Goal: Task Accomplishment & Management: Use online tool/utility

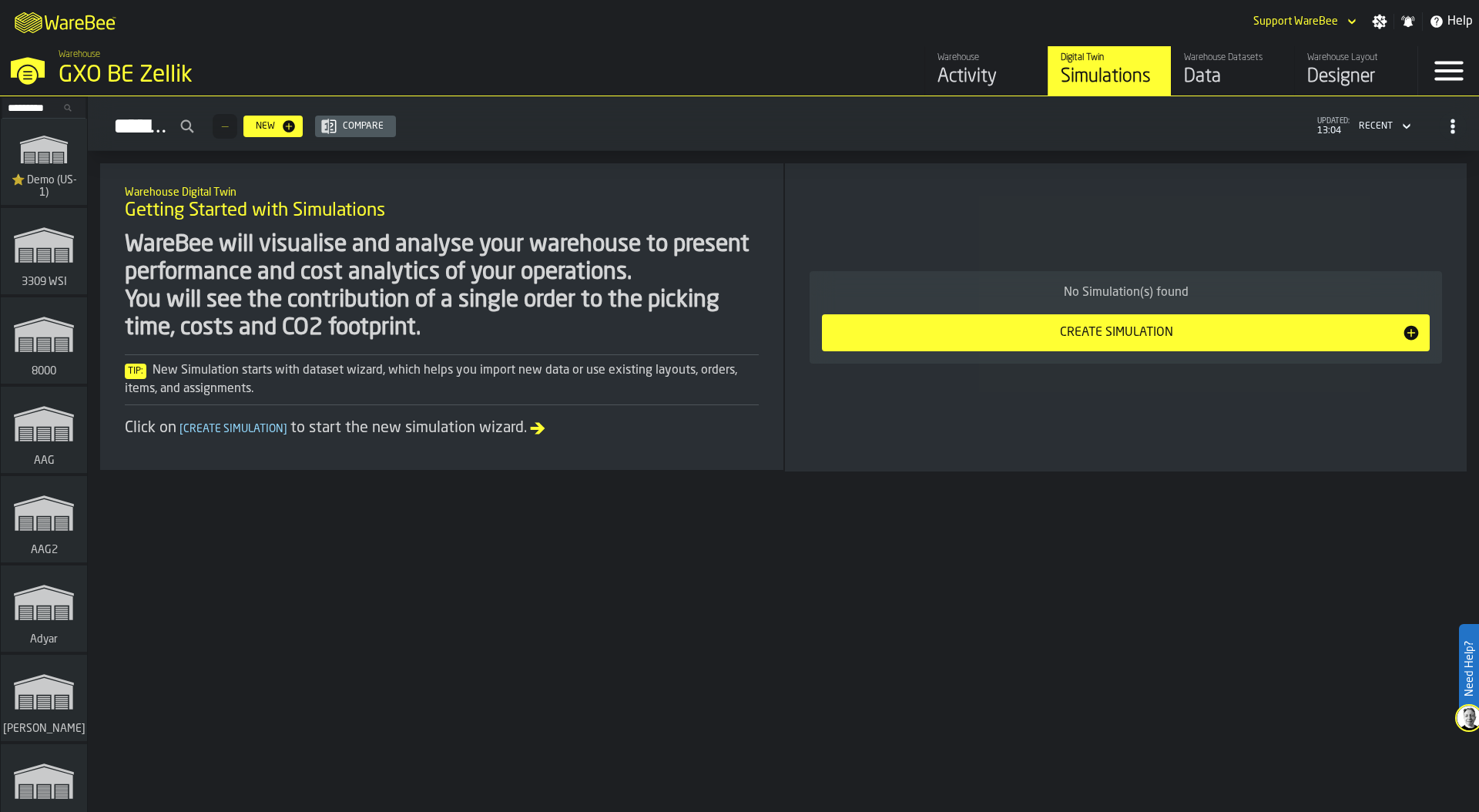
click at [20, 107] on input "Search..." at bounding box center [43, 108] width 80 height 17
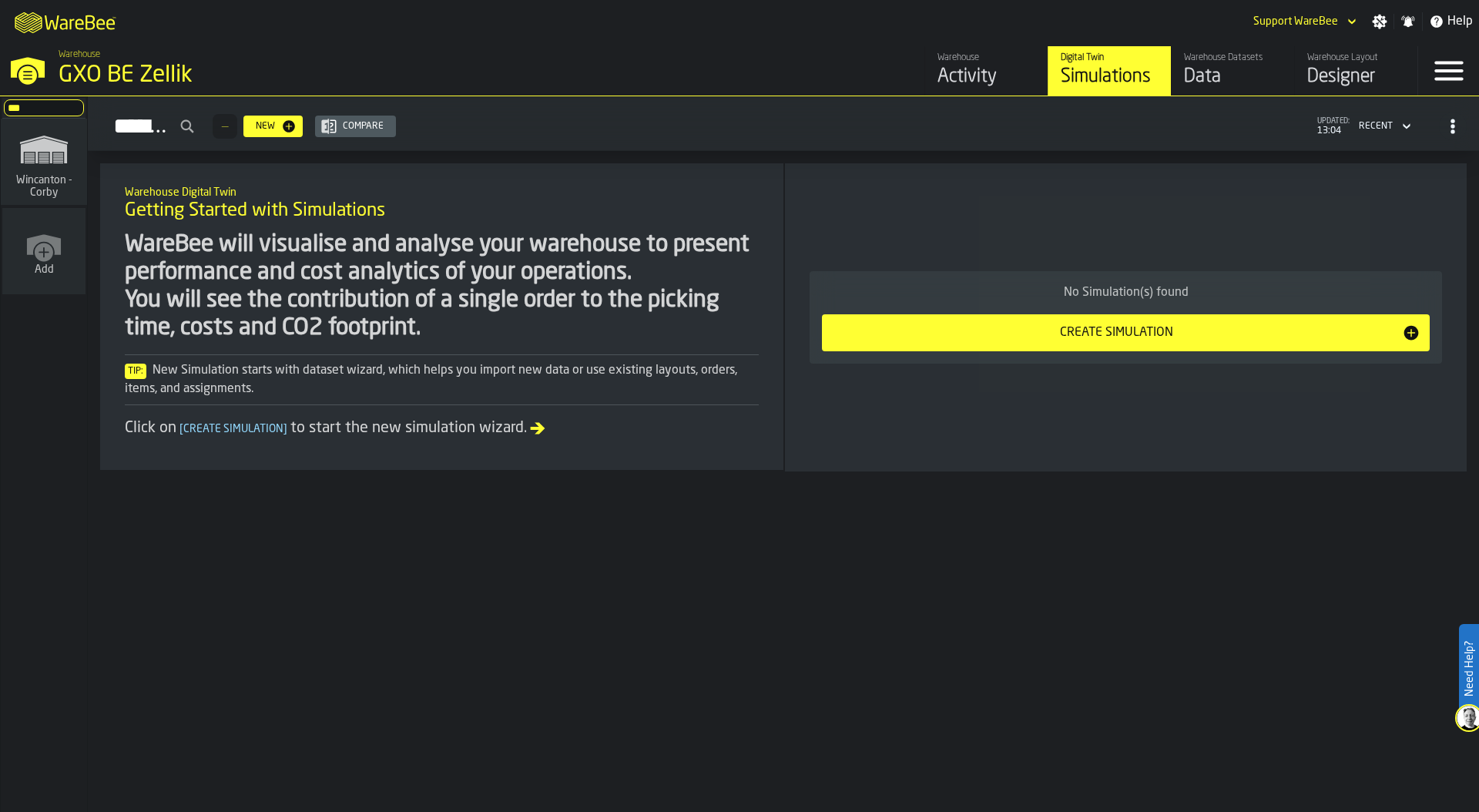
type input "***"
click at [33, 180] on span "Wincanton - Corby" at bounding box center [44, 186] width 74 height 25
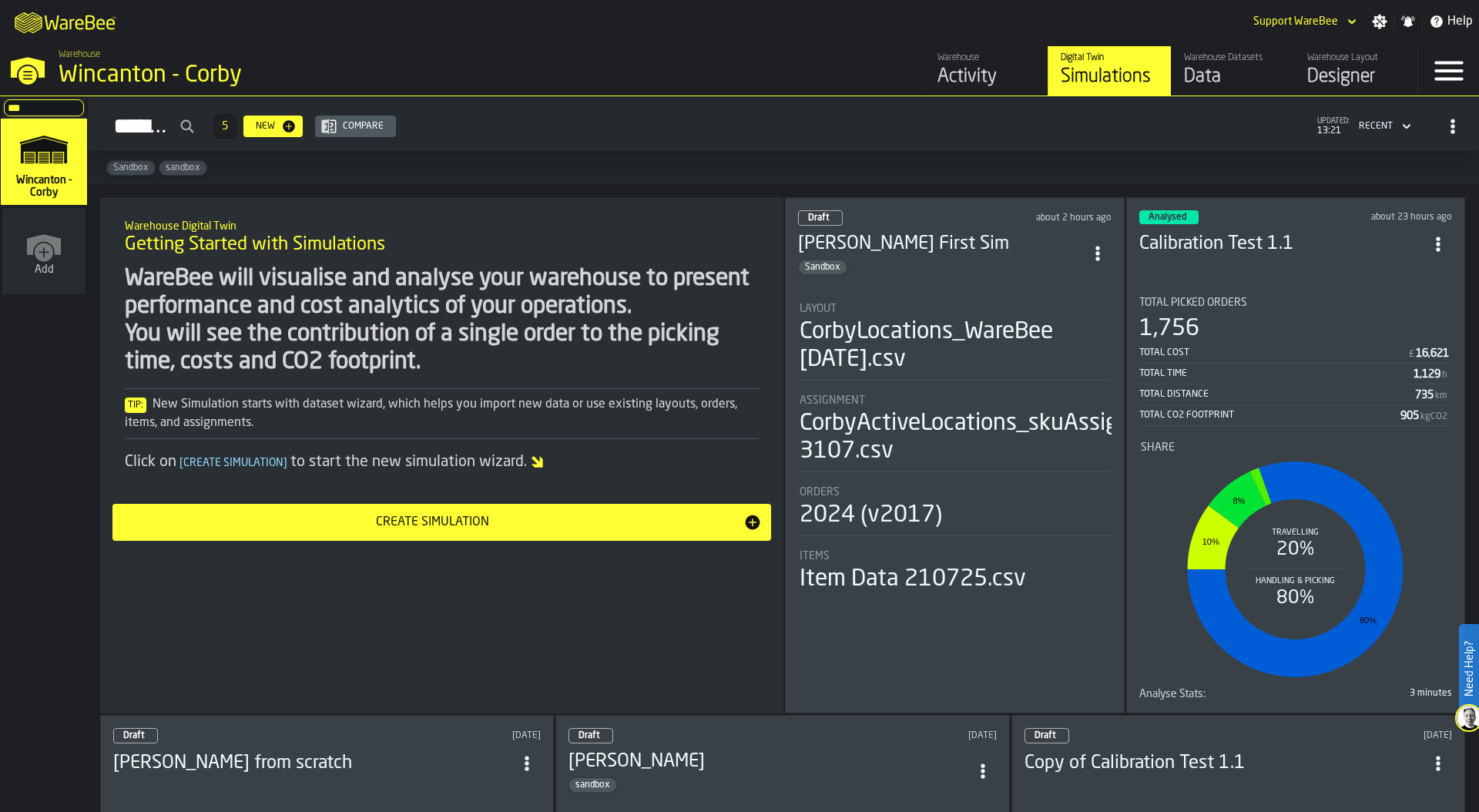
click at [792, 130] on div "Simulations 5 New Compare updated: 13:21 Recent" at bounding box center [784, 126] width 1367 height 35
click at [1359, 73] on div "Designer" at bounding box center [1356, 76] width 98 height 25
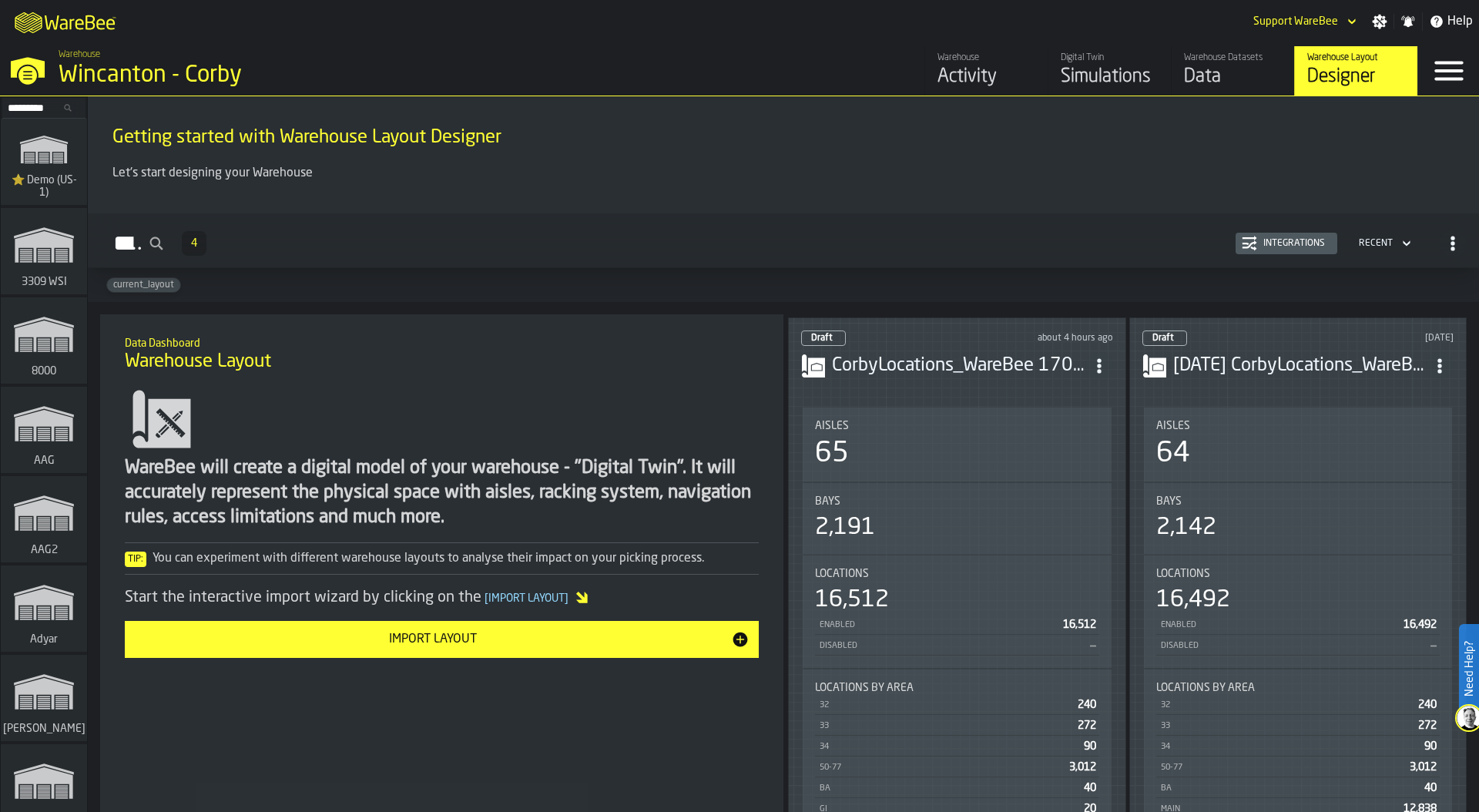
click at [918, 476] on div "Aisles 65" at bounding box center [957, 445] width 309 height 74
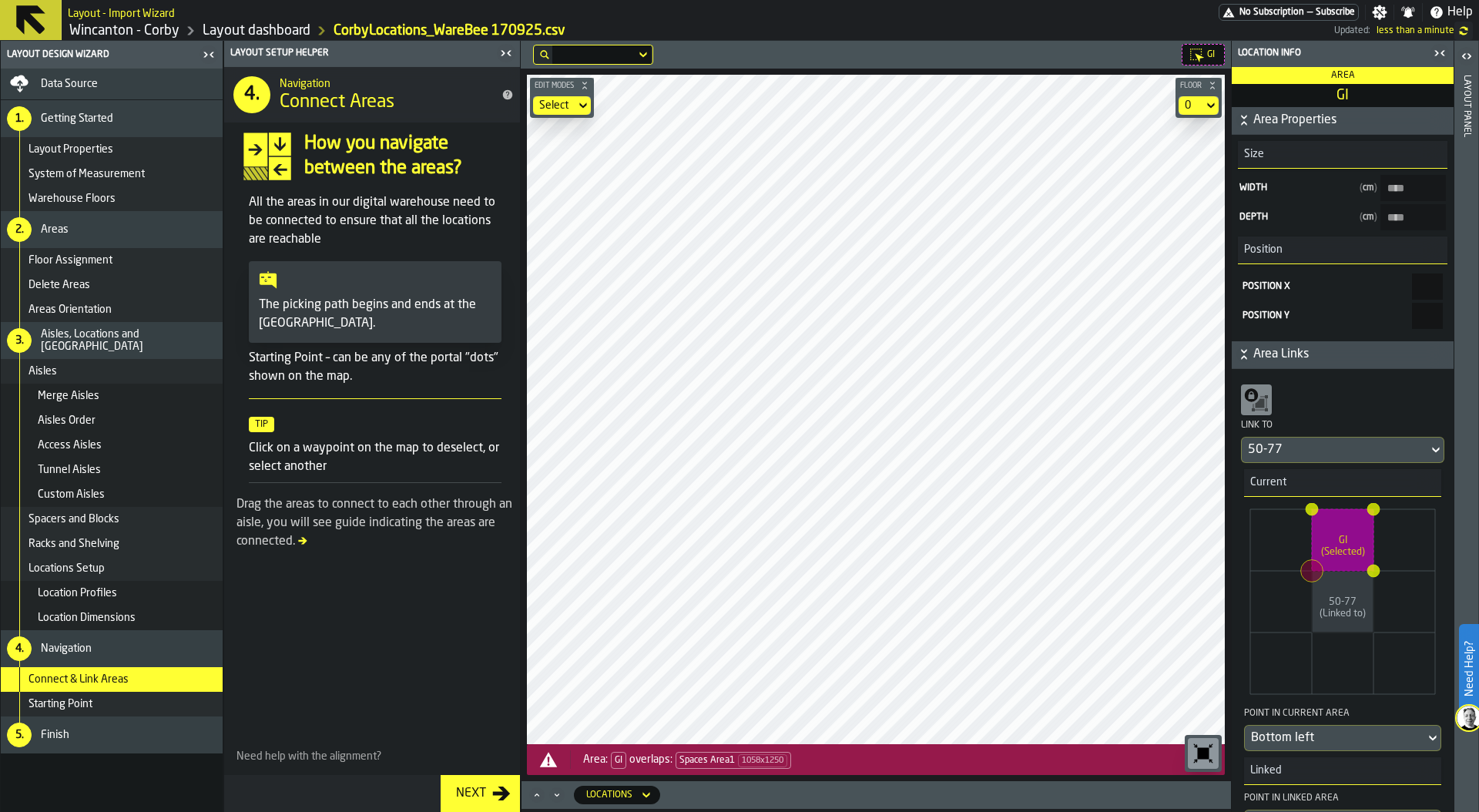
type input "****"
click at [254, 27] on link "Layout dashboard" at bounding box center [257, 31] width 108 height 17
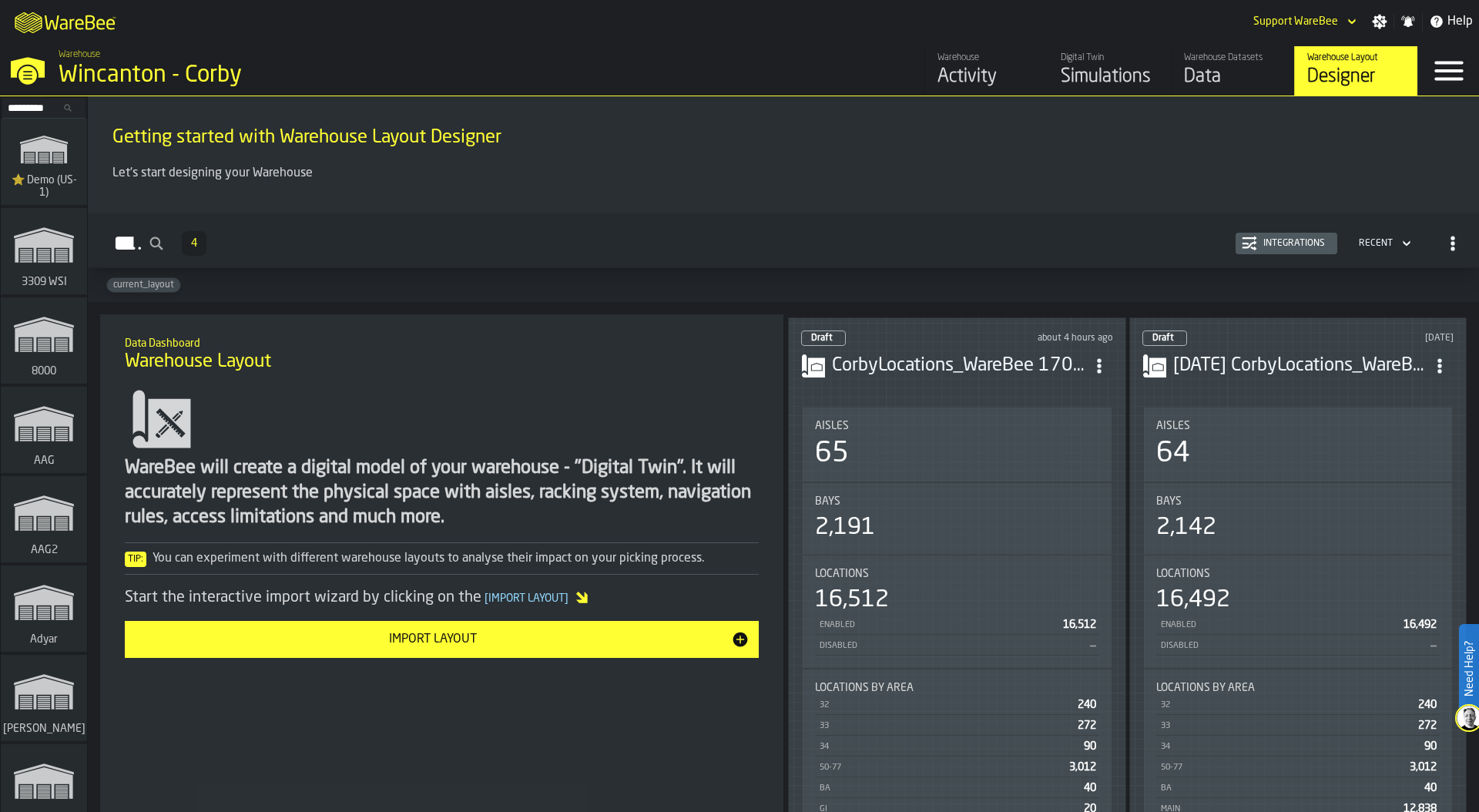
click at [970, 76] on div "Activity" at bounding box center [986, 76] width 98 height 25
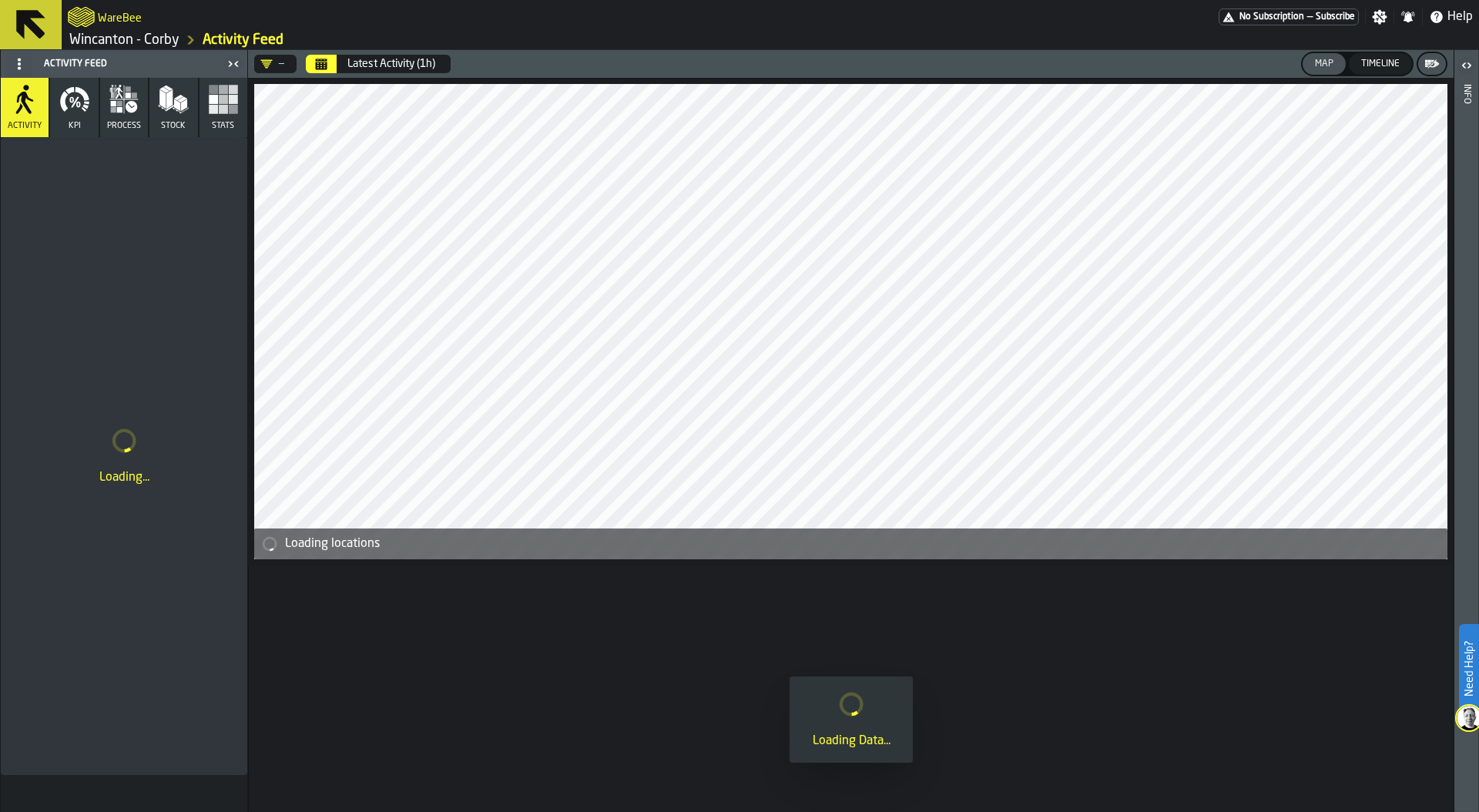
click at [227, 94] on icon "button" at bounding box center [223, 100] width 31 height 31
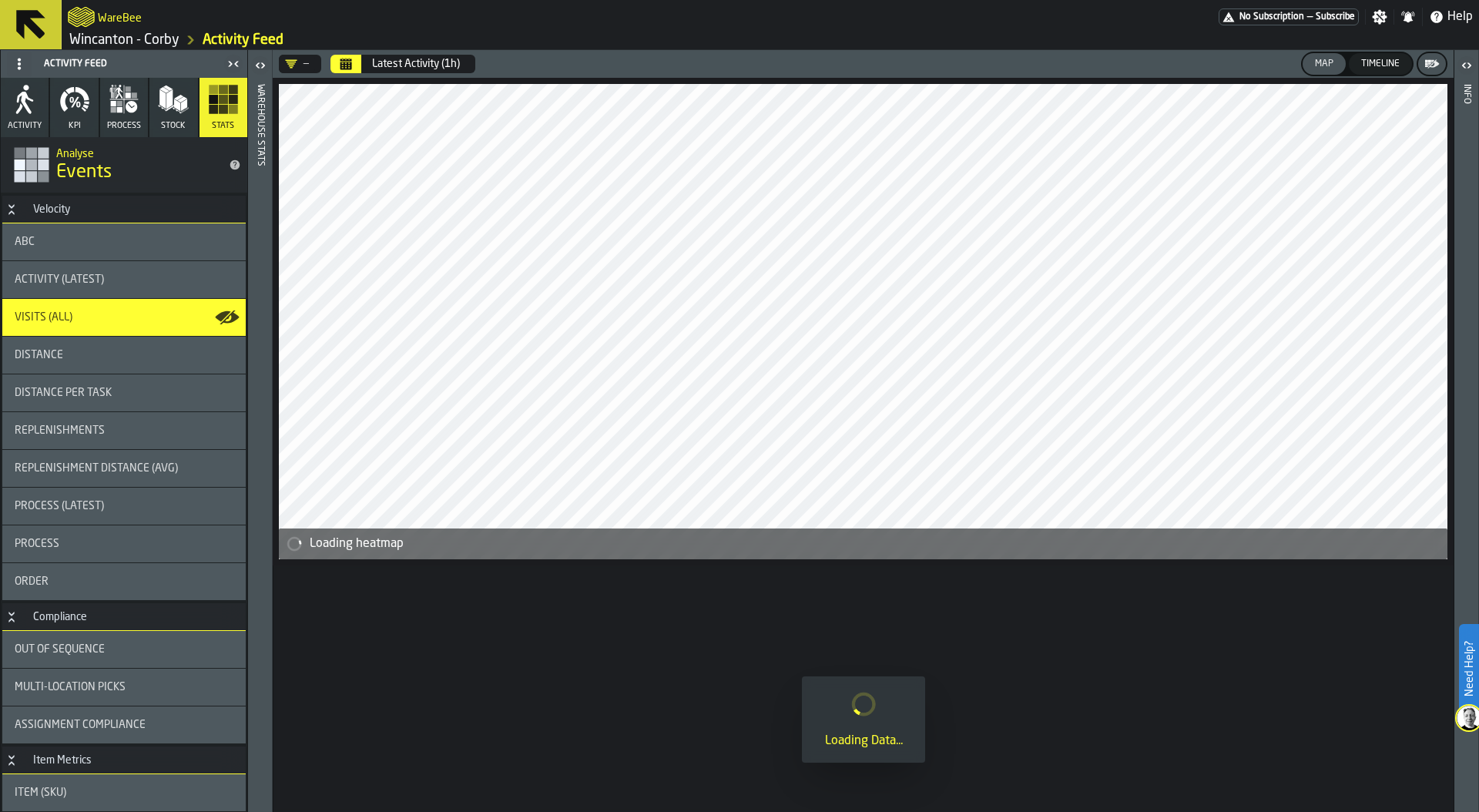
click at [343, 62] on icon "Calendar" at bounding box center [346, 64] width 12 height 12
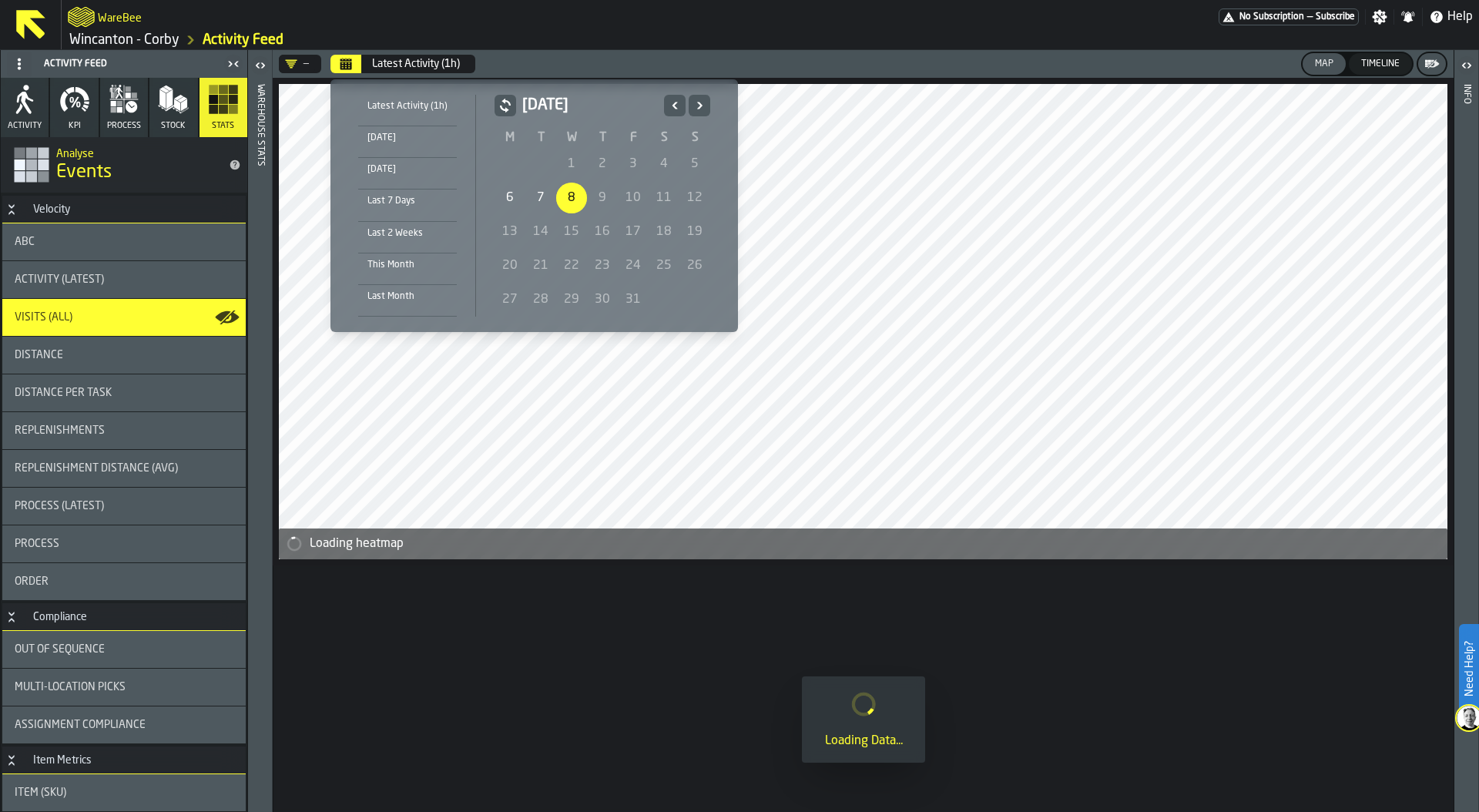
click at [511, 194] on div "6" at bounding box center [510, 198] width 31 height 31
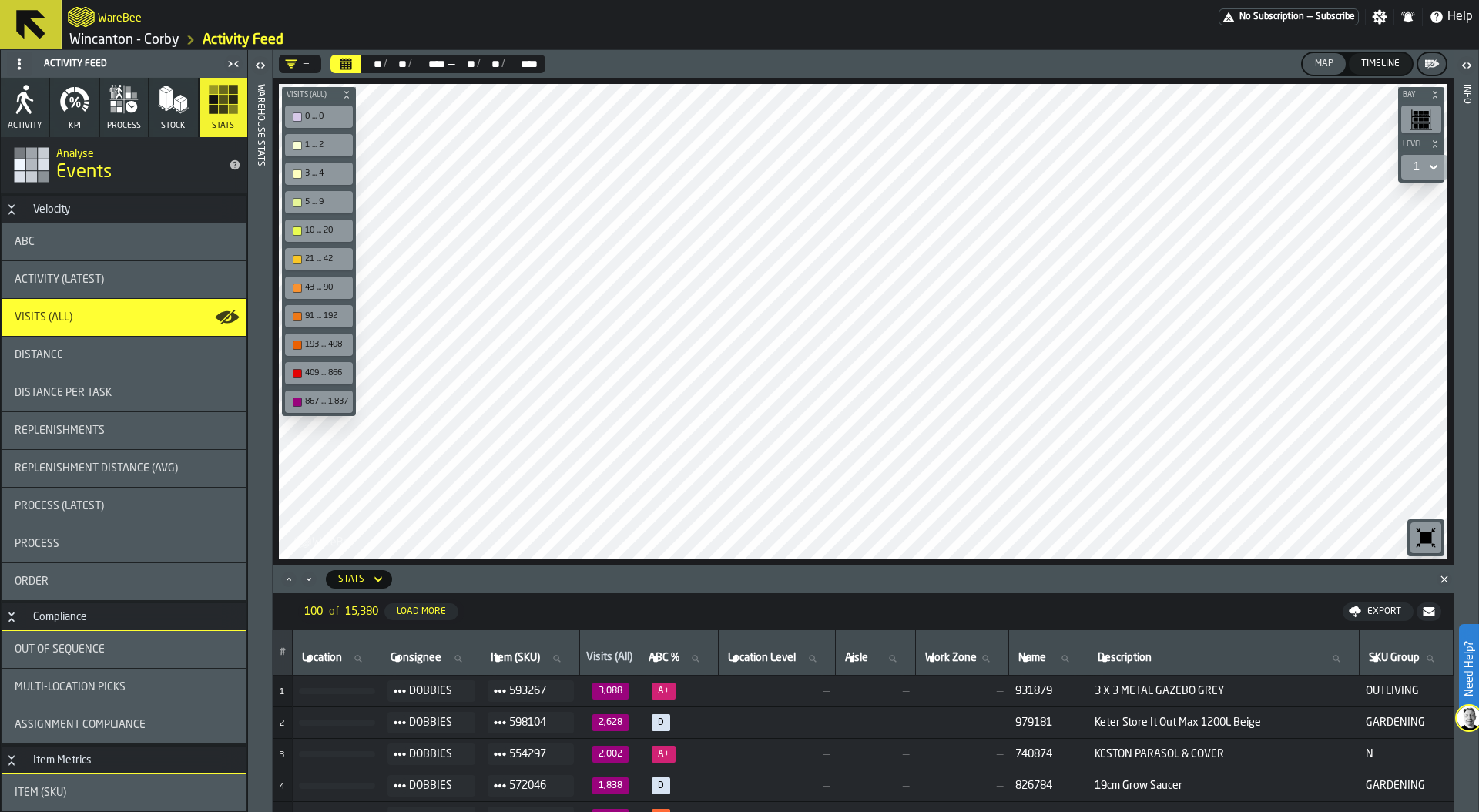
click at [143, 41] on link "Wincanton - Corby" at bounding box center [124, 40] width 110 height 17
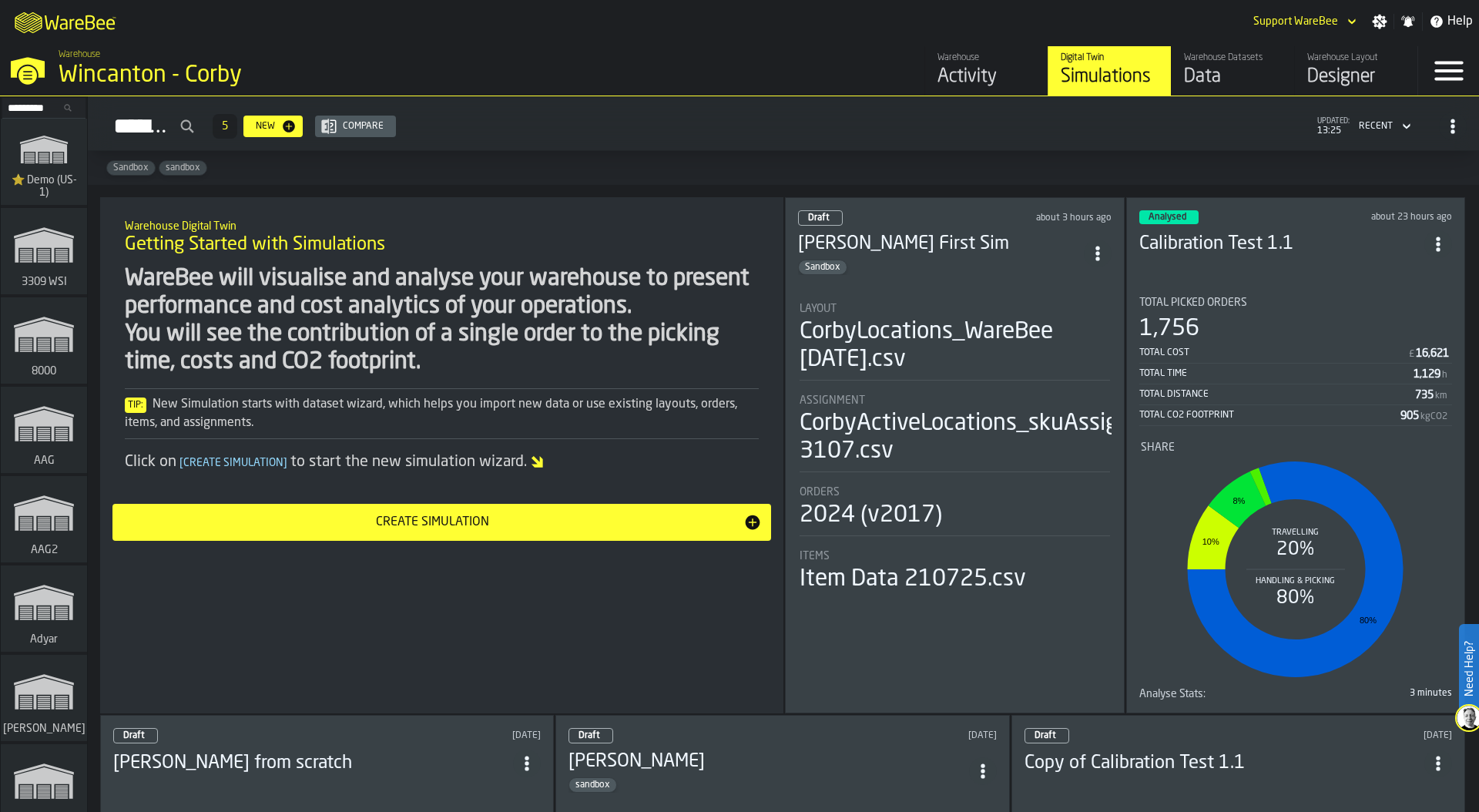
click at [116, 77] on div "Wincanton - Corby" at bounding box center [266, 76] width 415 height 27
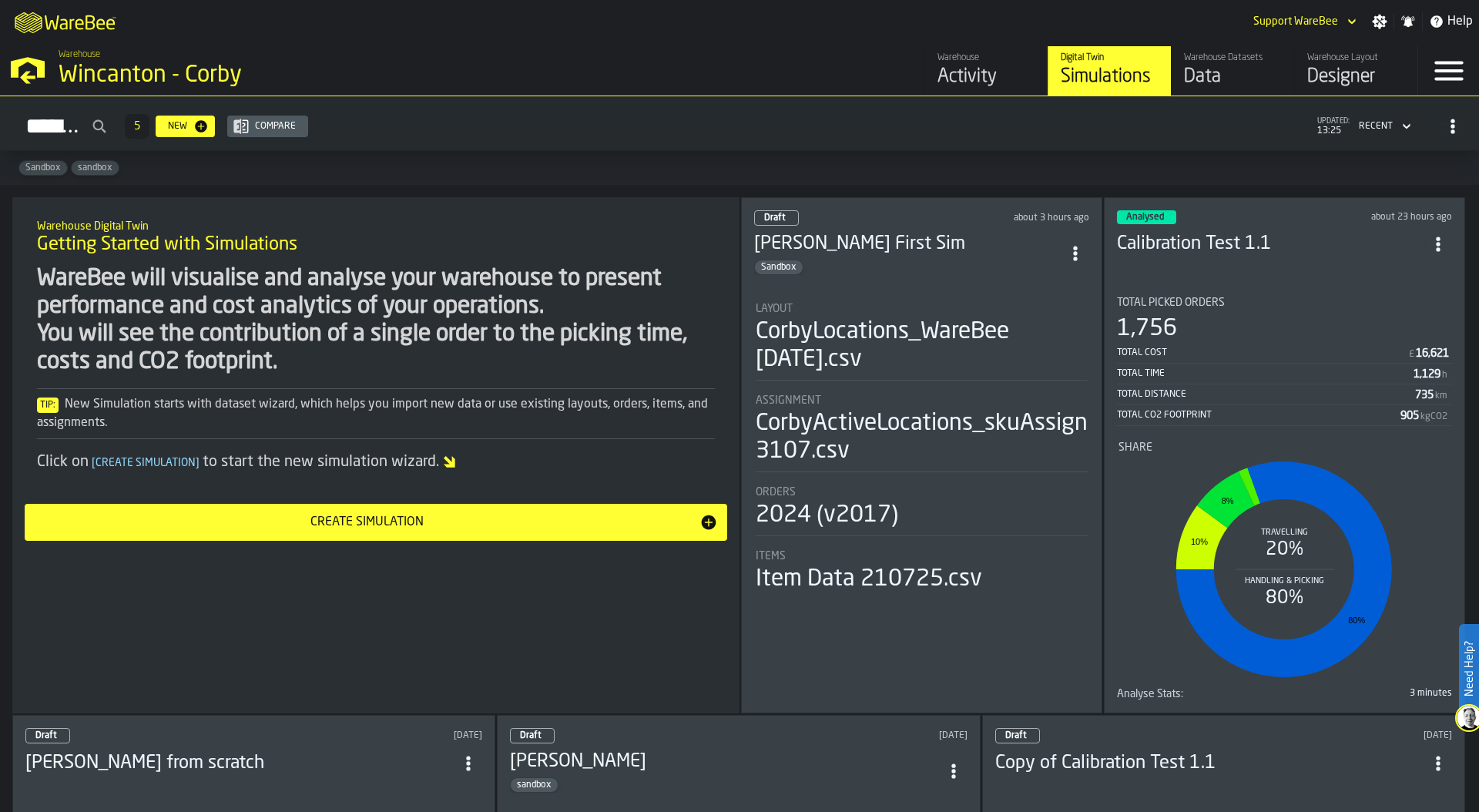
click at [752, 150] on h2 "Simulations 5 New Compare updated: 13:25 Recent" at bounding box center [739, 124] width 1479 height 55
click at [1282, 407] on div "Total CO2 Footprint 905 kgCO2" at bounding box center [1284, 416] width 335 height 19
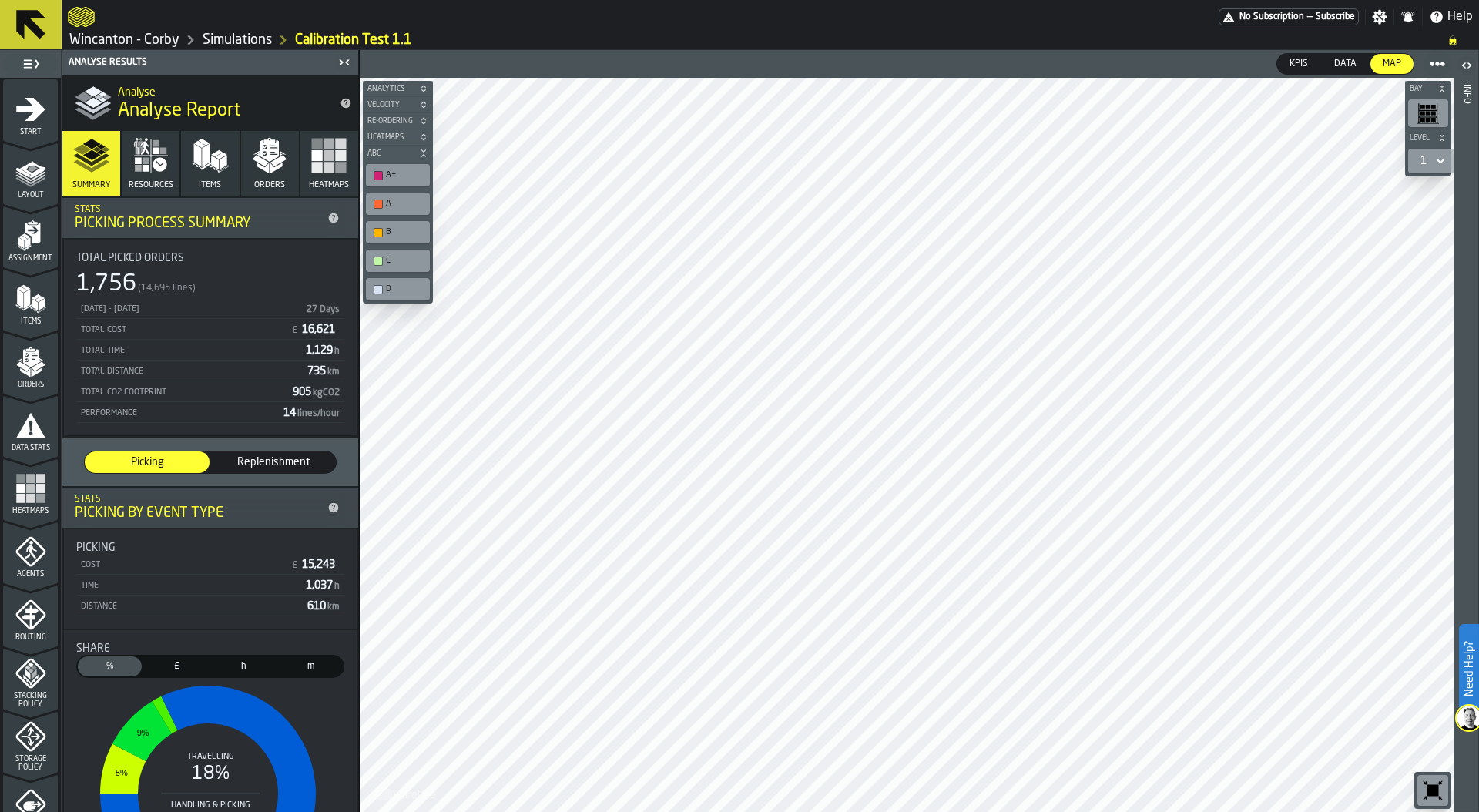
click at [31, 249] on icon "menu Assignment" at bounding box center [31, 236] width 31 height 31
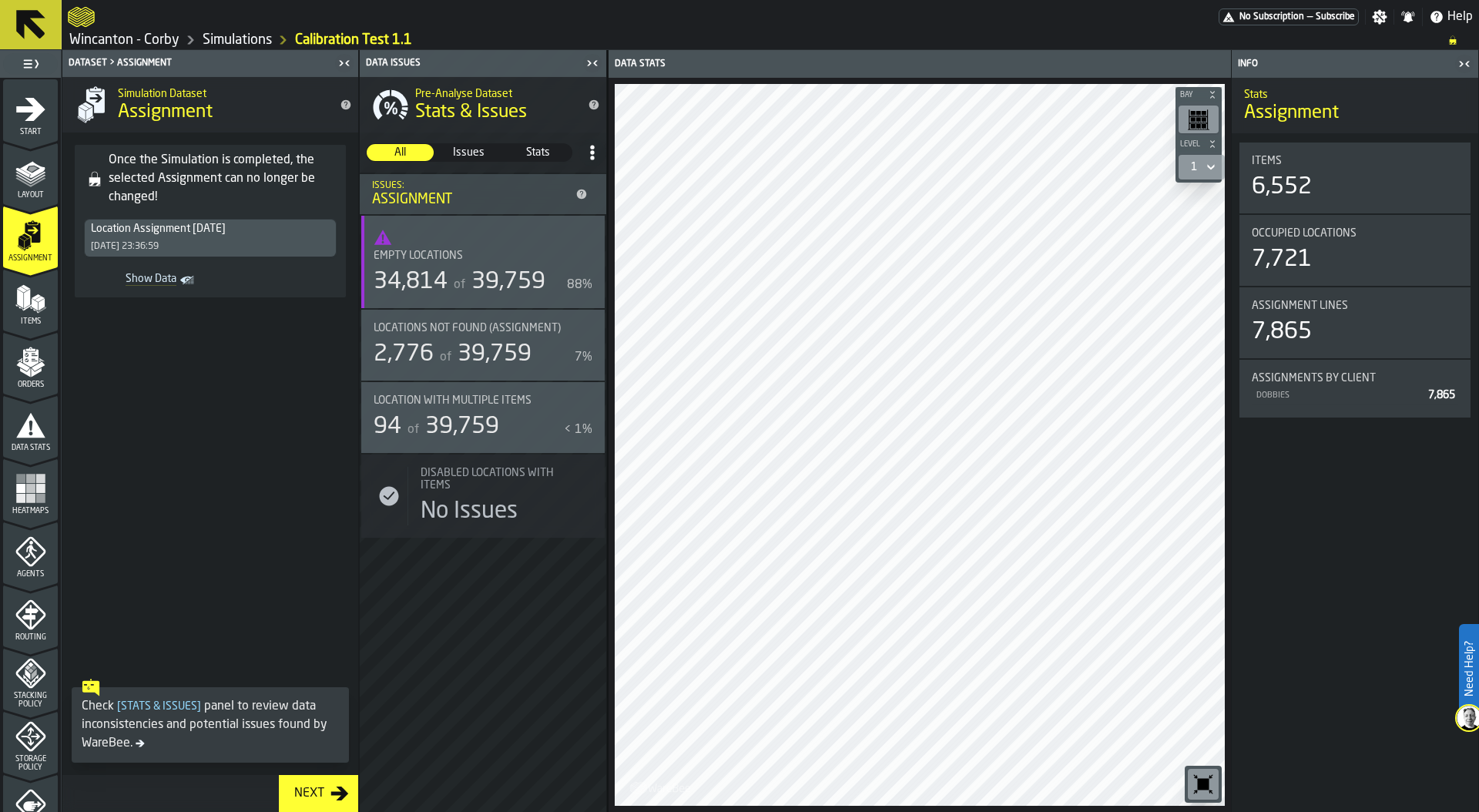
click at [0, 0] on rect "Show Data" at bounding box center [0, 0] width 0 height 0
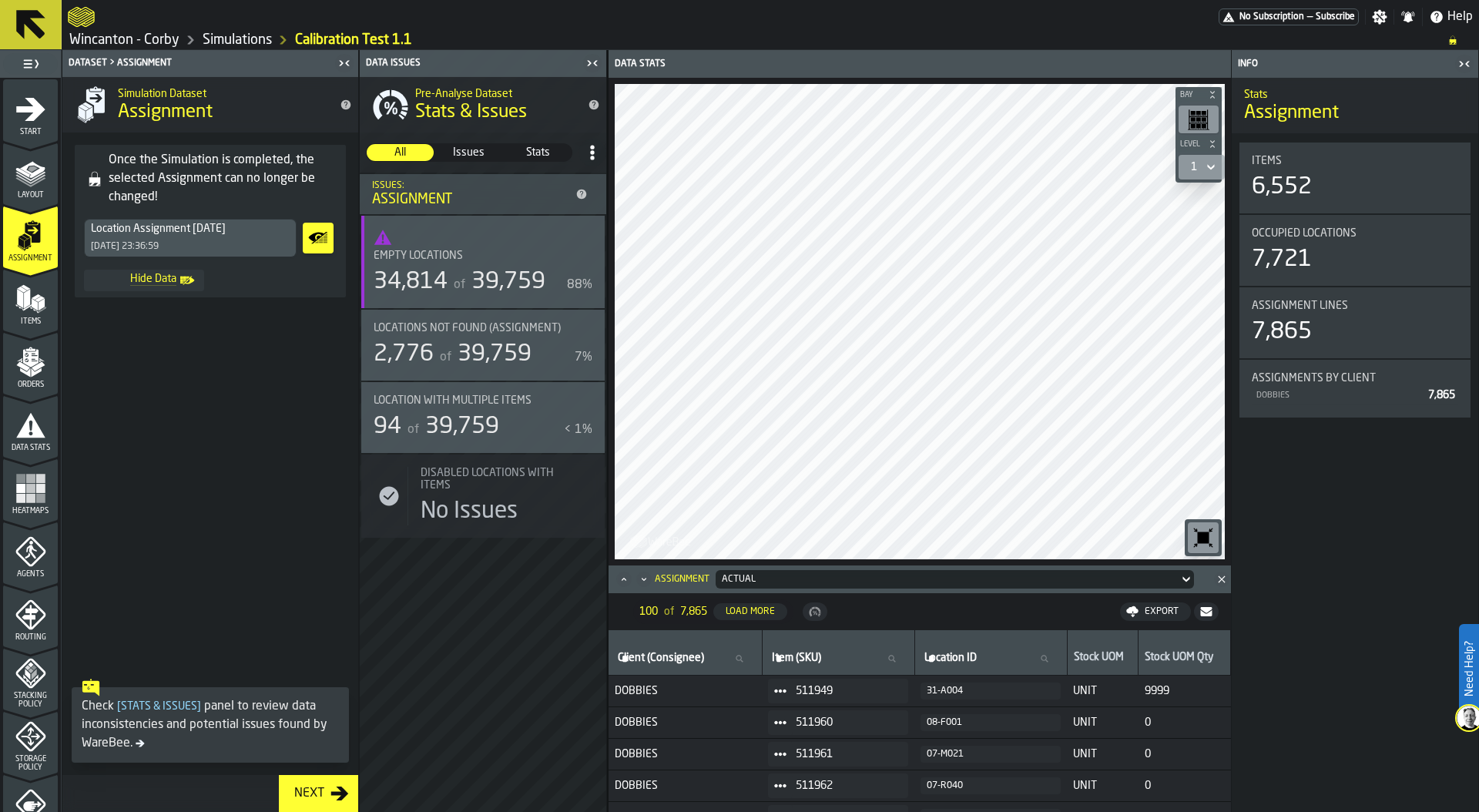
click at [33, 313] on div "Items" at bounding box center [31, 304] width 55 height 42
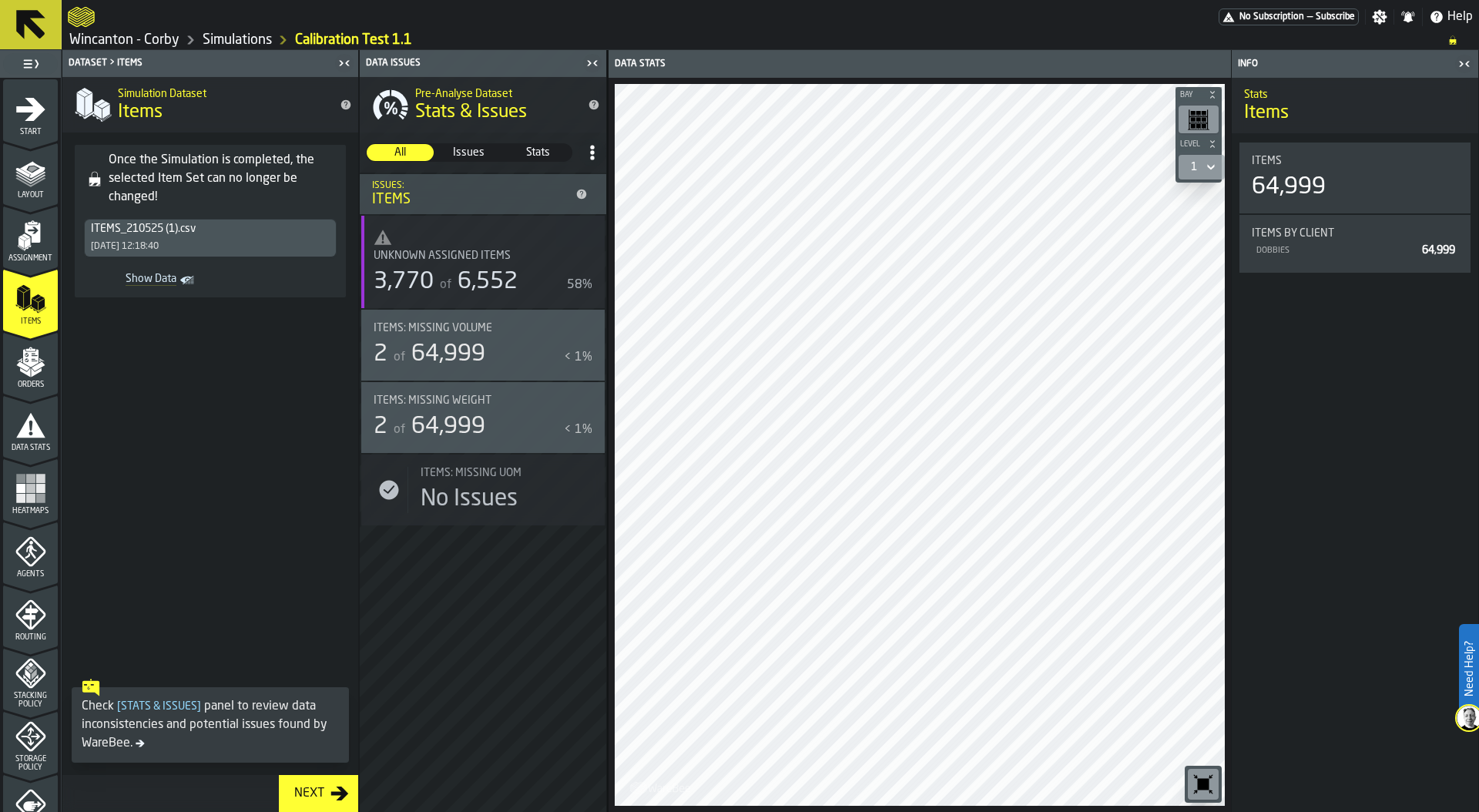
click at [0, 0] on rect "Show Data" at bounding box center [0, 0] width 0 height 0
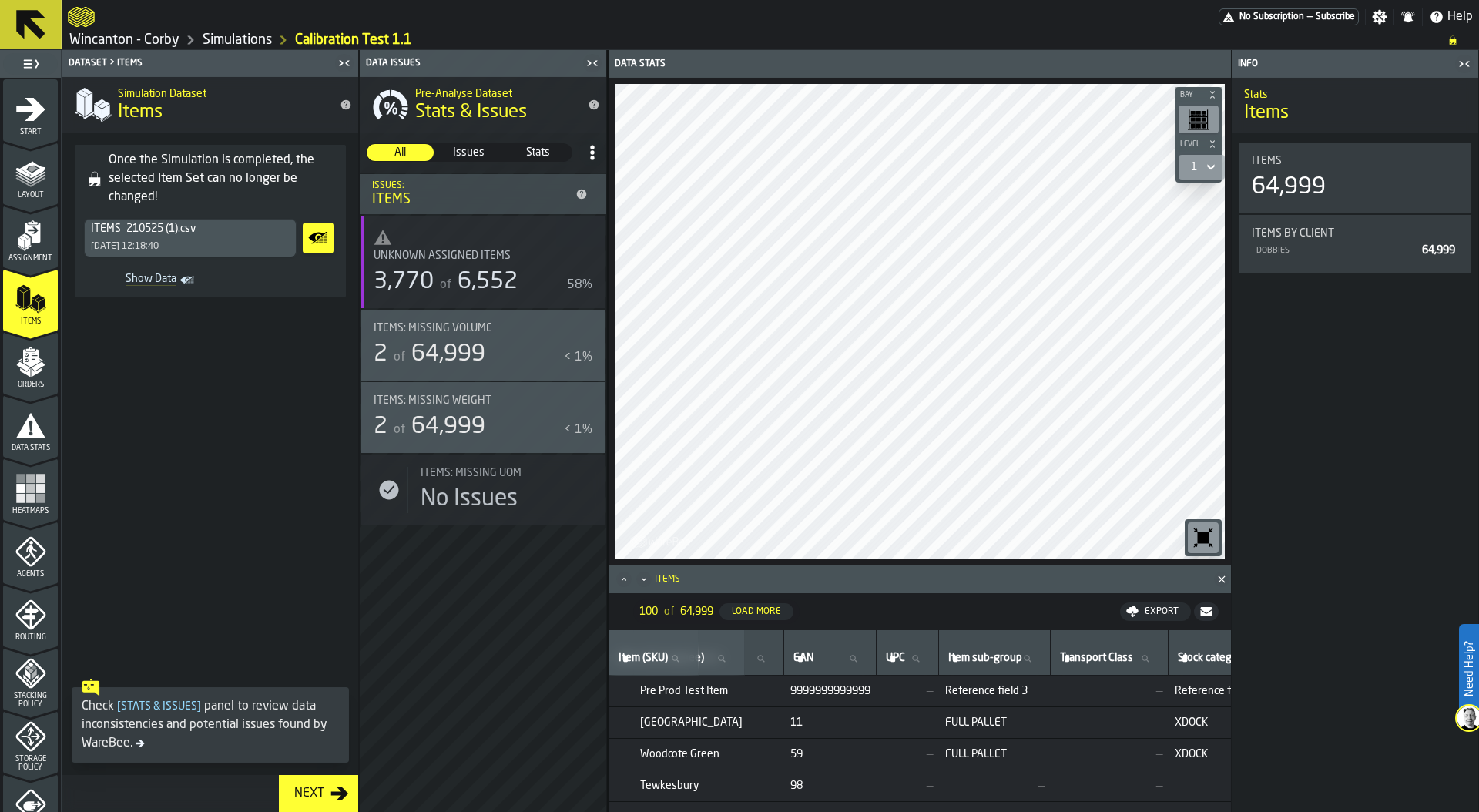
scroll to position [0, 1001]
click at [26, 376] on icon "menu Orders" at bounding box center [31, 362] width 31 height 31
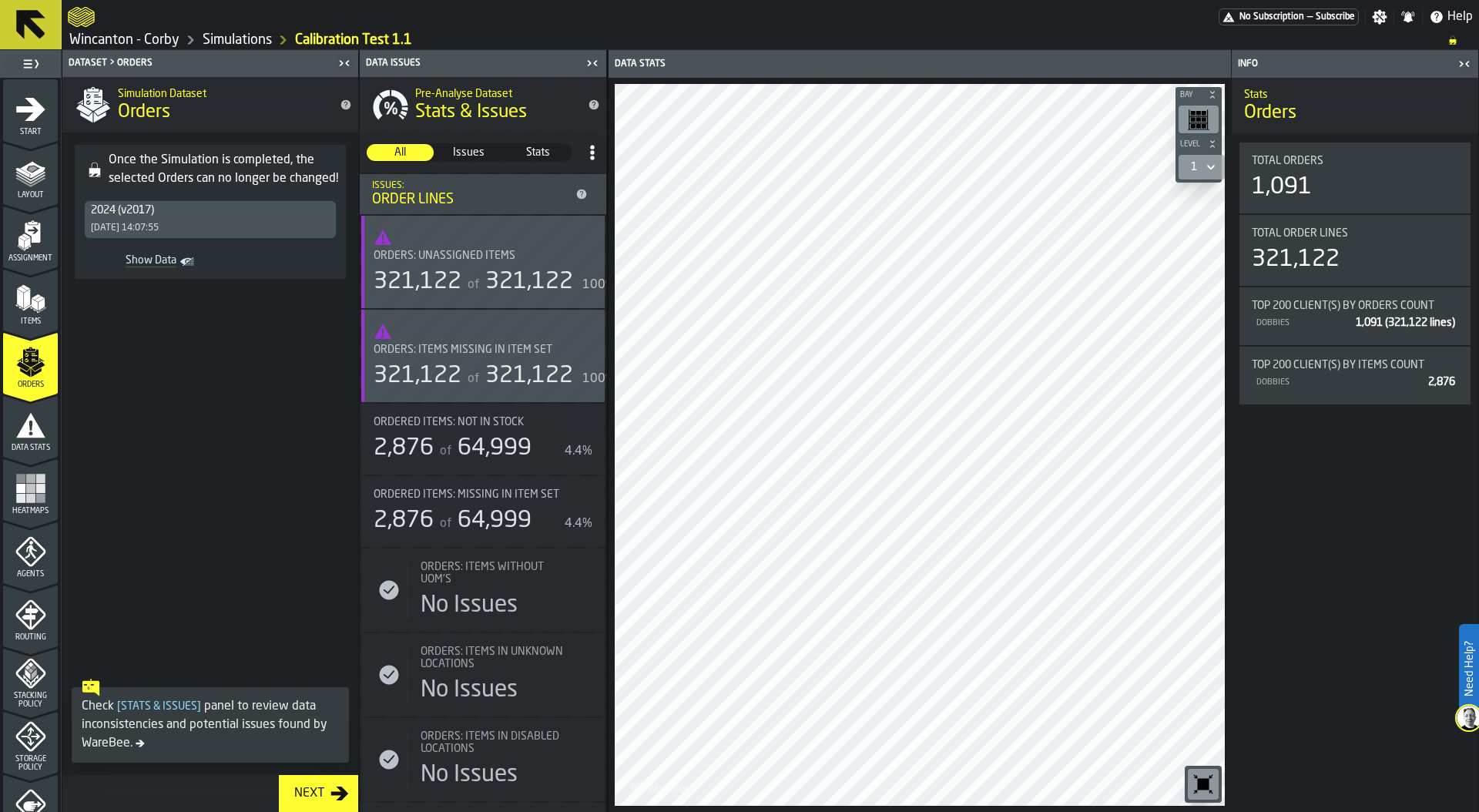
click at [0, 0] on polygon "Show Data" at bounding box center [0, 0] width 0 height 0
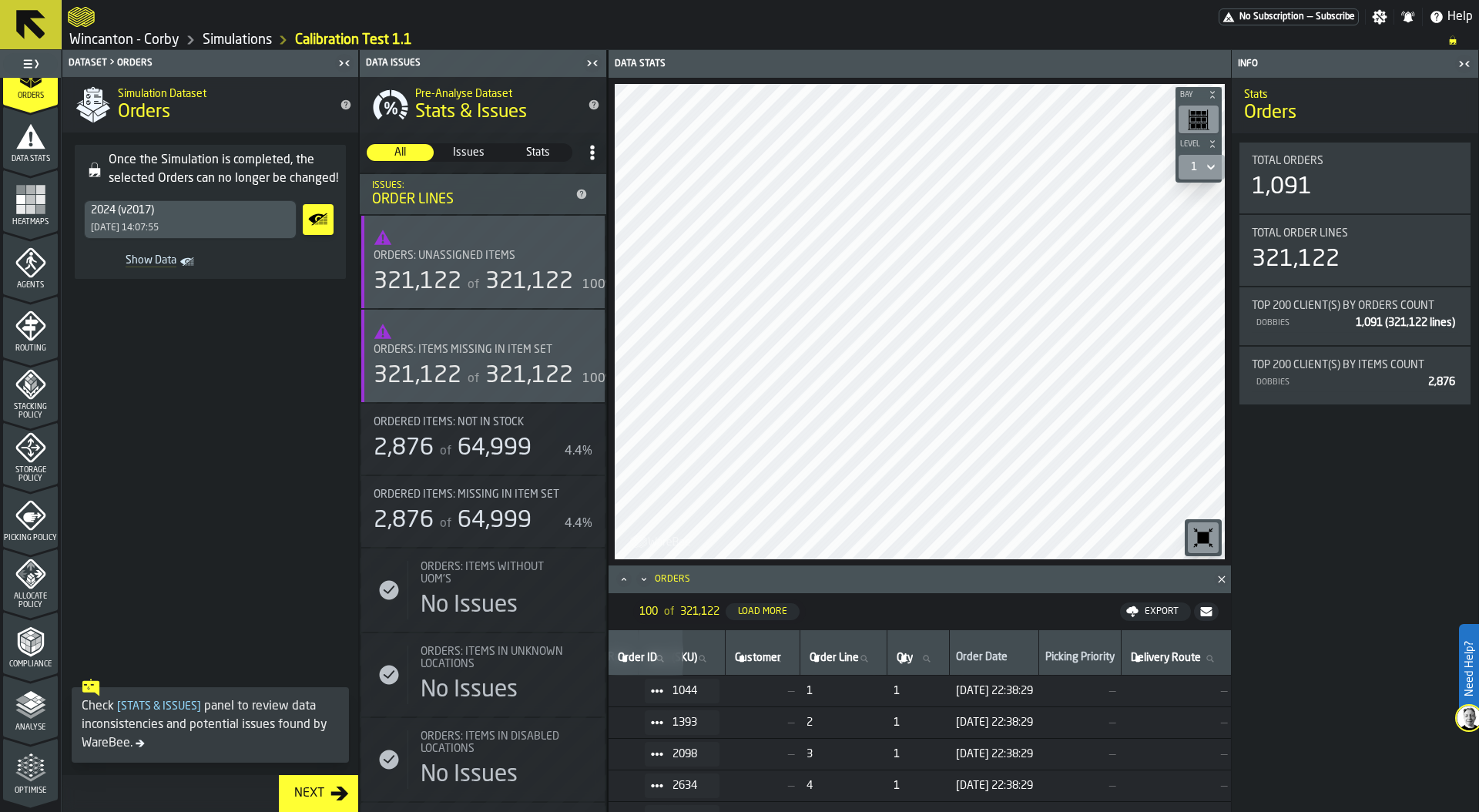
scroll to position [300, 0]
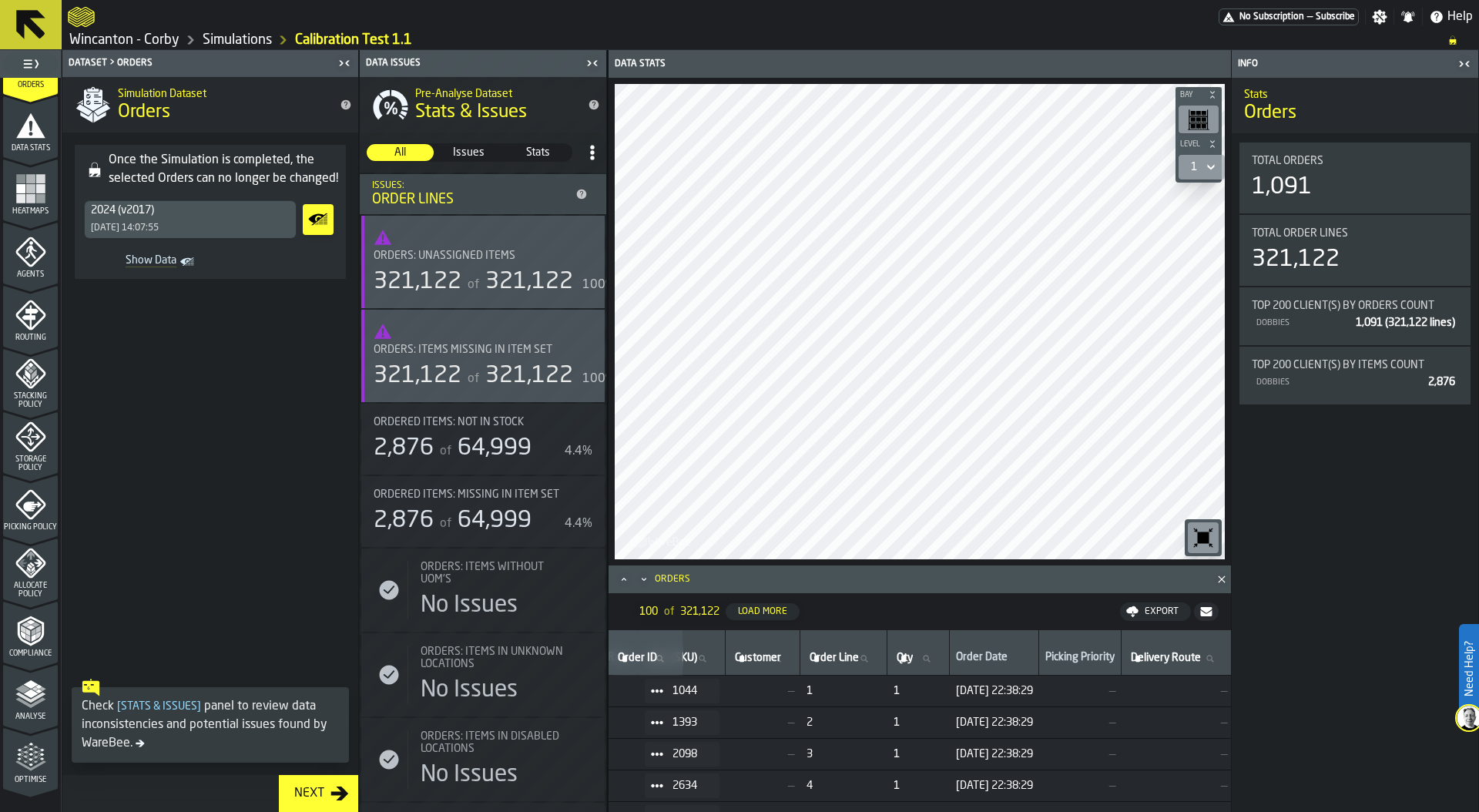
click at [18, 264] on icon "menu Agents" at bounding box center [31, 251] width 31 height 31
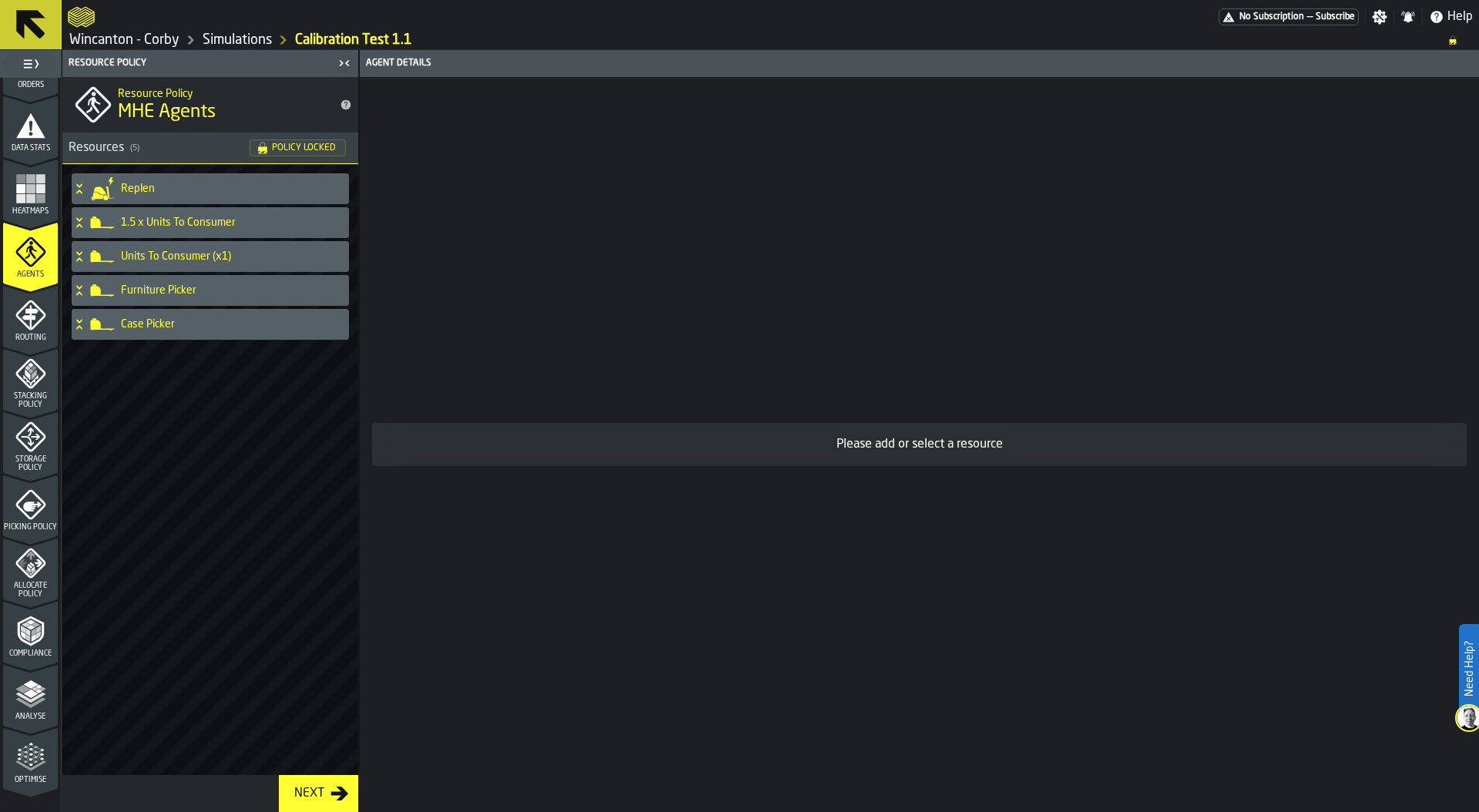
click at [170, 293] on h4 "Furniture Picker" at bounding box center [232, 290] width 221 height 12
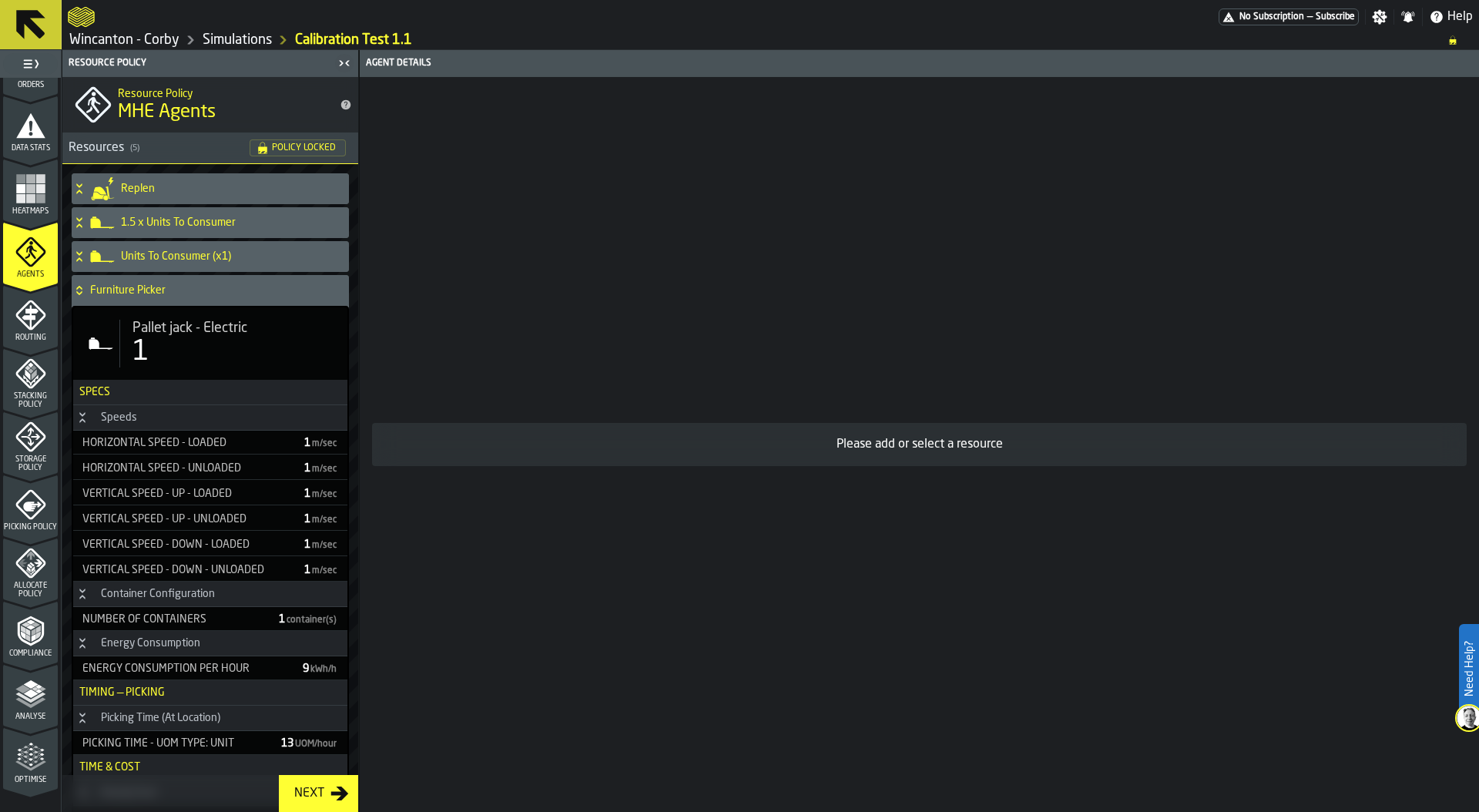
click at [161, 350] on div "1" at bounding box center [233, 352] width 203 height 31
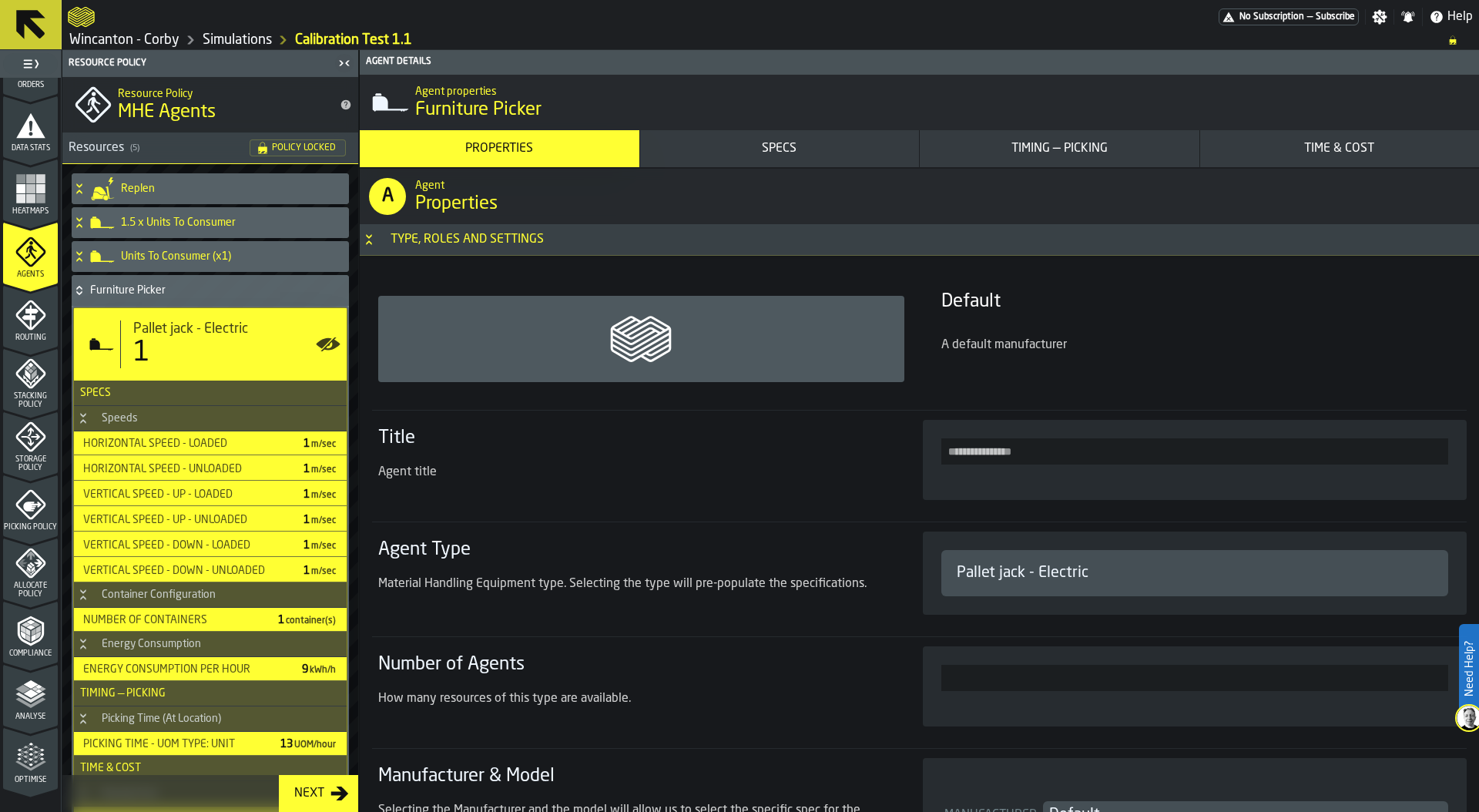
click at [1075, 156] on div "Timing — Picking" at bounding box center [1058, 148] width 267 height 19
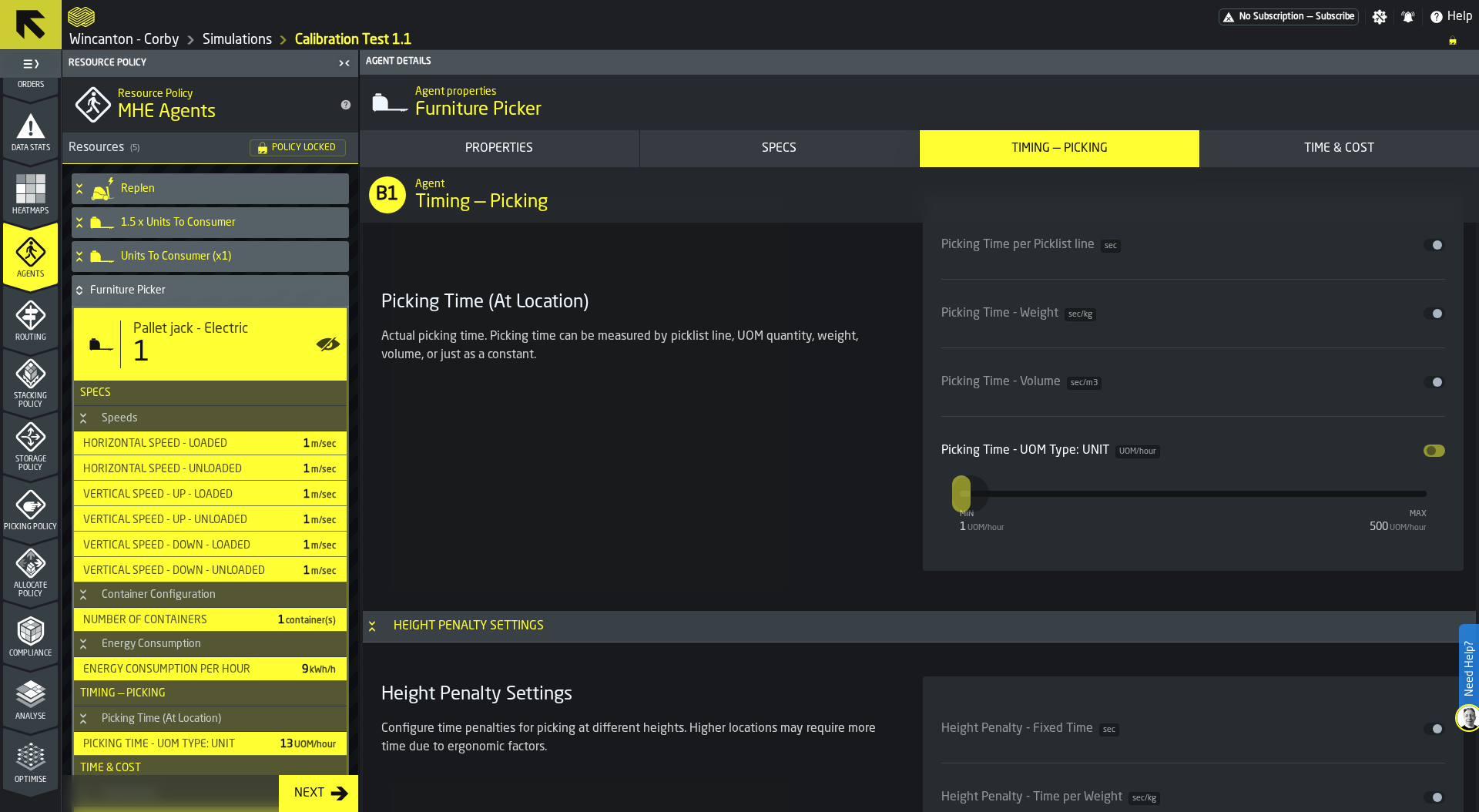
scroll to position [4045, 0]
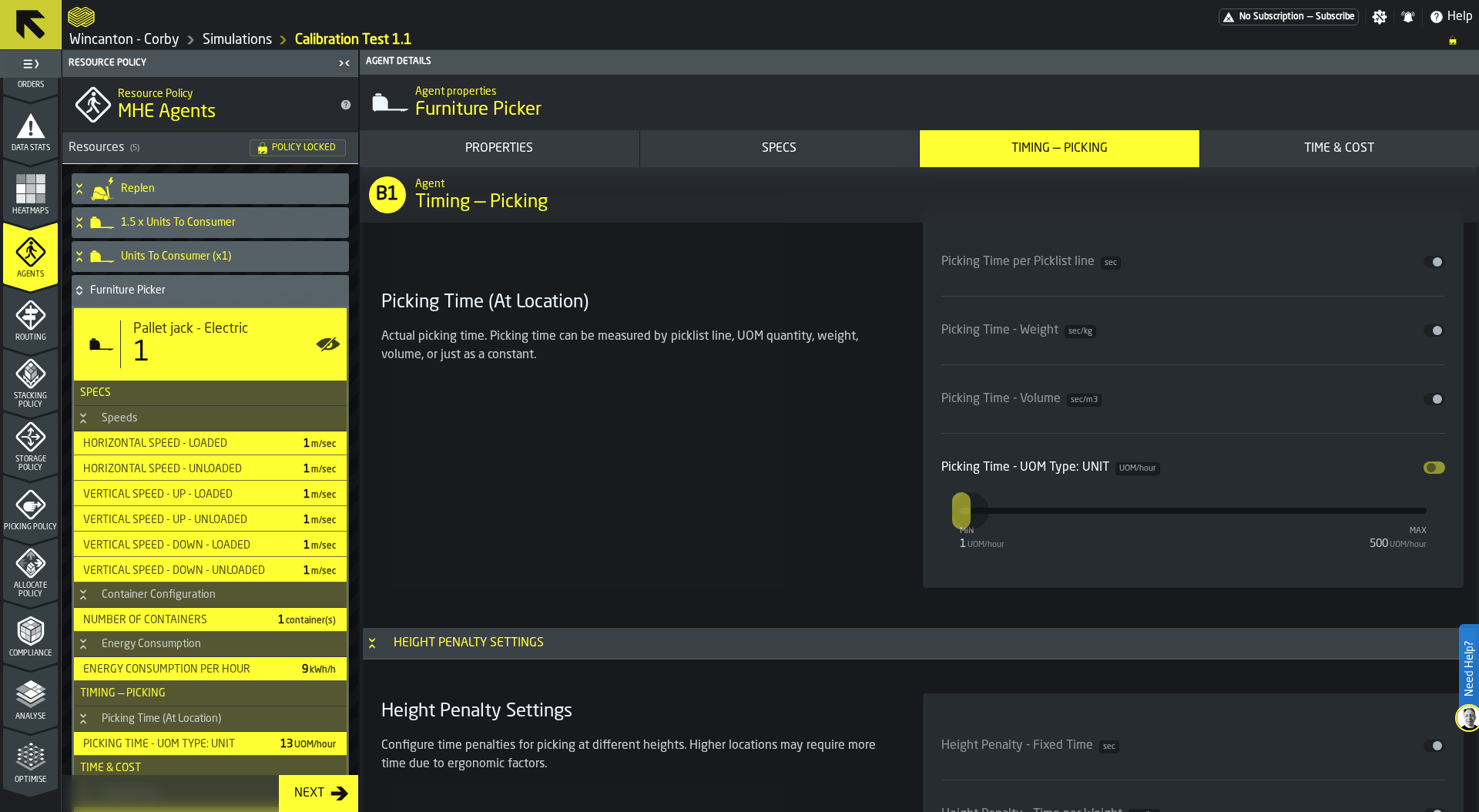
click at [79, 297] on div "Furniture Picker" at bounding box center [207, 290] width 271 height 31
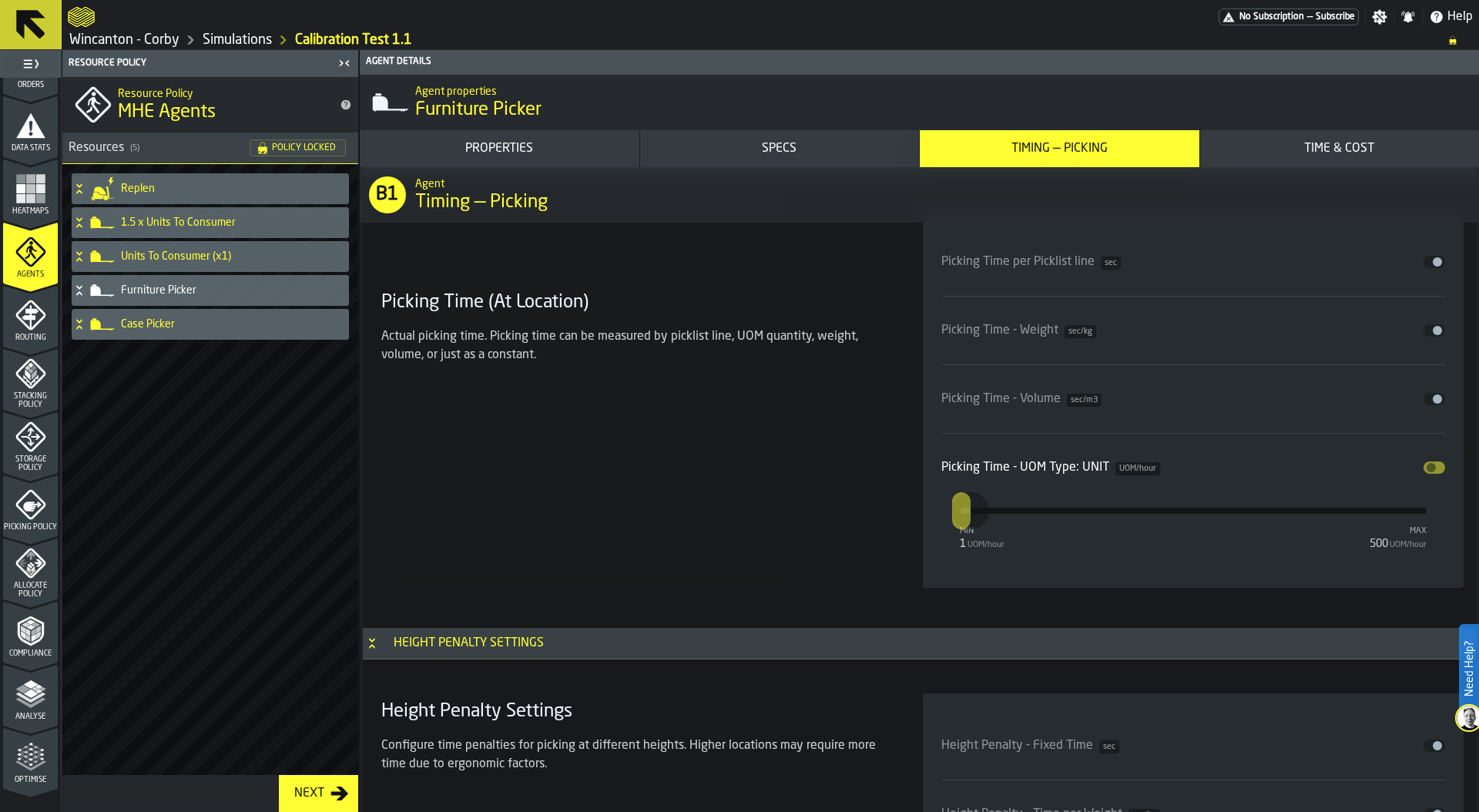
click at [5, 312] on div "Routing" at bounding box center [31, 320] width 55 height 42
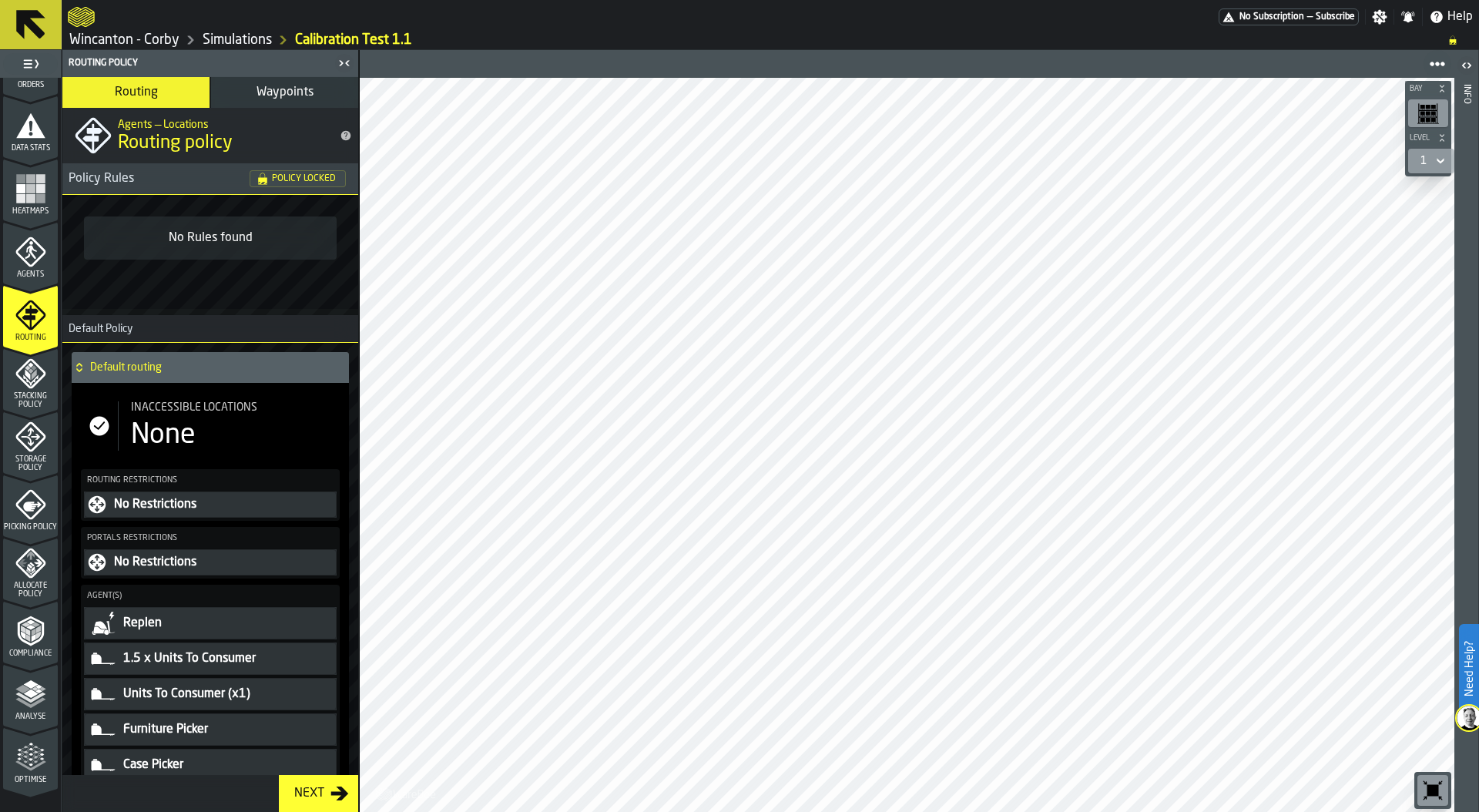
click at [205, 447] on div "None" at bounding box center [234, 435] width 206 height 31
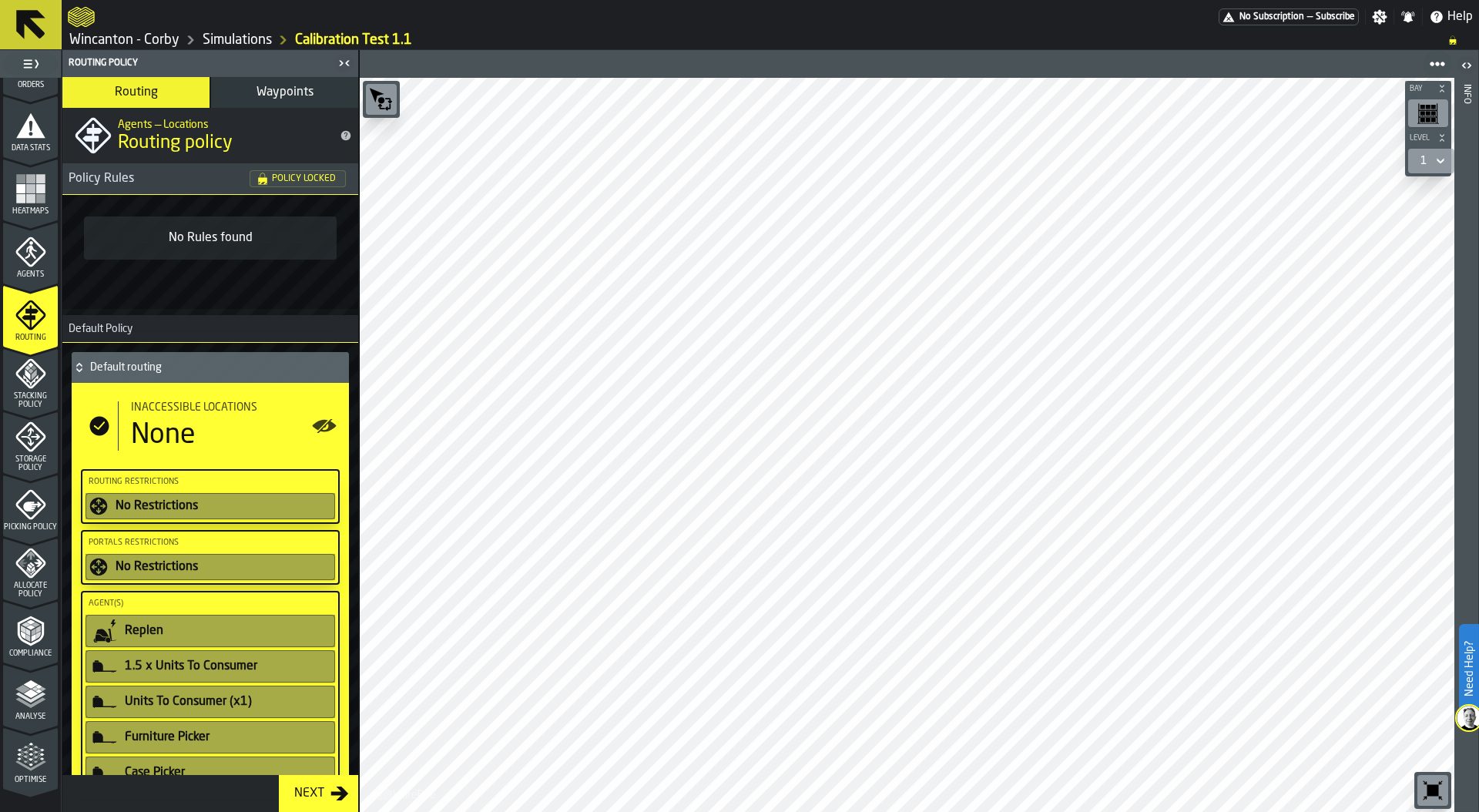
click at [238, 432] on div "None" at bounding box center [234, 435] width 206 height 31
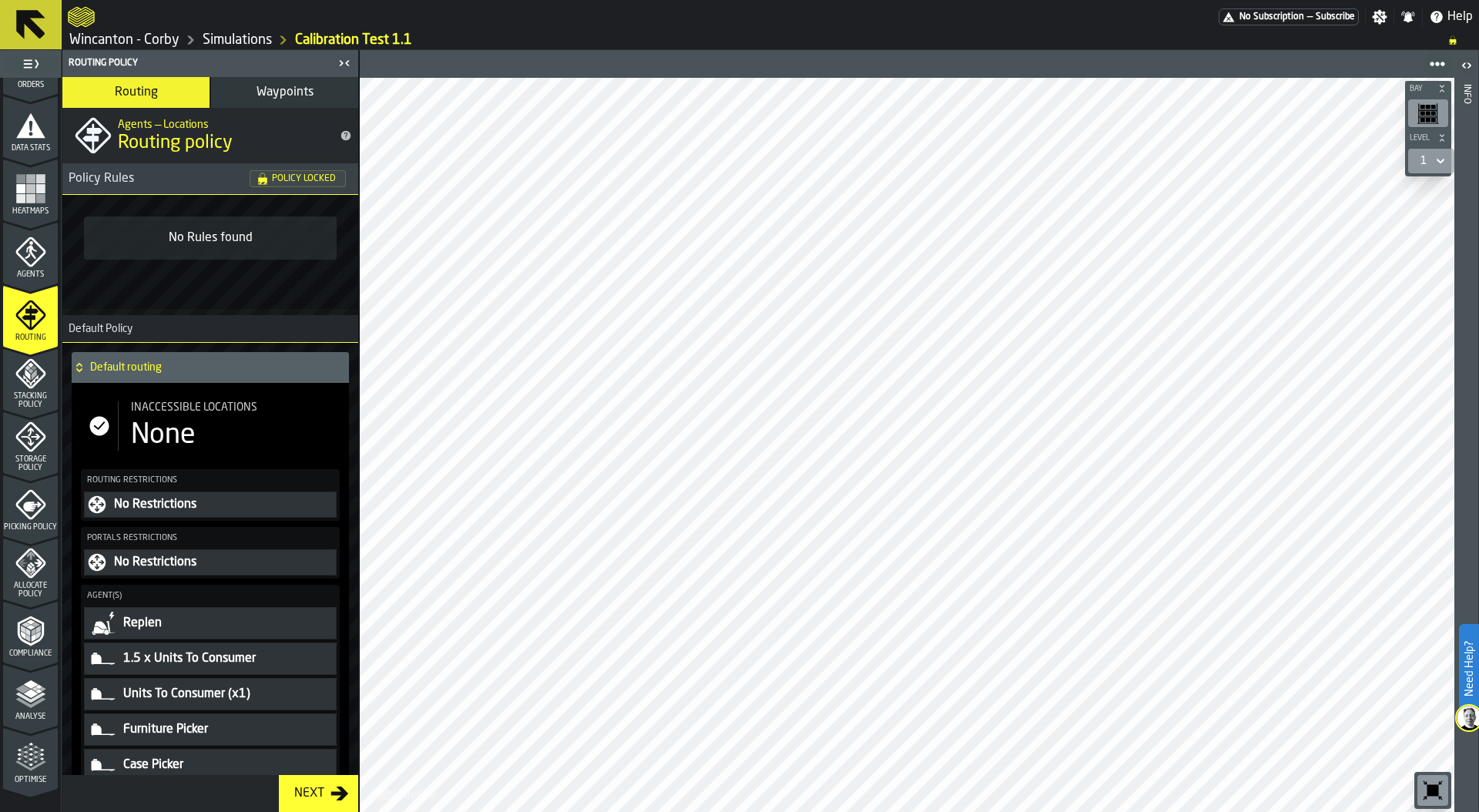
click at [246, 43] on link "Simulations" at bounding box center [237, 40] width 70 height 17
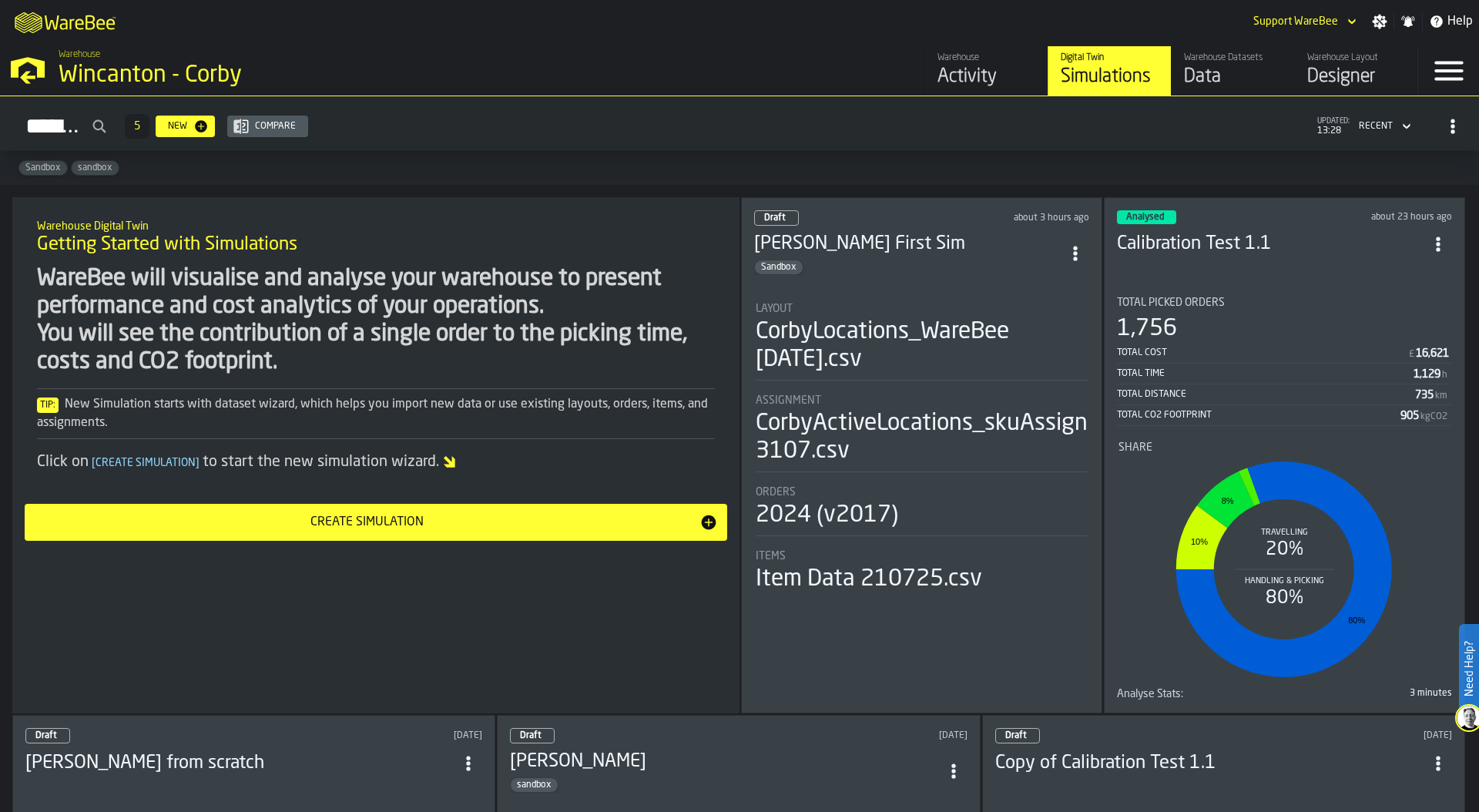
click at [960, 308] on div "Layout" at bounding box center [921, 309] width 332 height 12
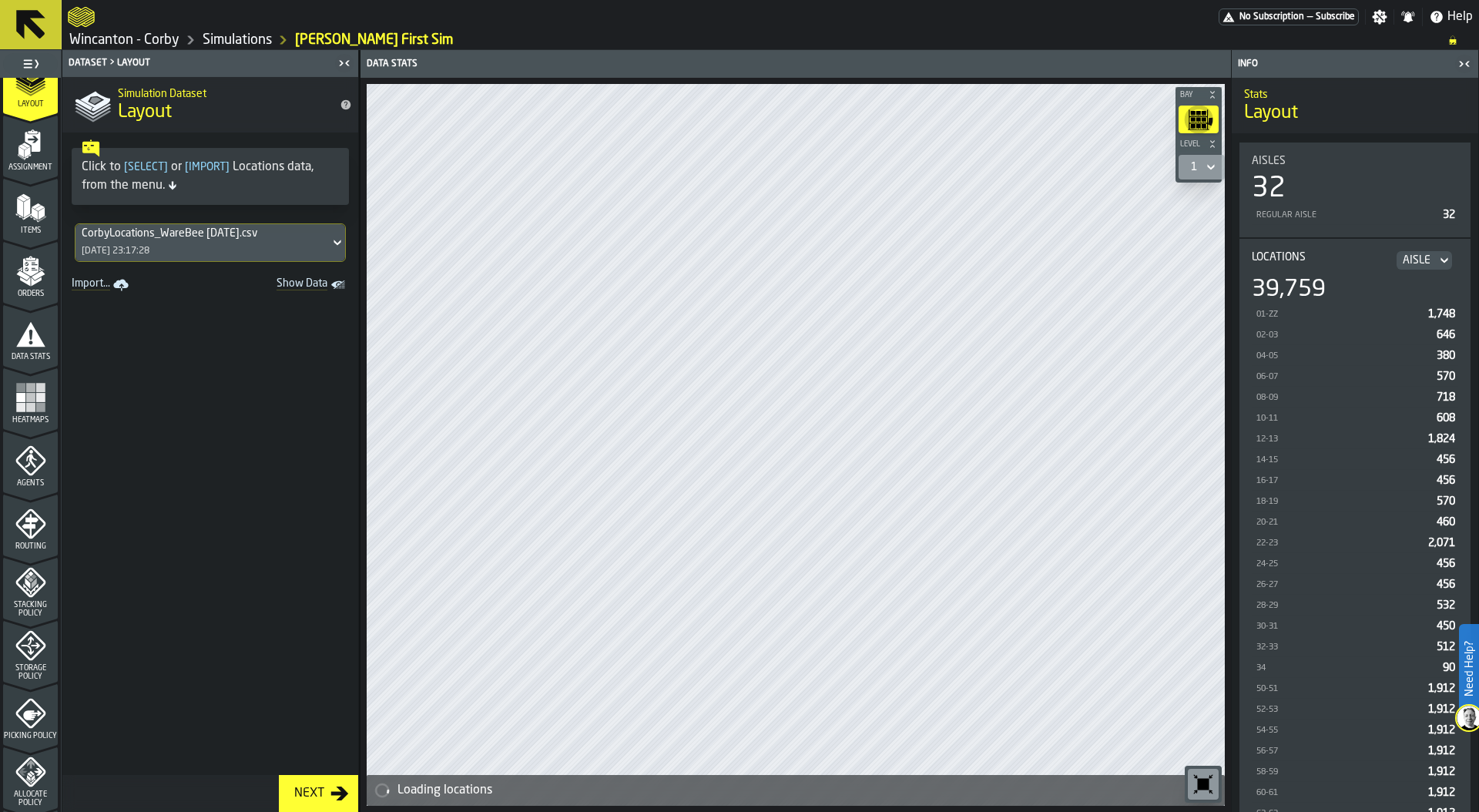
scroll to position [120, 0]
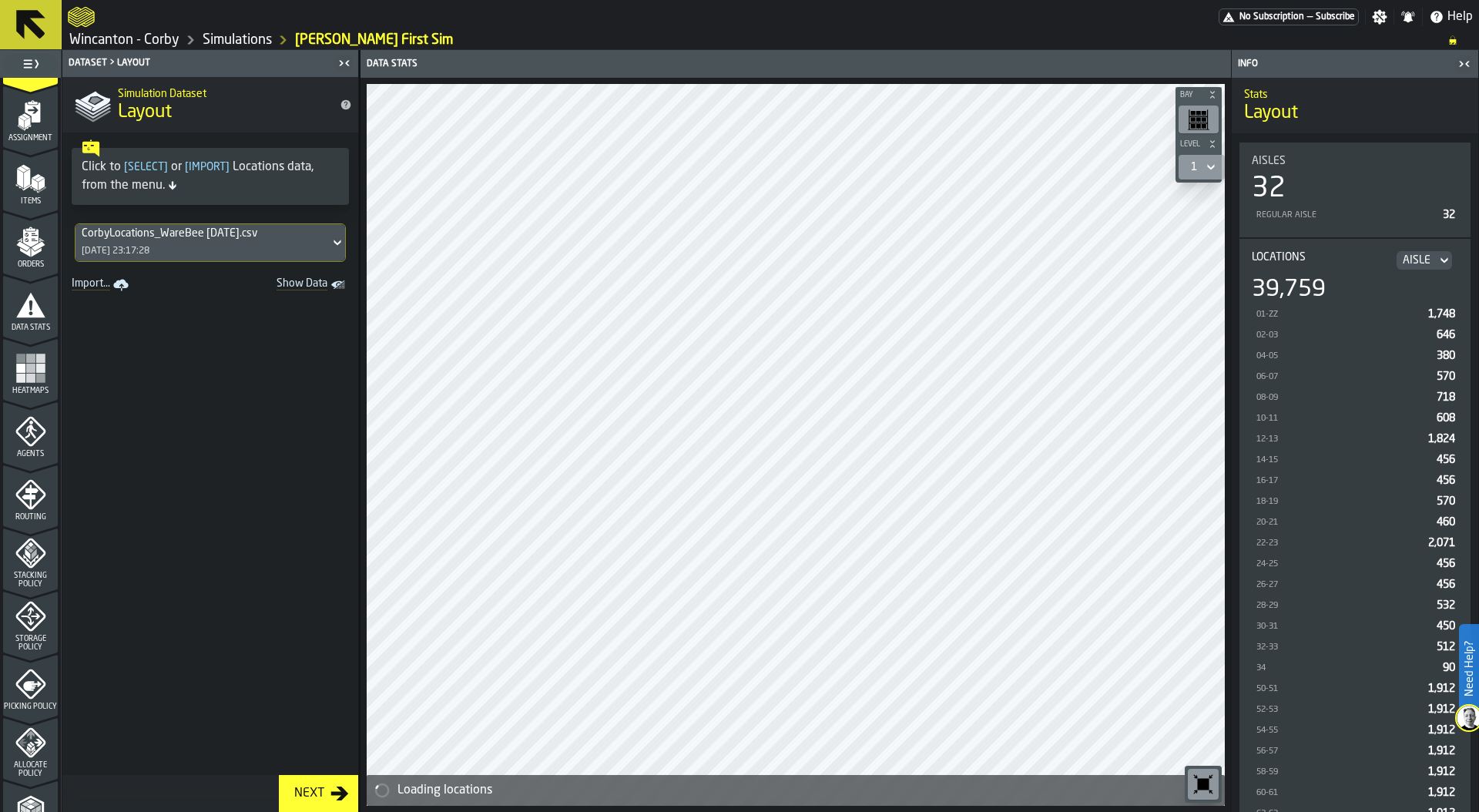
click at [33, 502] on icon "menu Routing" at bounding box center [31, 494] width 31 height 31
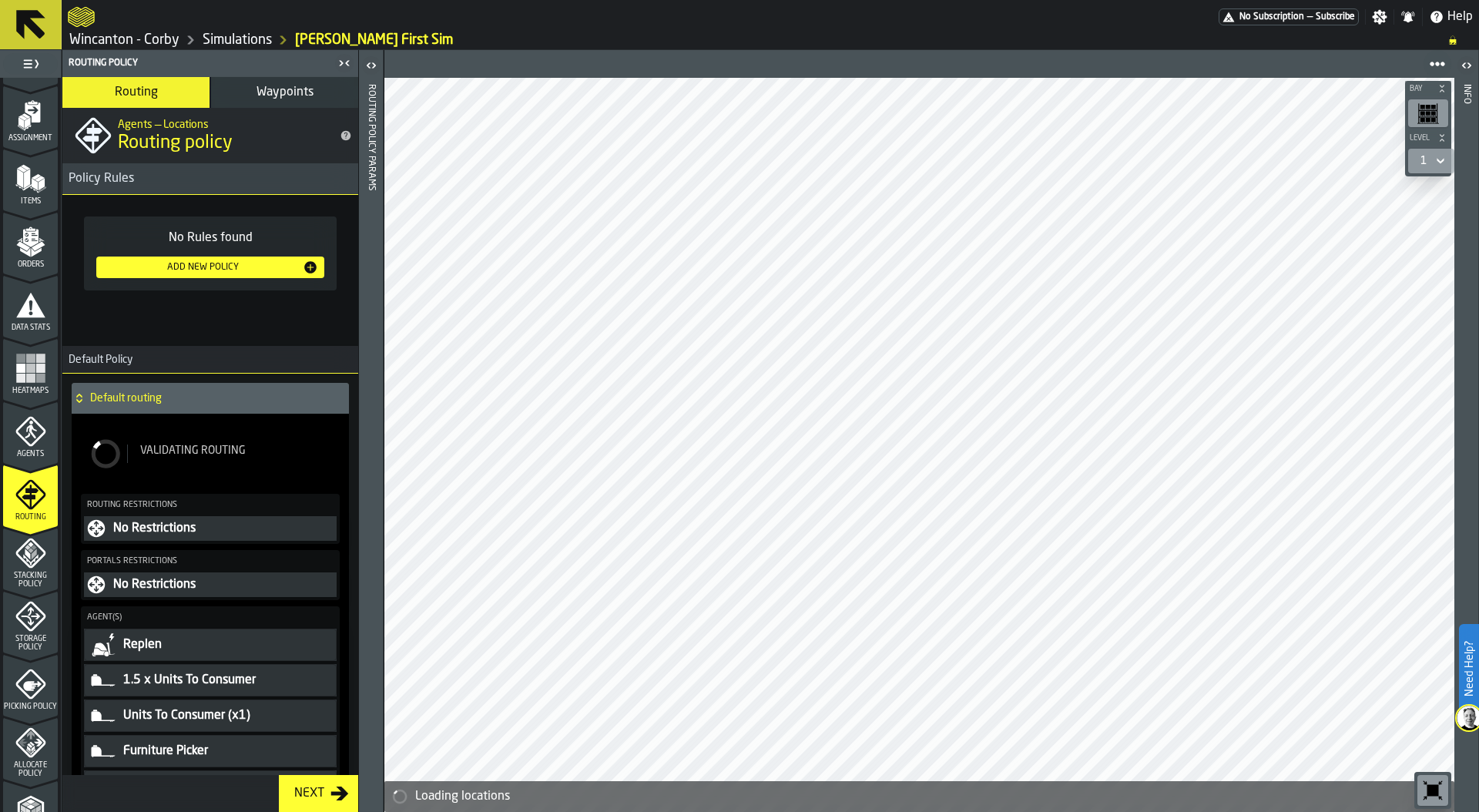
click at [195, 462] on div "Validating Routing" at bounding box center [232, 454] width 209 height 19
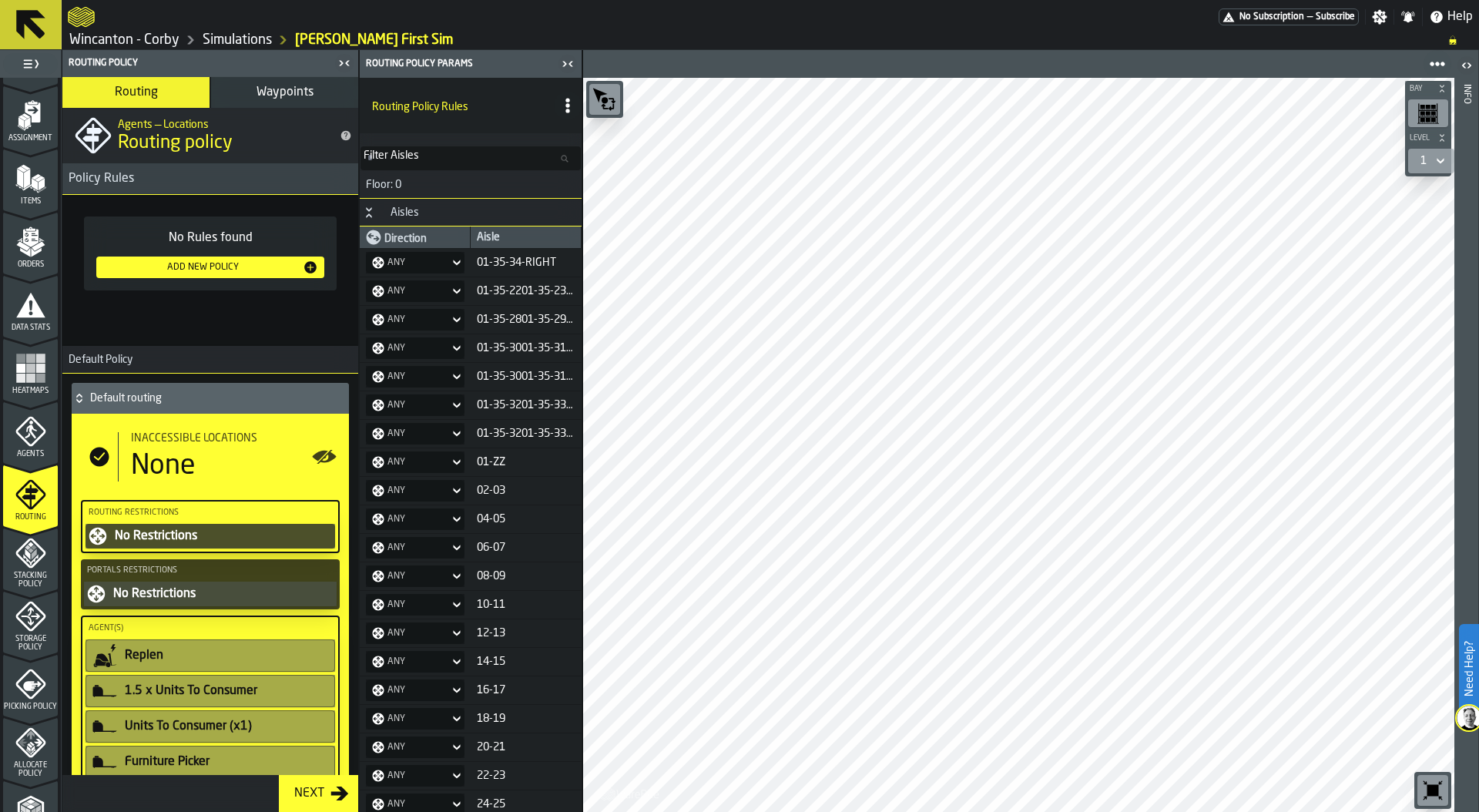
click at [606, 100] on circle "button-toolbar-undefined" at bounding box center [604, 100] width 6 height 6
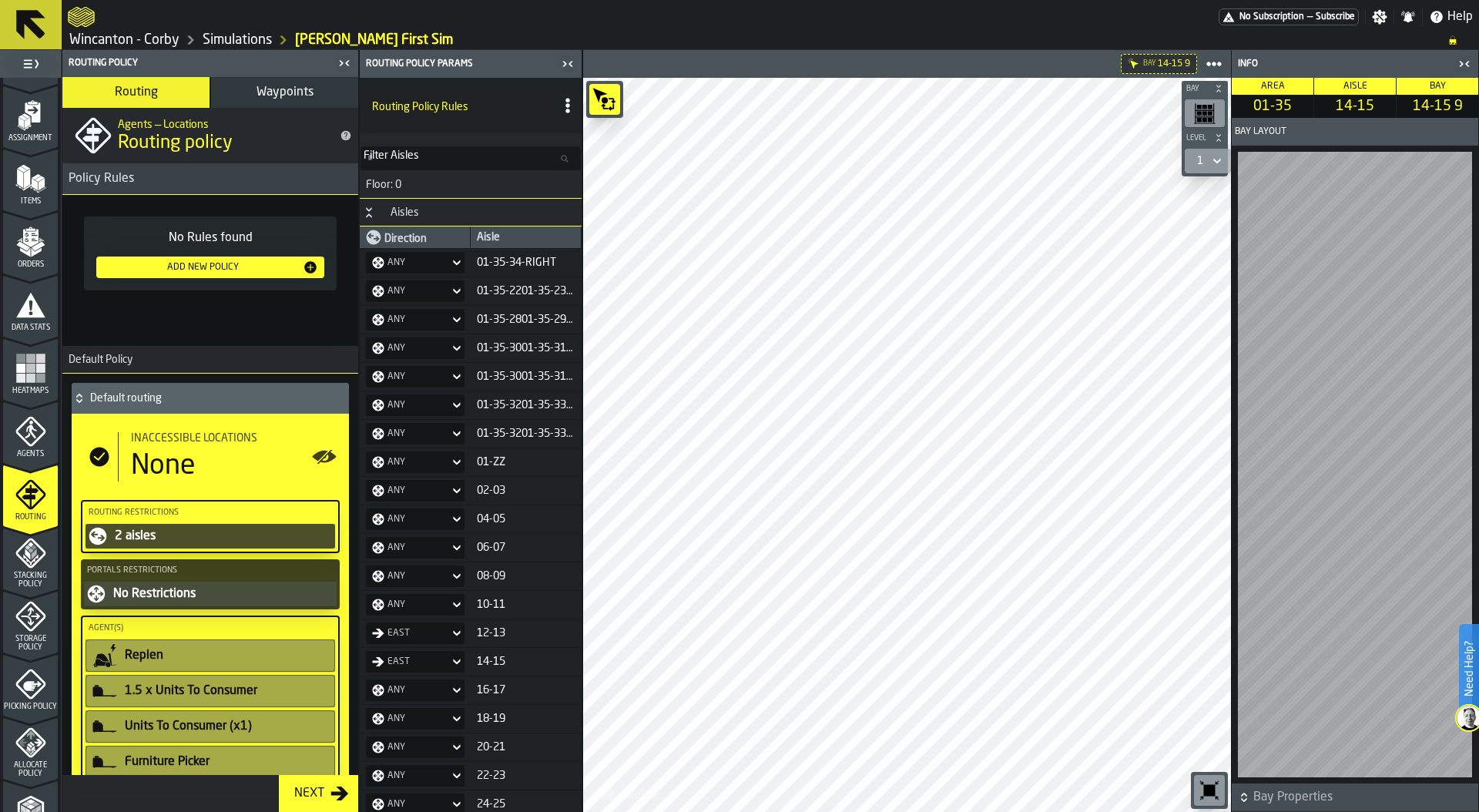
click at [1215, 779] on icon "button-toolbar-undefined" at bounding box center [1209, 790] width 25 height 25
click at [1467, 62] on icon "button-toggle-Close me" at bounding box center [1466, 64] width 3 height 5
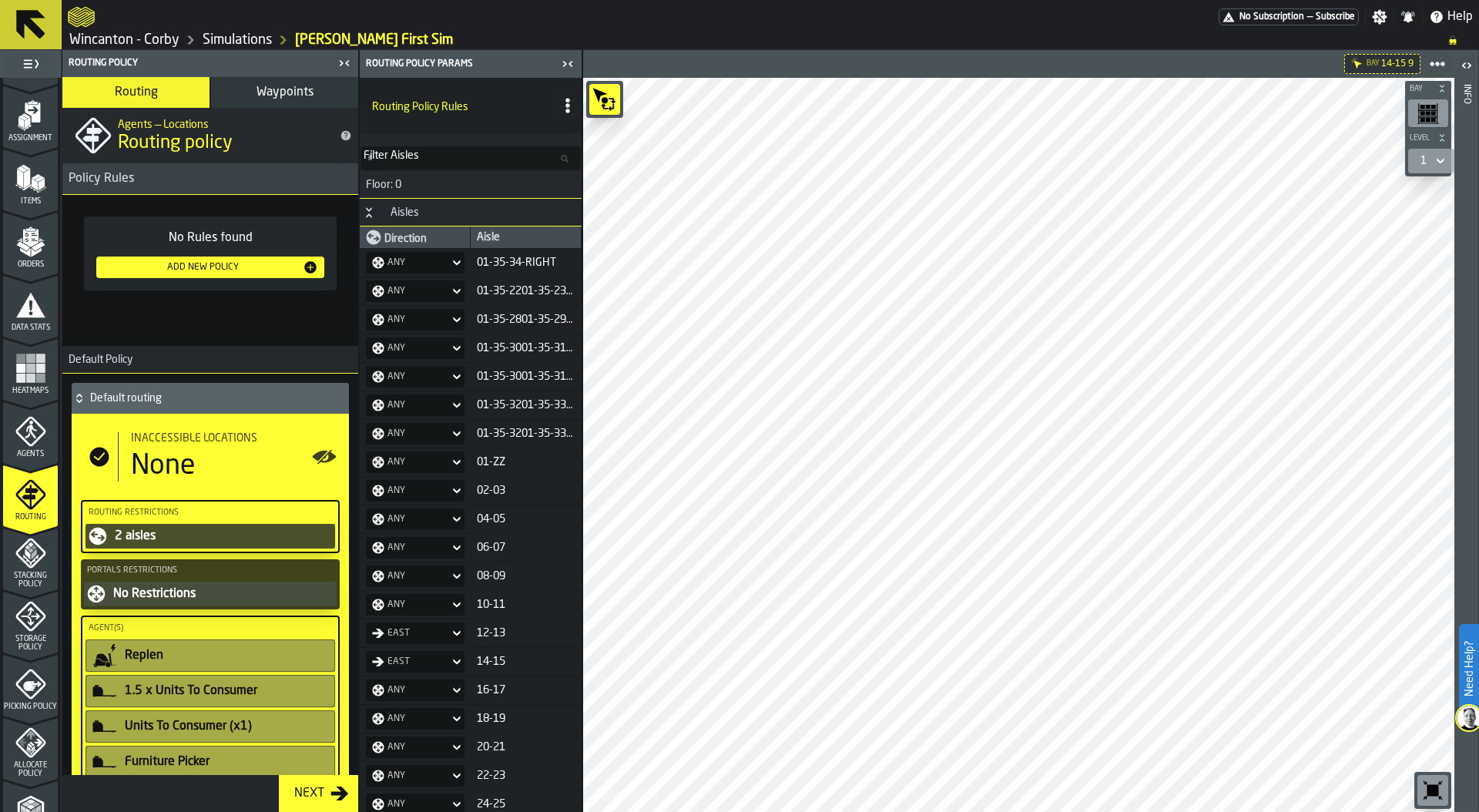
click at [566, 64] on icon "button-toggle-Close me" at bounding box center [564, 64] width 3 height 5
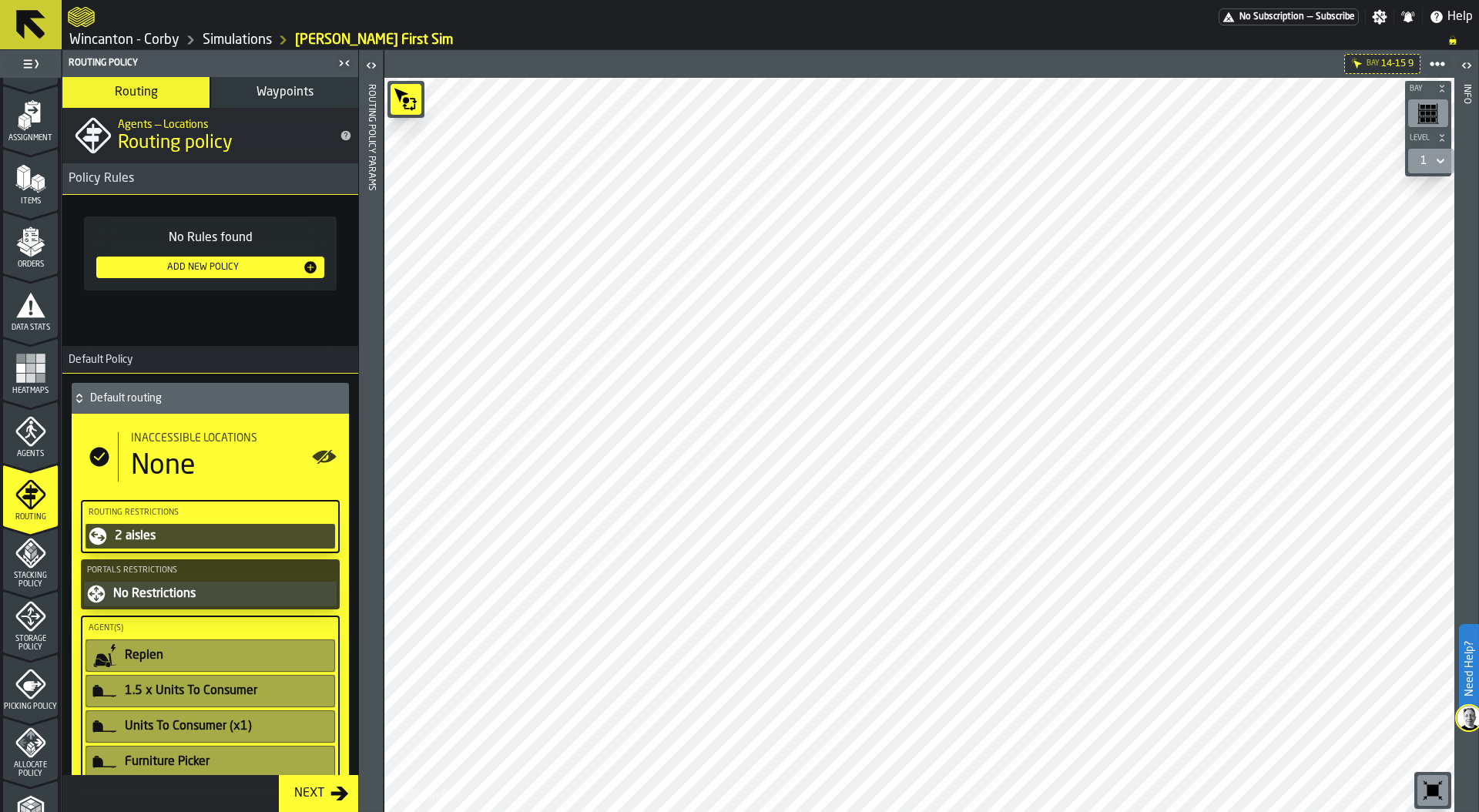
click at [333, 61] on div "button-toggle-Close me" at bounding box center [343, 64] width 21 height 19
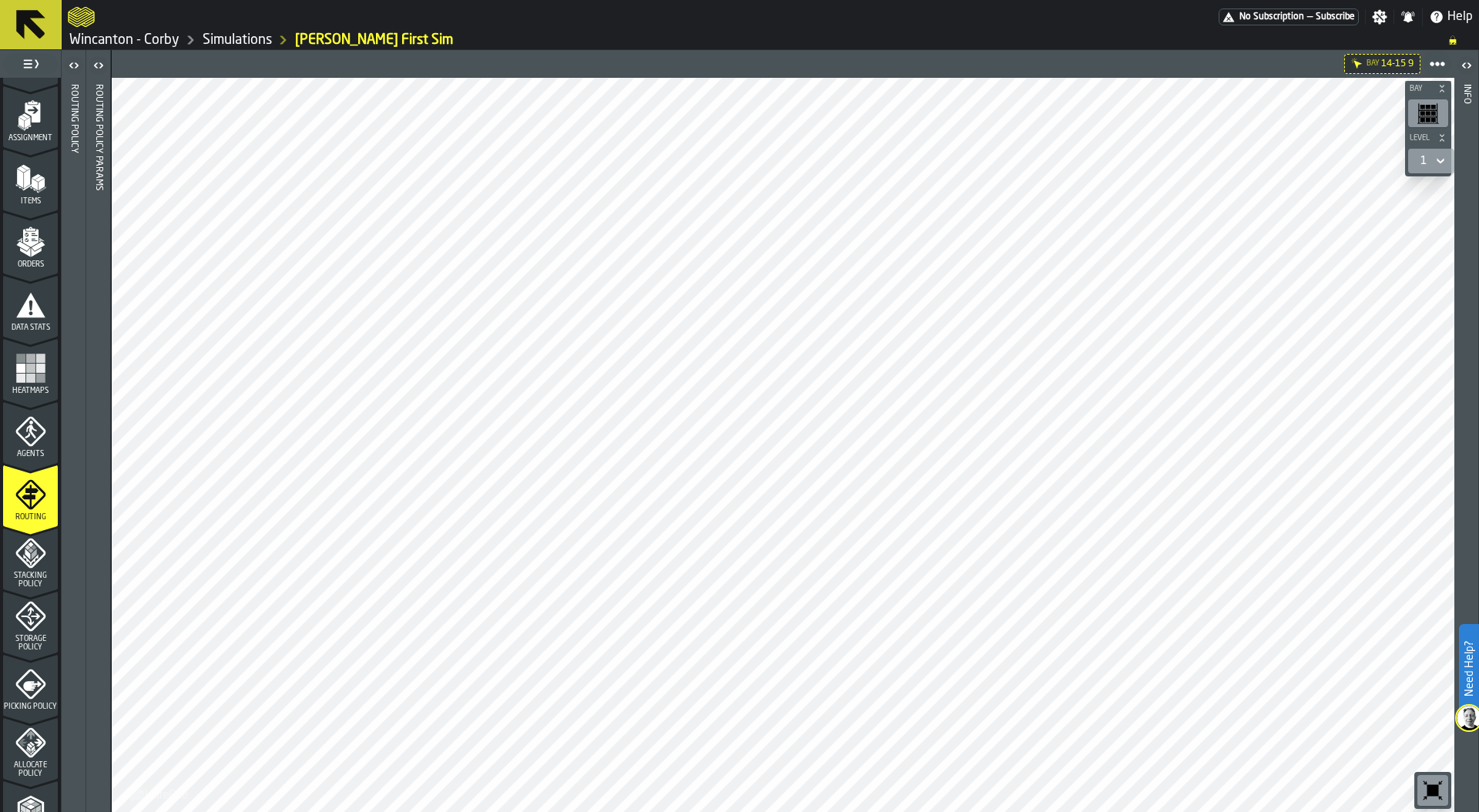
click at [70, 66] on icon "button-toggle-Open" at bounding box center [74, 65] width 19 height 19
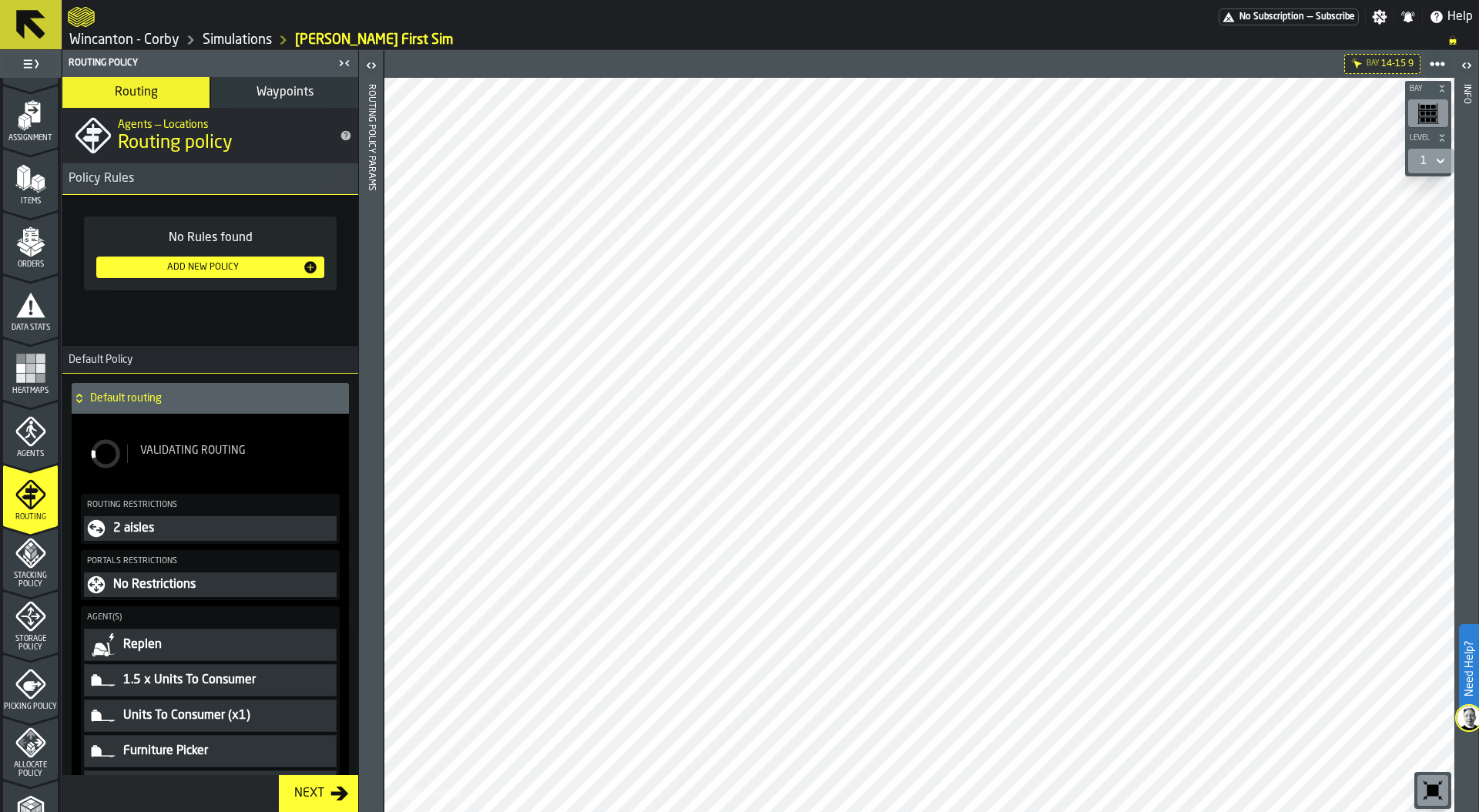
click at [366, 64] on icon "button-toggle-Open" at bounding box center [372, 65] width 19 height 19
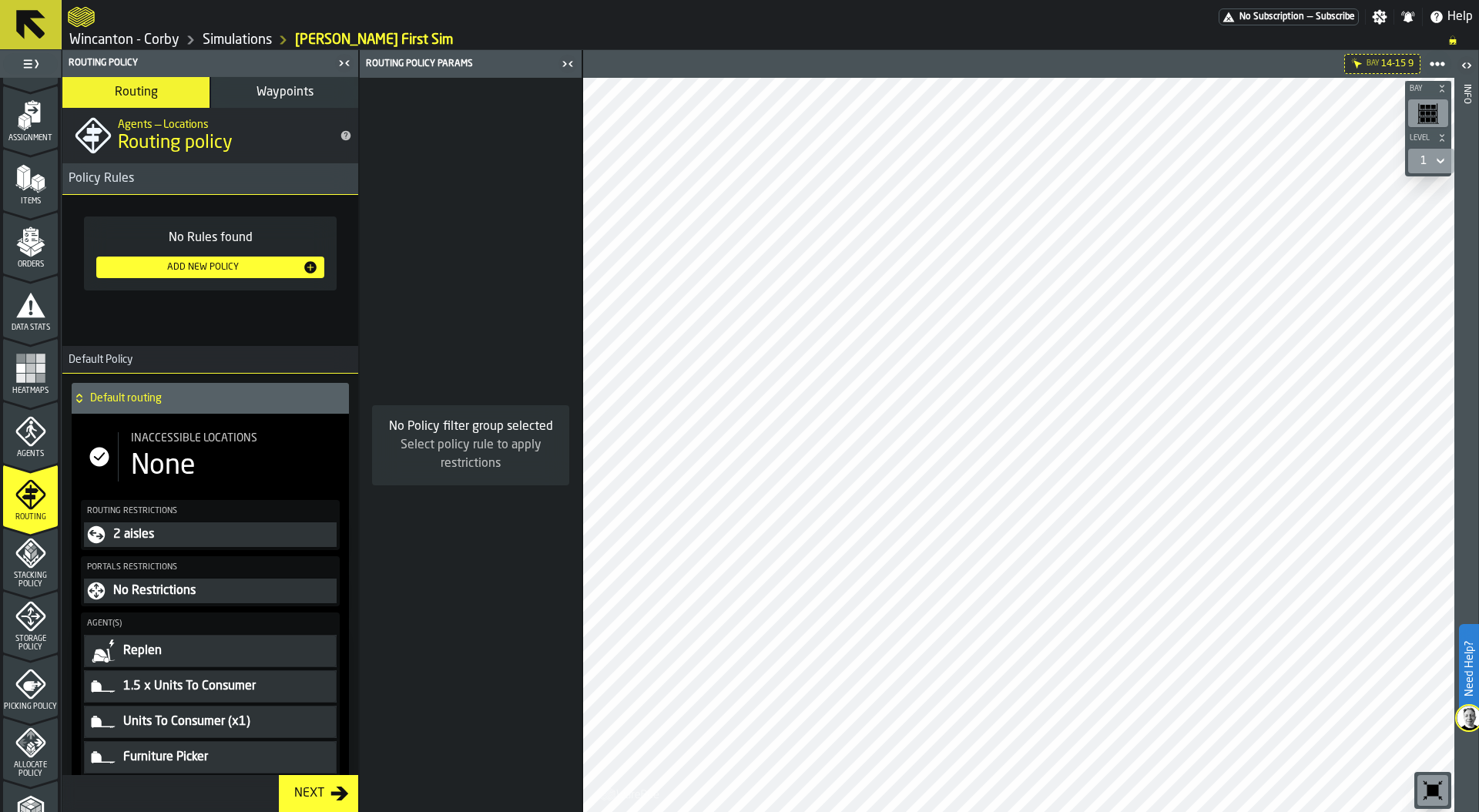
click at [1467, 64] on icon "button-toggle-Open" at bounding box center [1468, 65] width 3 height 5
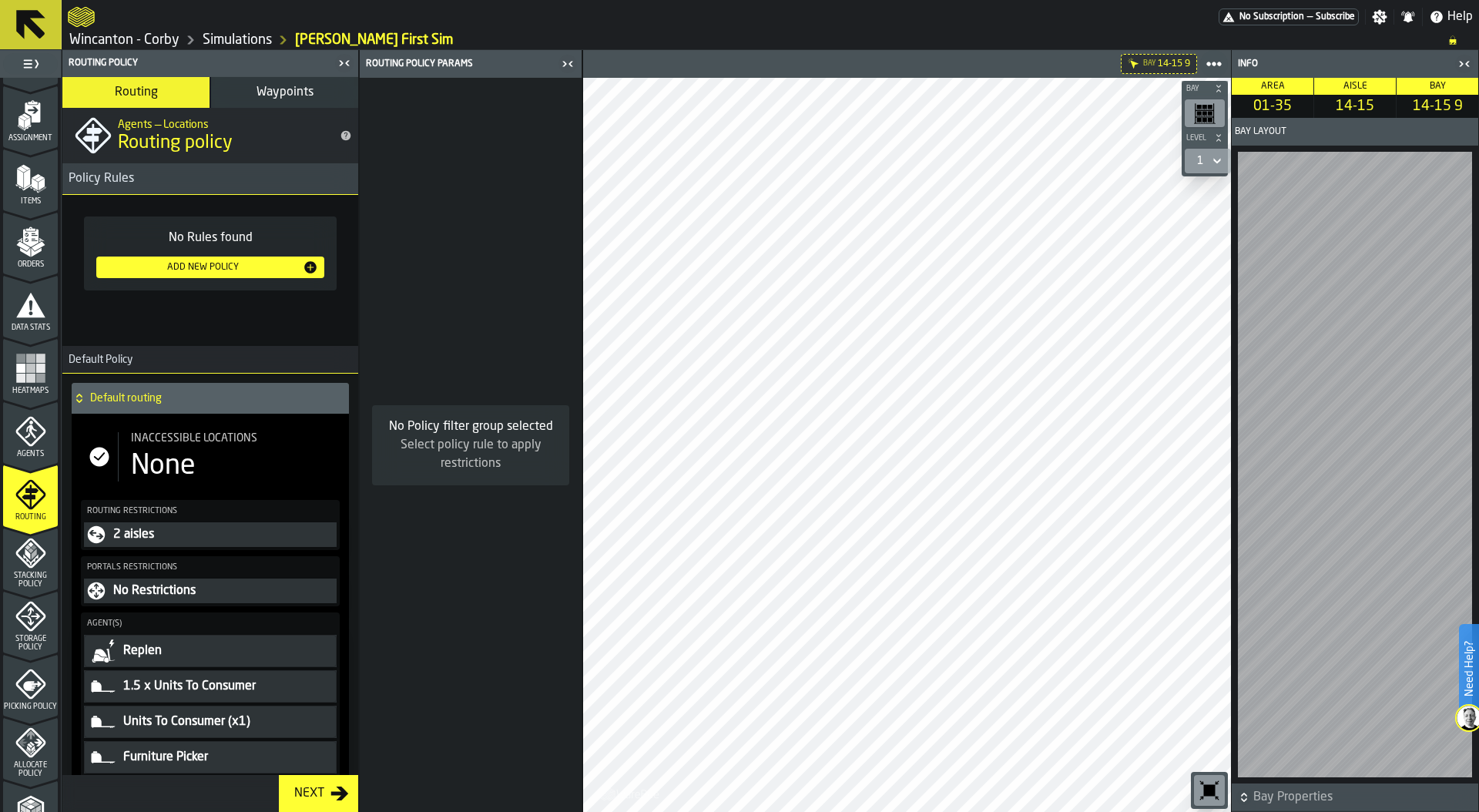
click at [1470, 64] on icon "button-toggle-Close me" at bounding box center [1464, 64] width 19 height 19
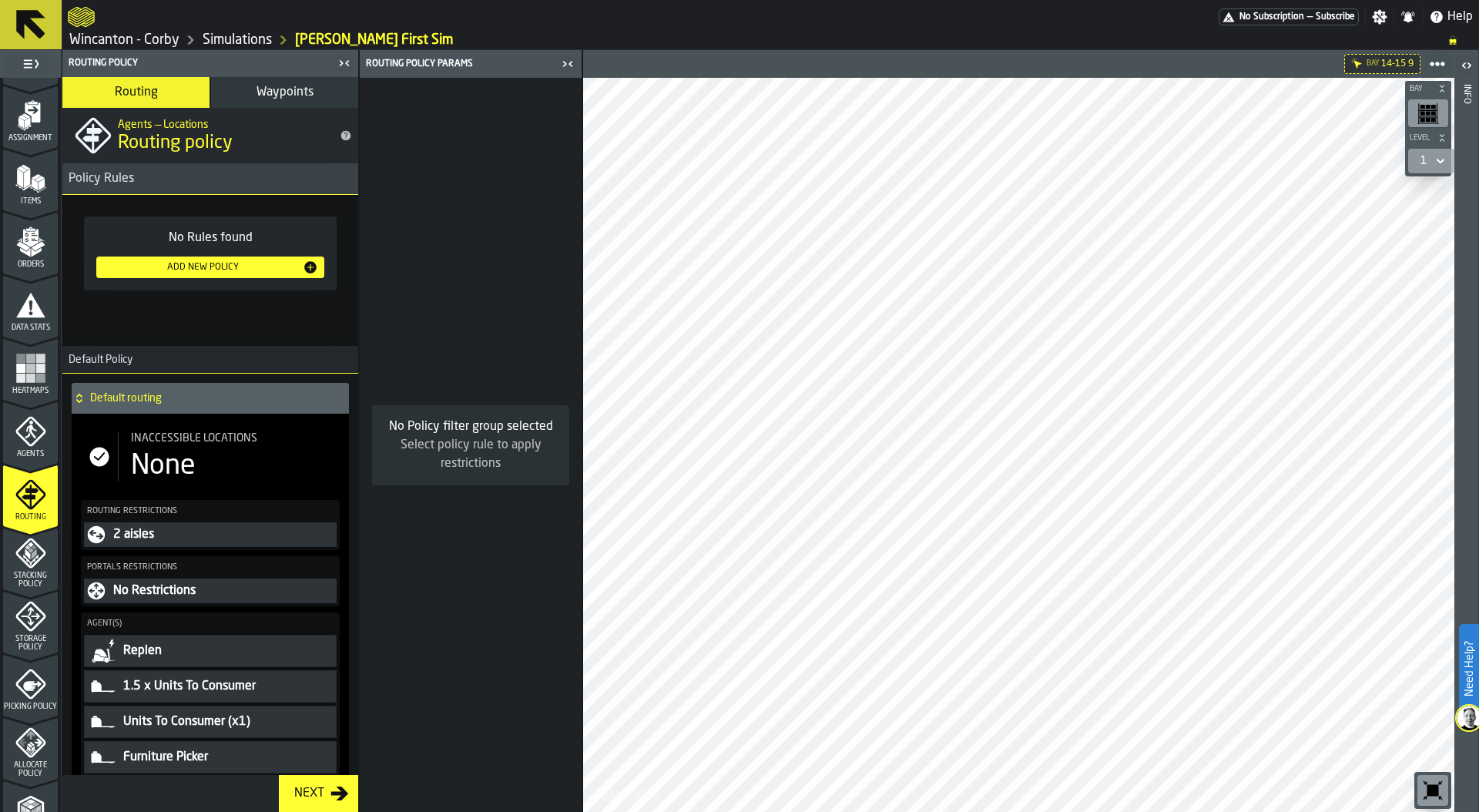
click at [568, 66] on icon "button-toggle-Close me" at bounding box center [567, 64] width 19 height 19
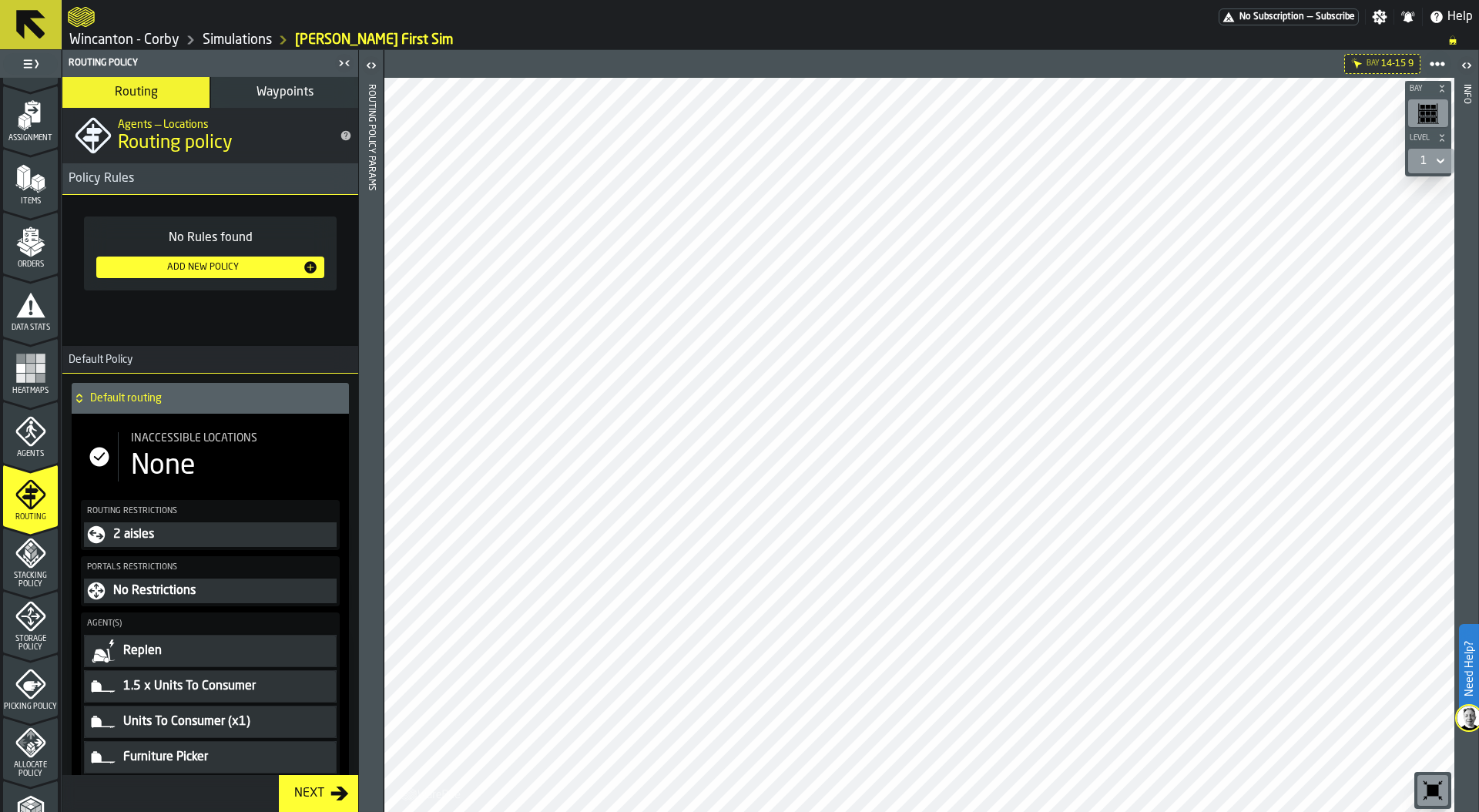
click at [337, 63] on icon "button-toggle-Close me" at bounding box center [344, 64] width 19 height 19
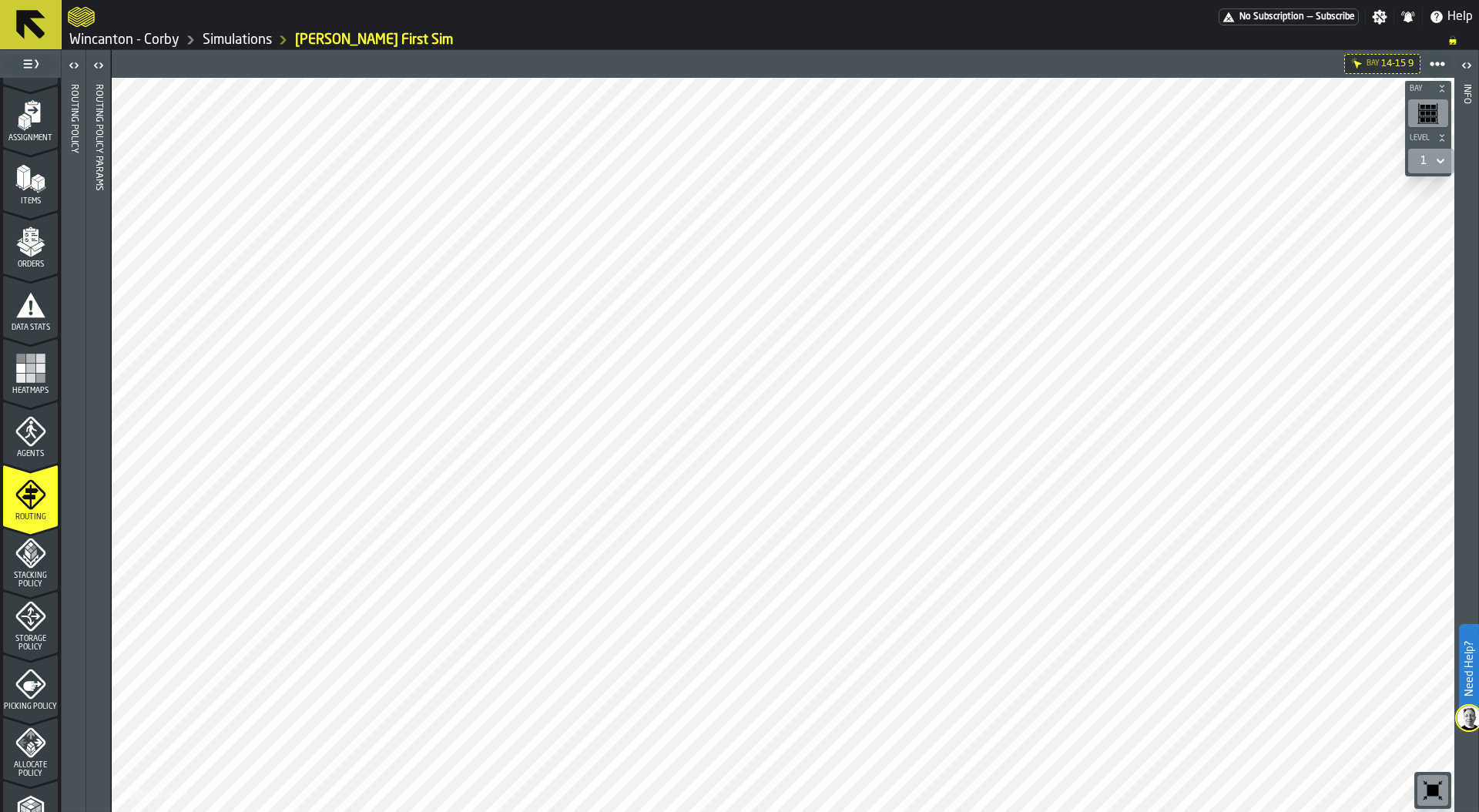
click at [91, 58] on icon "button-toggle-Open" at bounding box center [99, 65] width 19 height 19
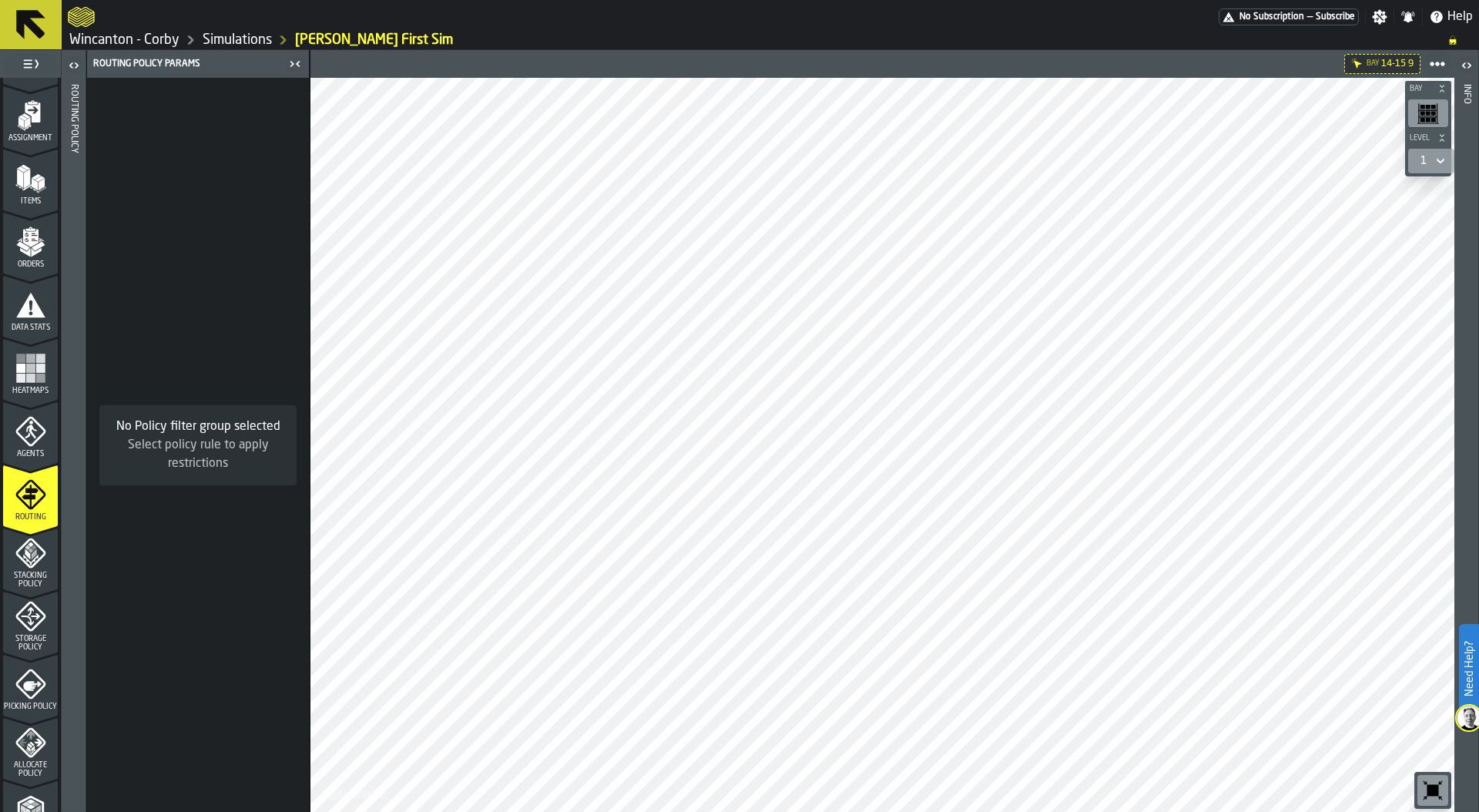
click at [74, 65] on icon "button-toggle-Open" at bounding box center [74, 65] width 19 height 19
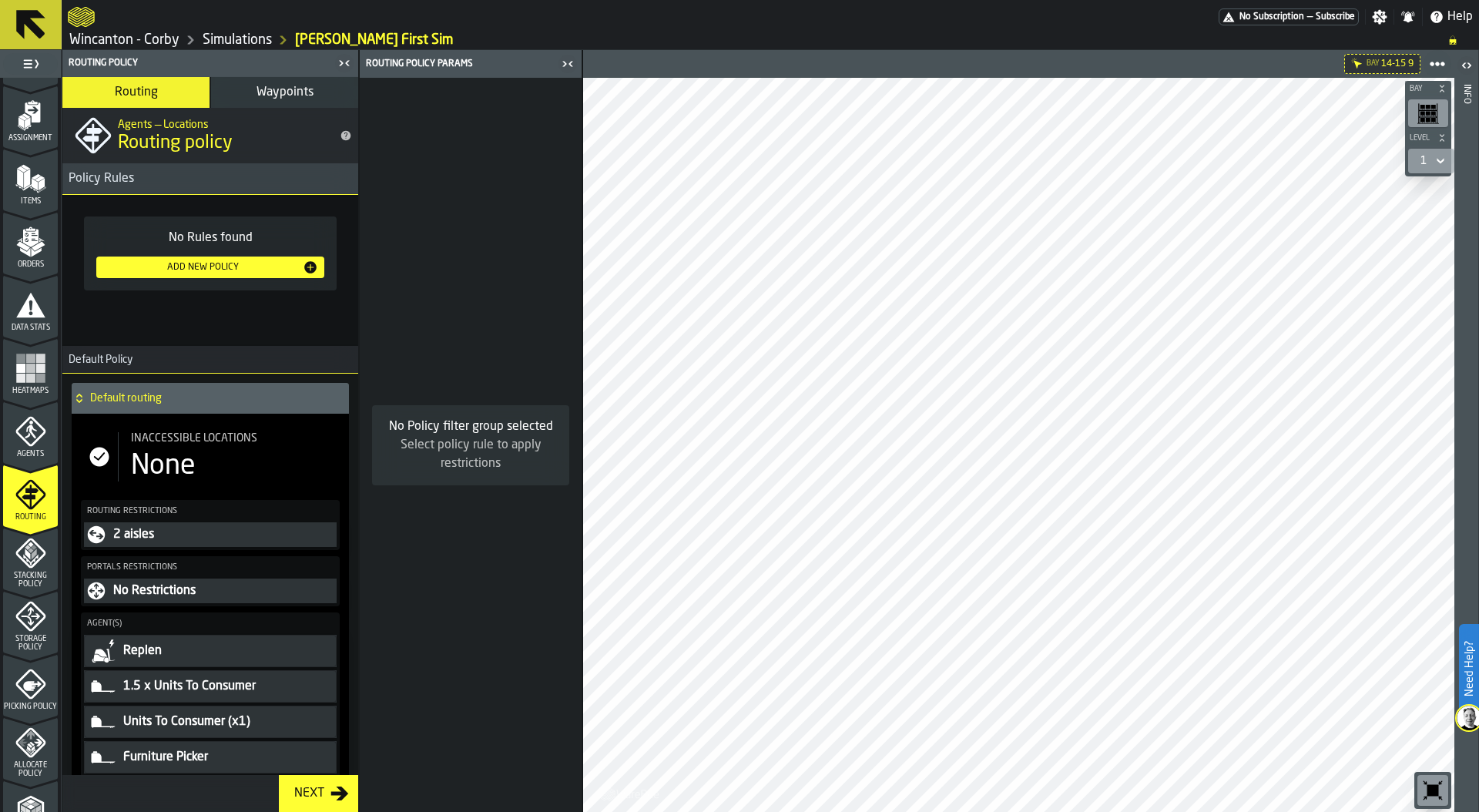
click at [19, 561] on icon "menu Stacking Policy" at bounding box center [30, 553] width 30 height 30
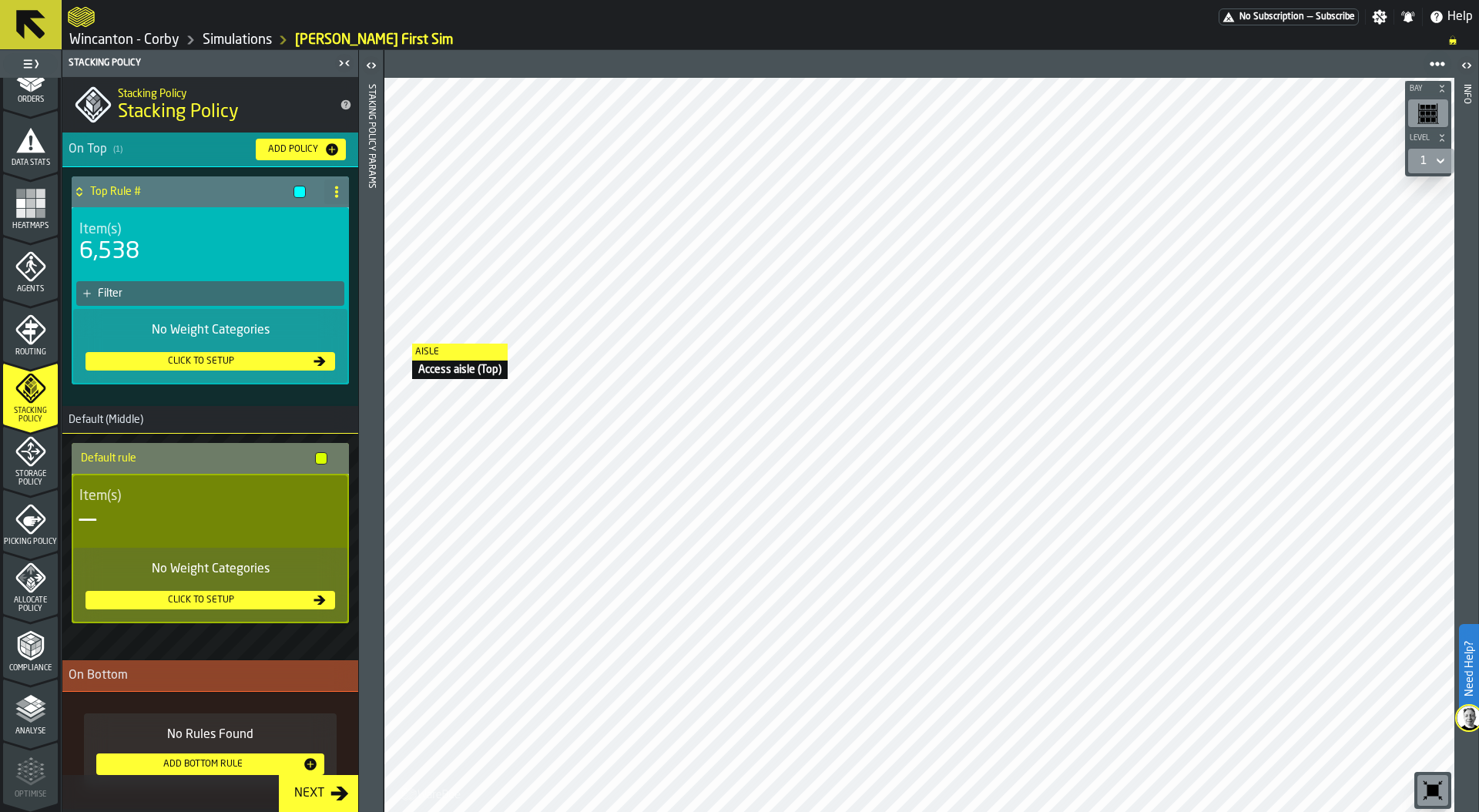
scroll to position [311, 0]
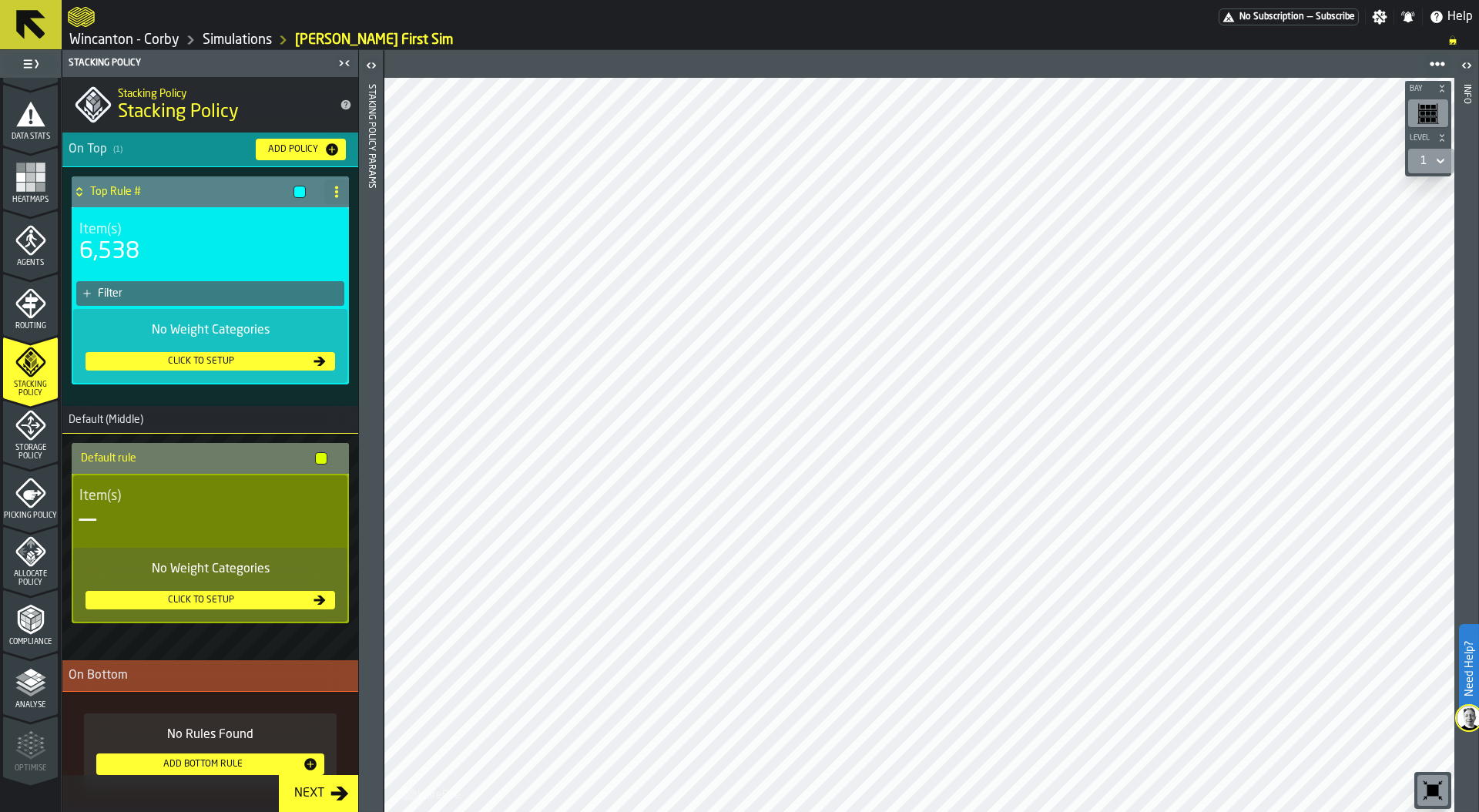
click at [211, 289] on div "Filter" at bounding box center [218, 294] width 240 height 12
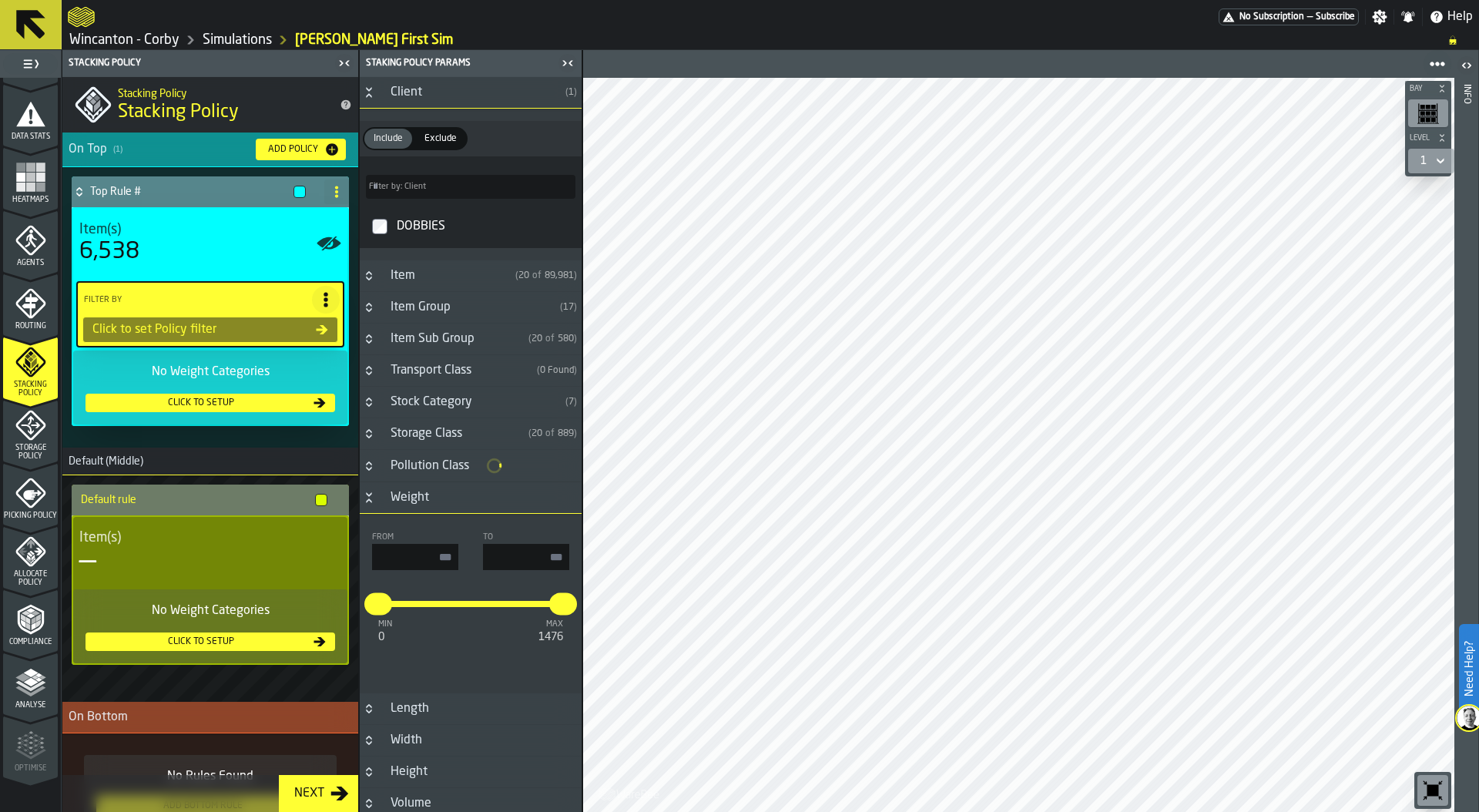
click at [367, 499] on icon "Button-Weight-open" at bounding box center [369, 497] width 12 height 12
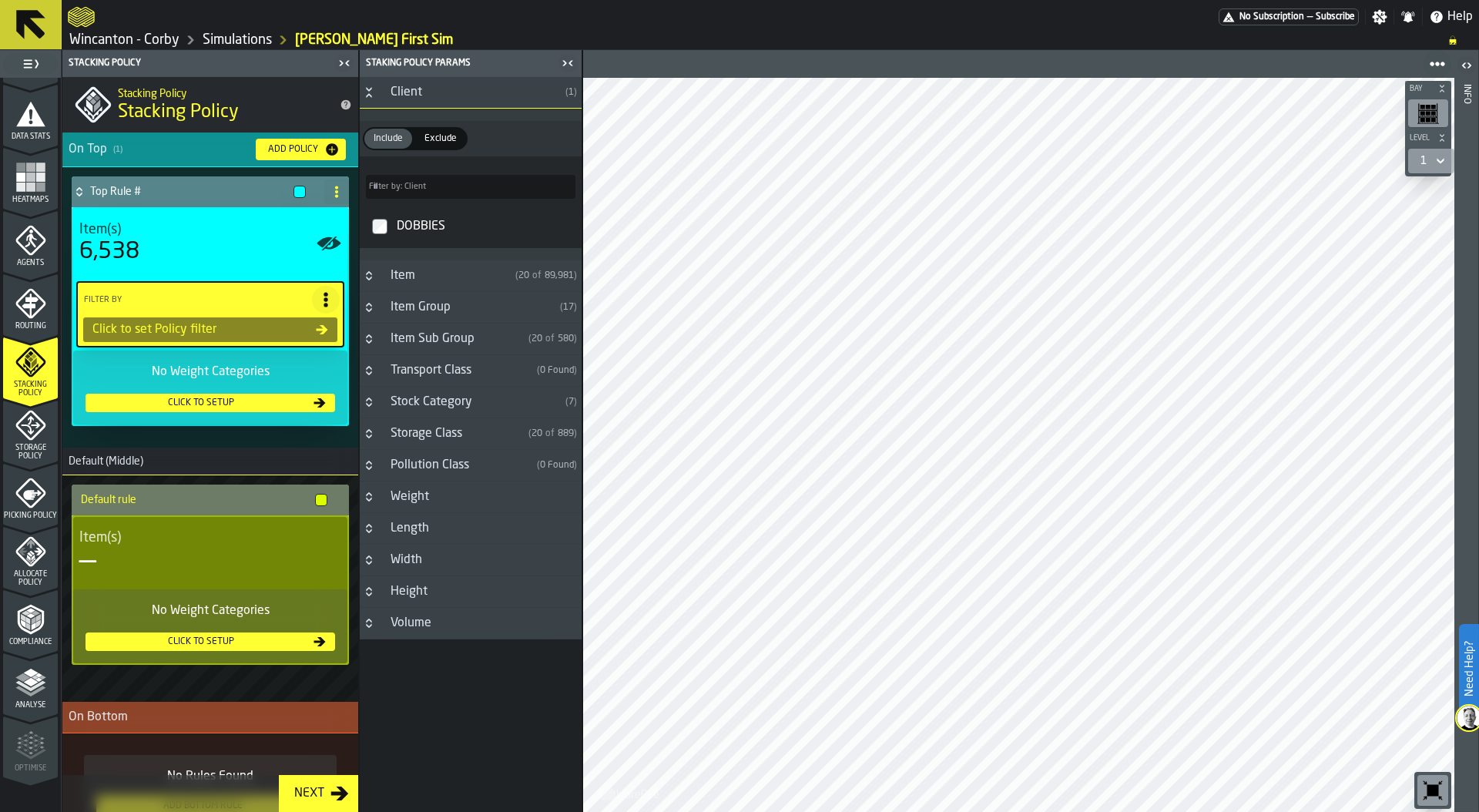
click at [372, 332] on h3 "Item Sub Group ( 20 of 580 )" at bounding box center [470, 339] width 221 height 32
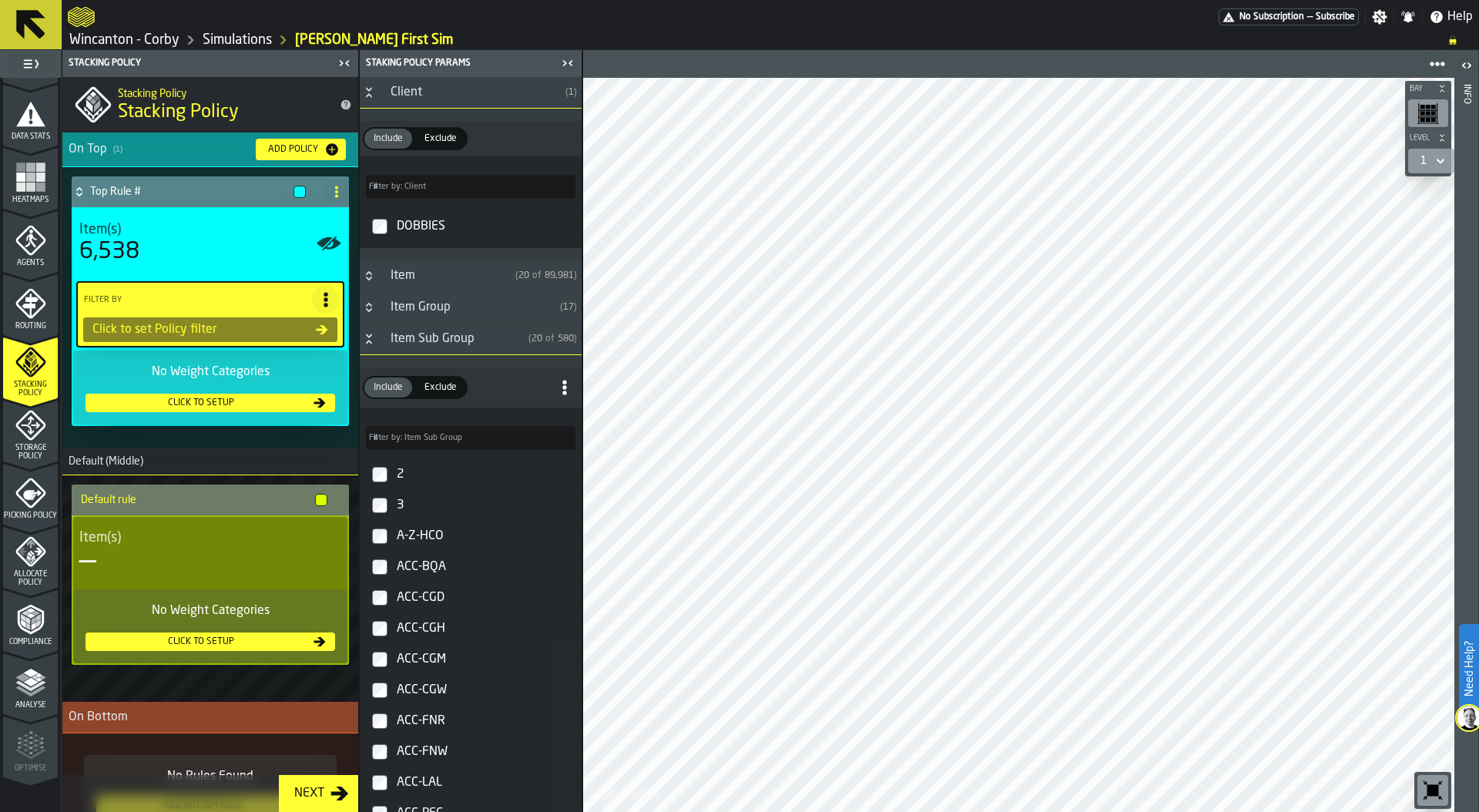
click at [28, 431] on icon "menu Storage Policy" at bounding box center [31, 425] width 31 height 31
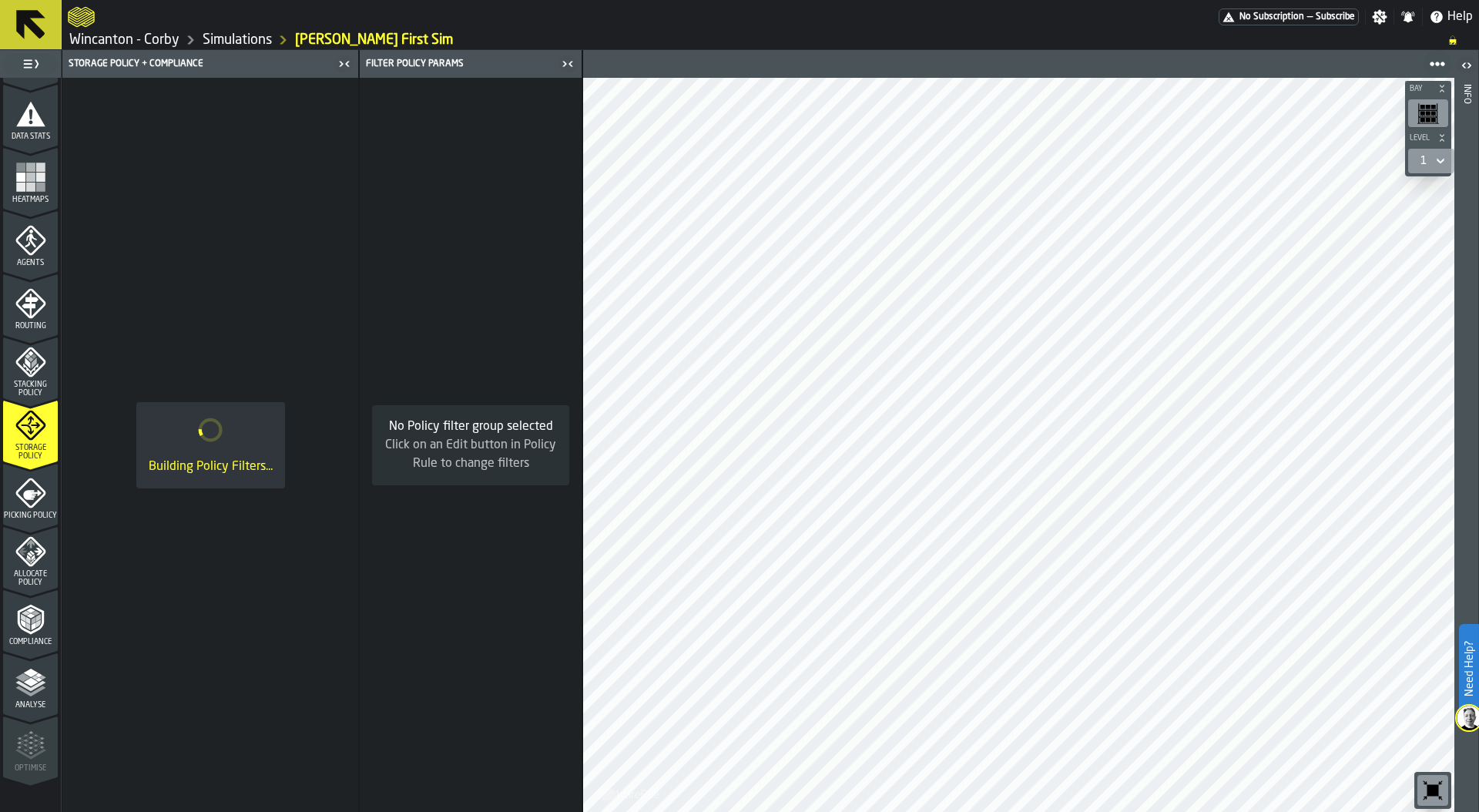
click at [30, 504] on div "Picking Policy" at bounding box center [31, 498] width 55 height 42
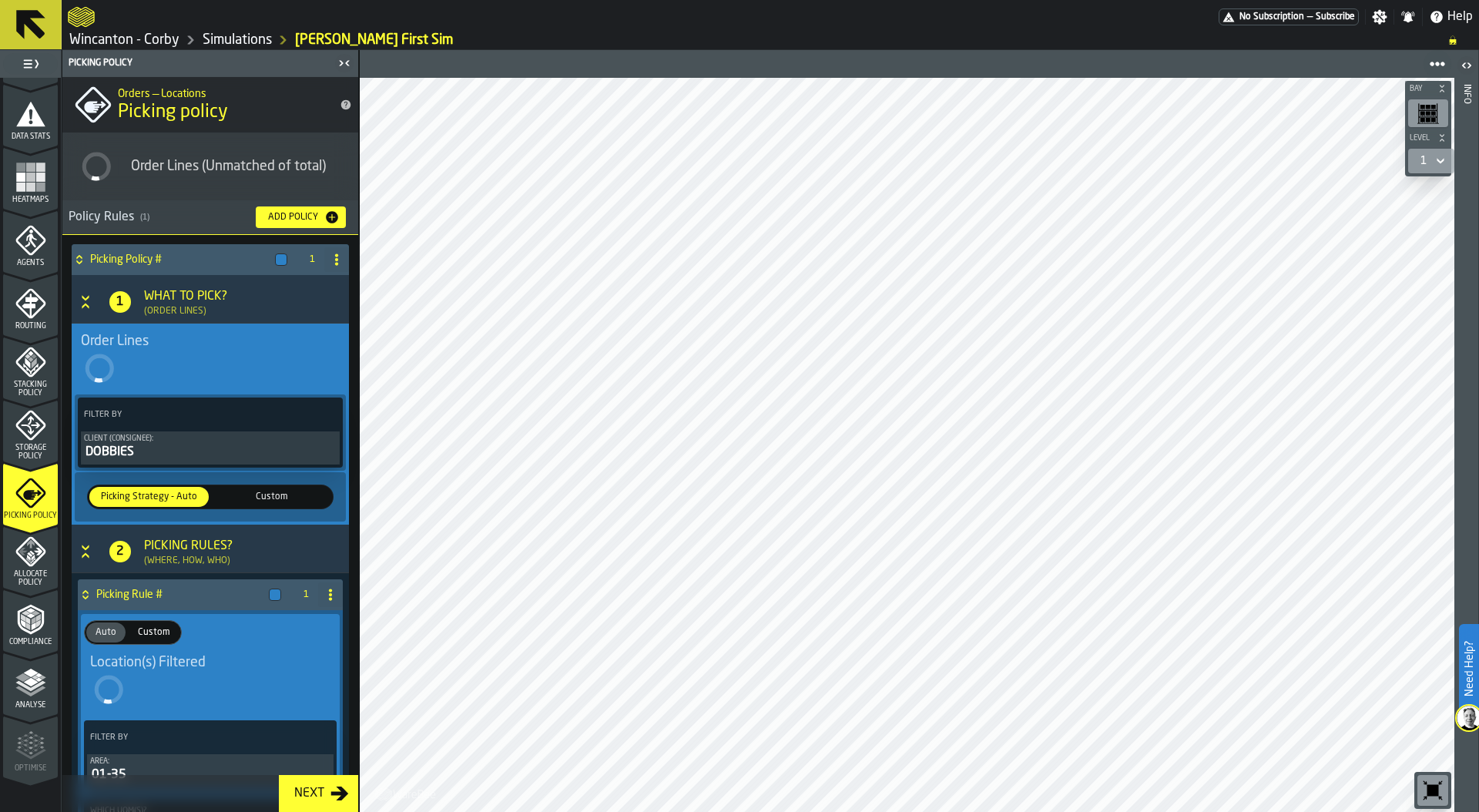
click at [27, 431] on icon "menu Storage Policy" at bounding box center [31, 425] width 31 height 31
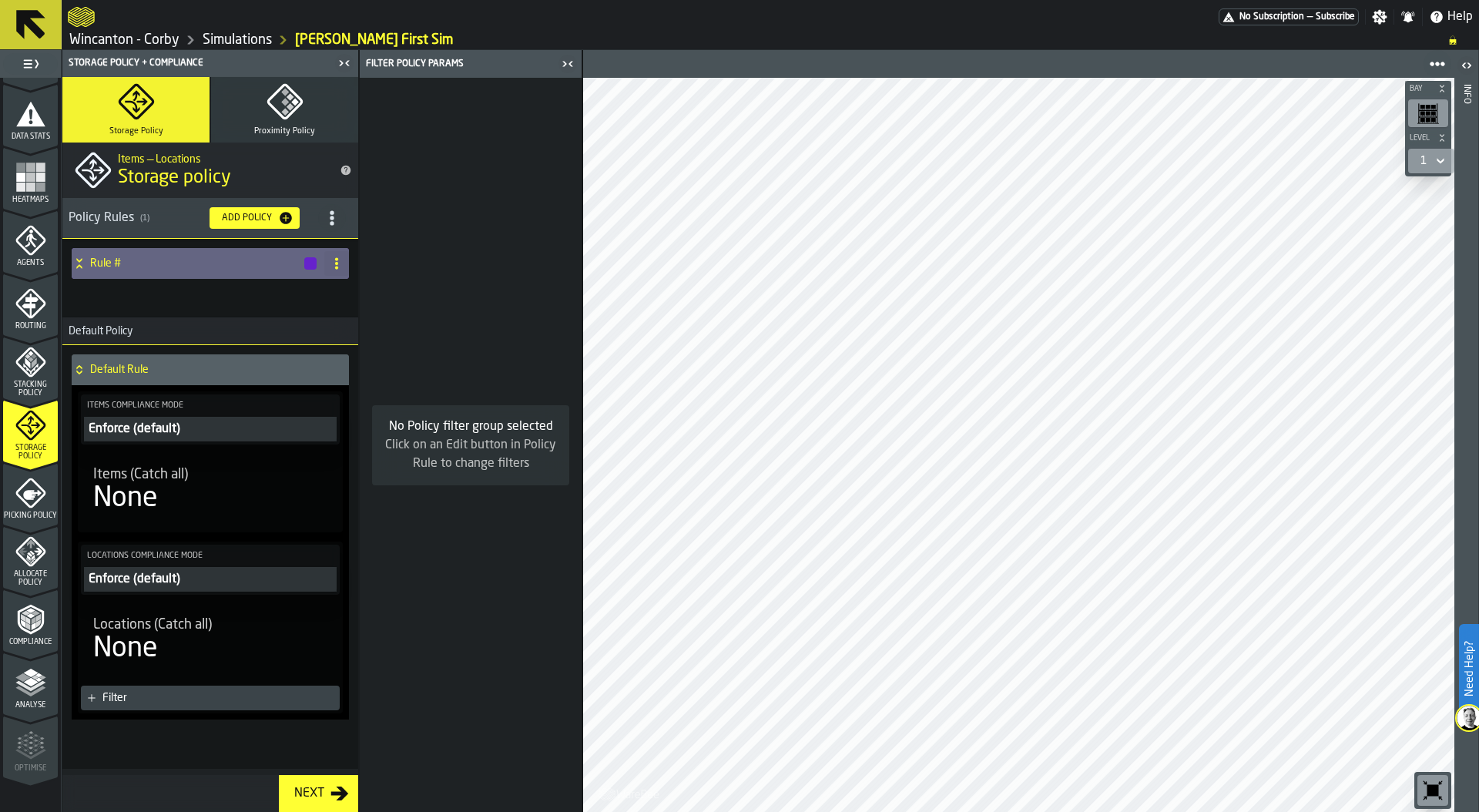
click at [79, 263] on icon at bounding box center [79, 264] width 15 height 12
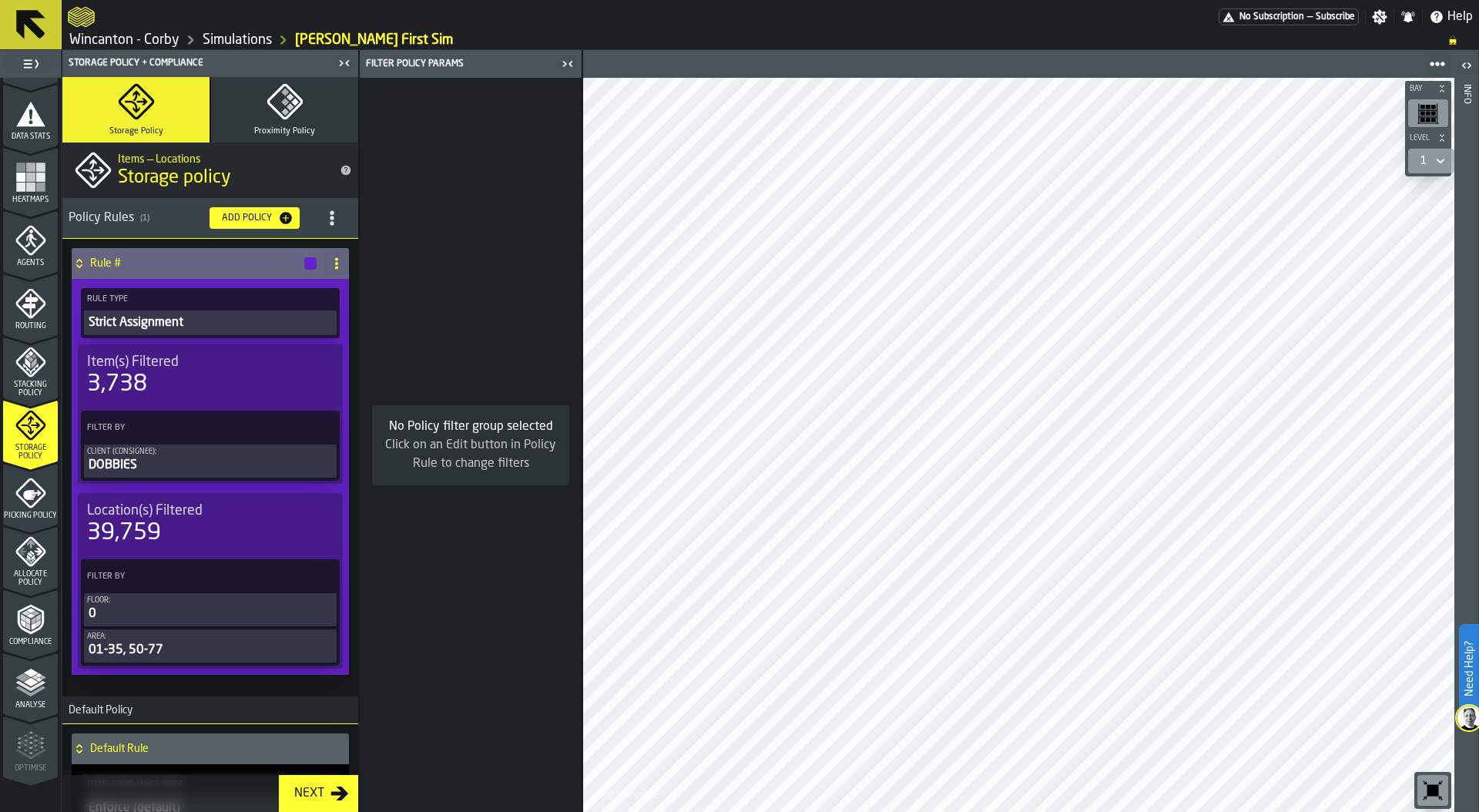
click at [174, 464] on div "DOBBIES" at bounding box center [209, 465] width 246 height 19
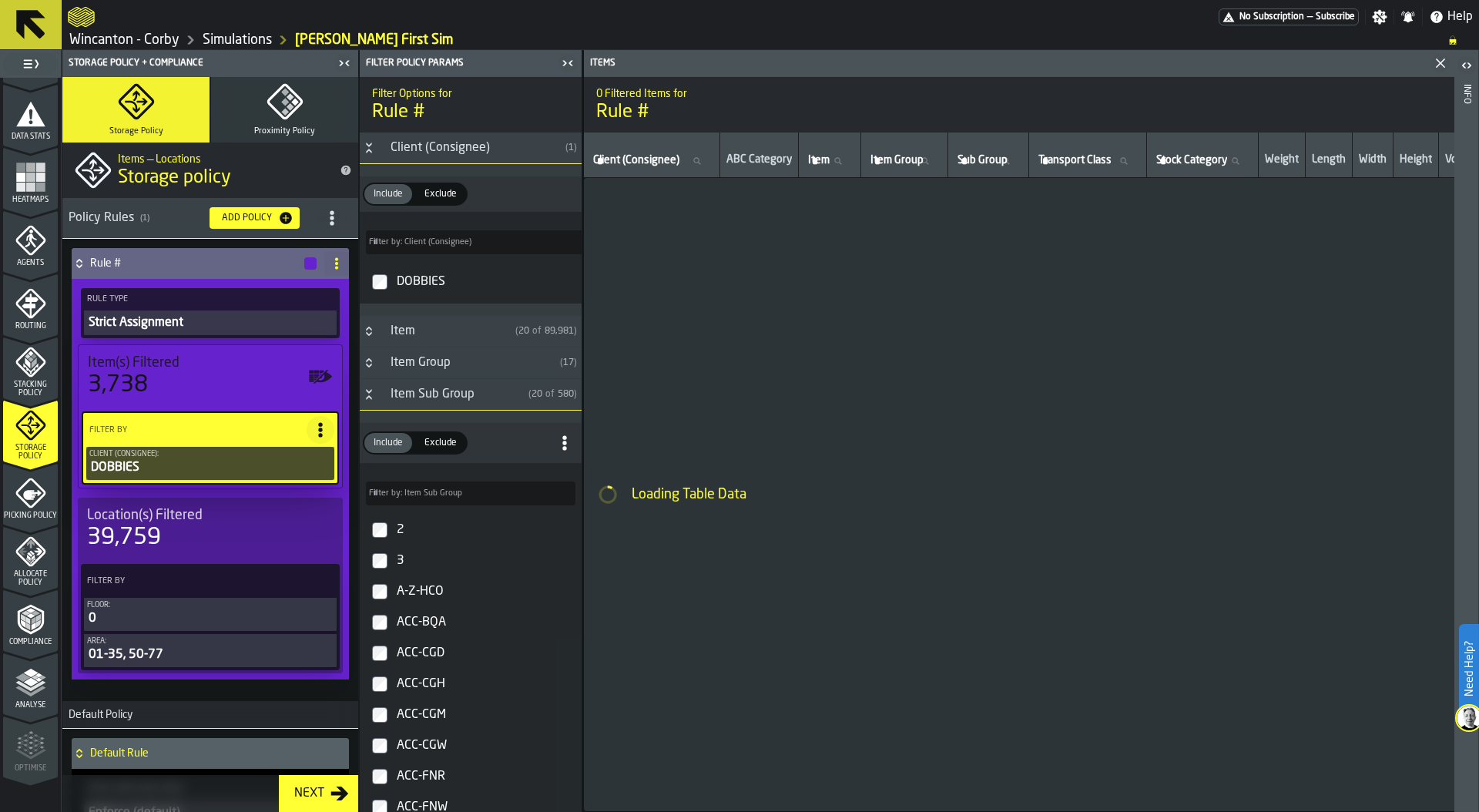
click at [371, 393] on icon "Button-Item Sub Group-open" at bounding box center [369, 394] width 12 height 12
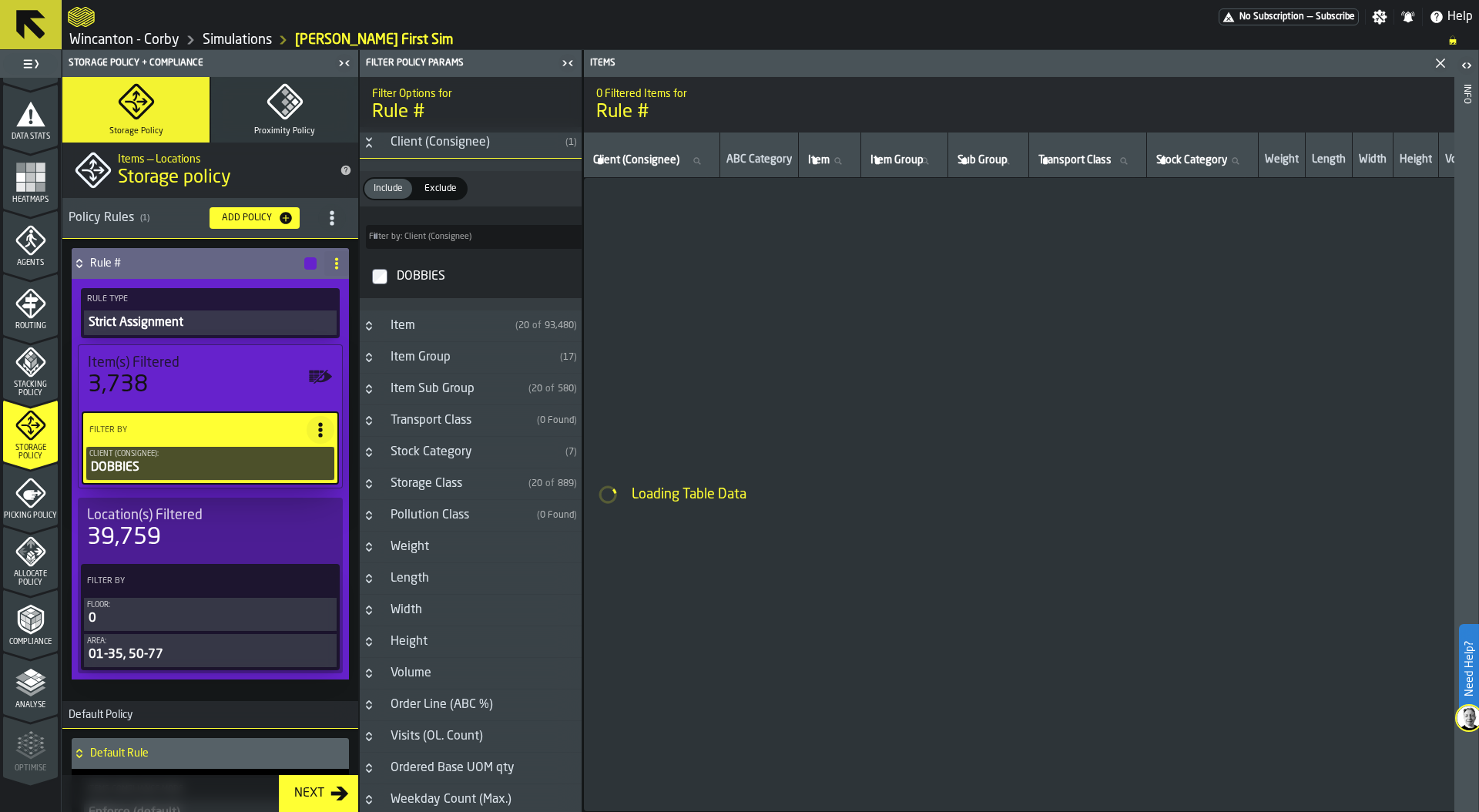
scroll to position [9, 0]
click at [367, 441] on h3 "Stock Category ( 7 )" at bounding box center [470, 449] width 221 height 32
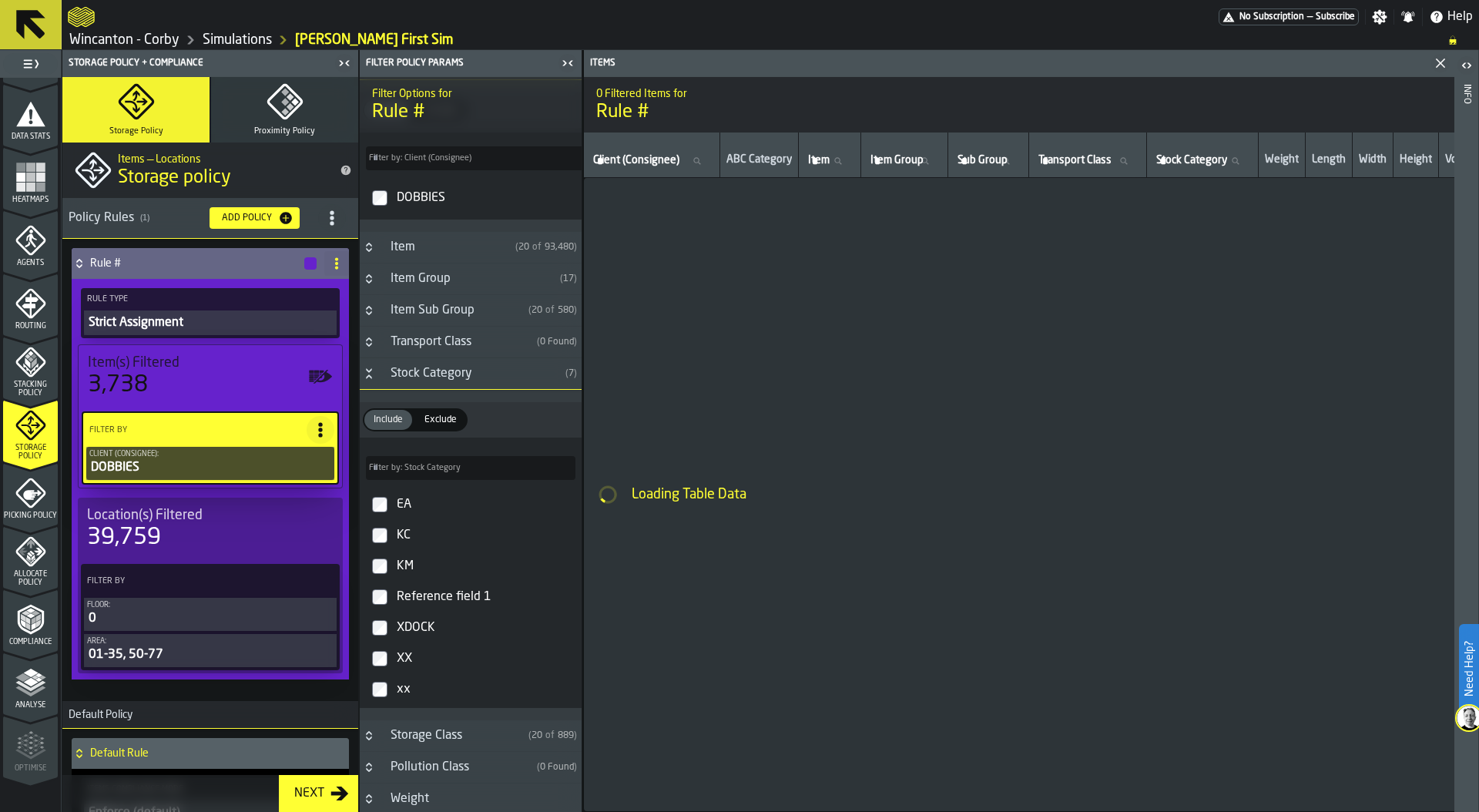
scroll to position [61, 0]
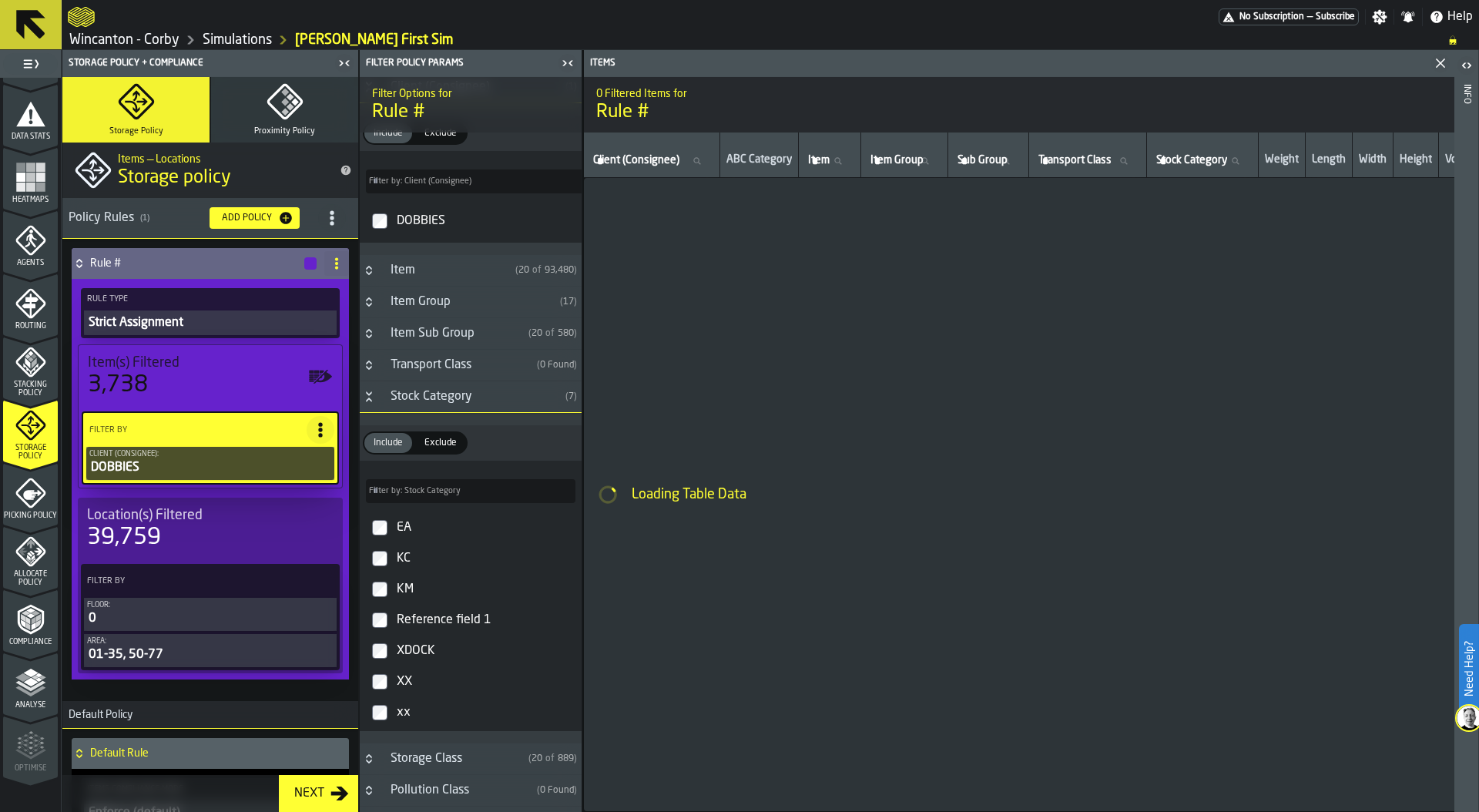
click at [365, 399] on icon "Button-Stock Category-open" at bounding box center [369, 397] width 12 height 12
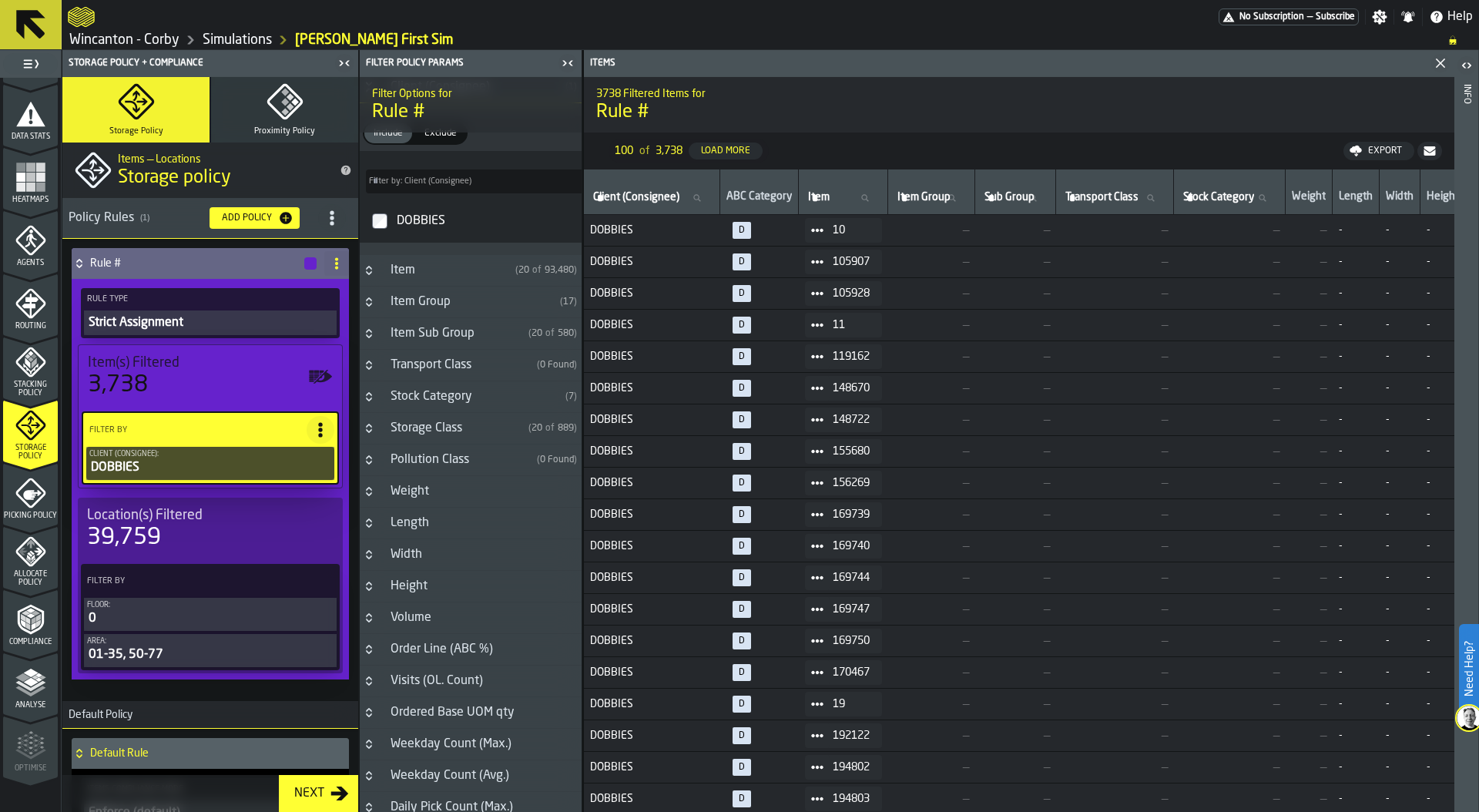
click at [373, 300] on icon "Button-Item Group-closed" at bounding box center [369, 302] width 12 height 12
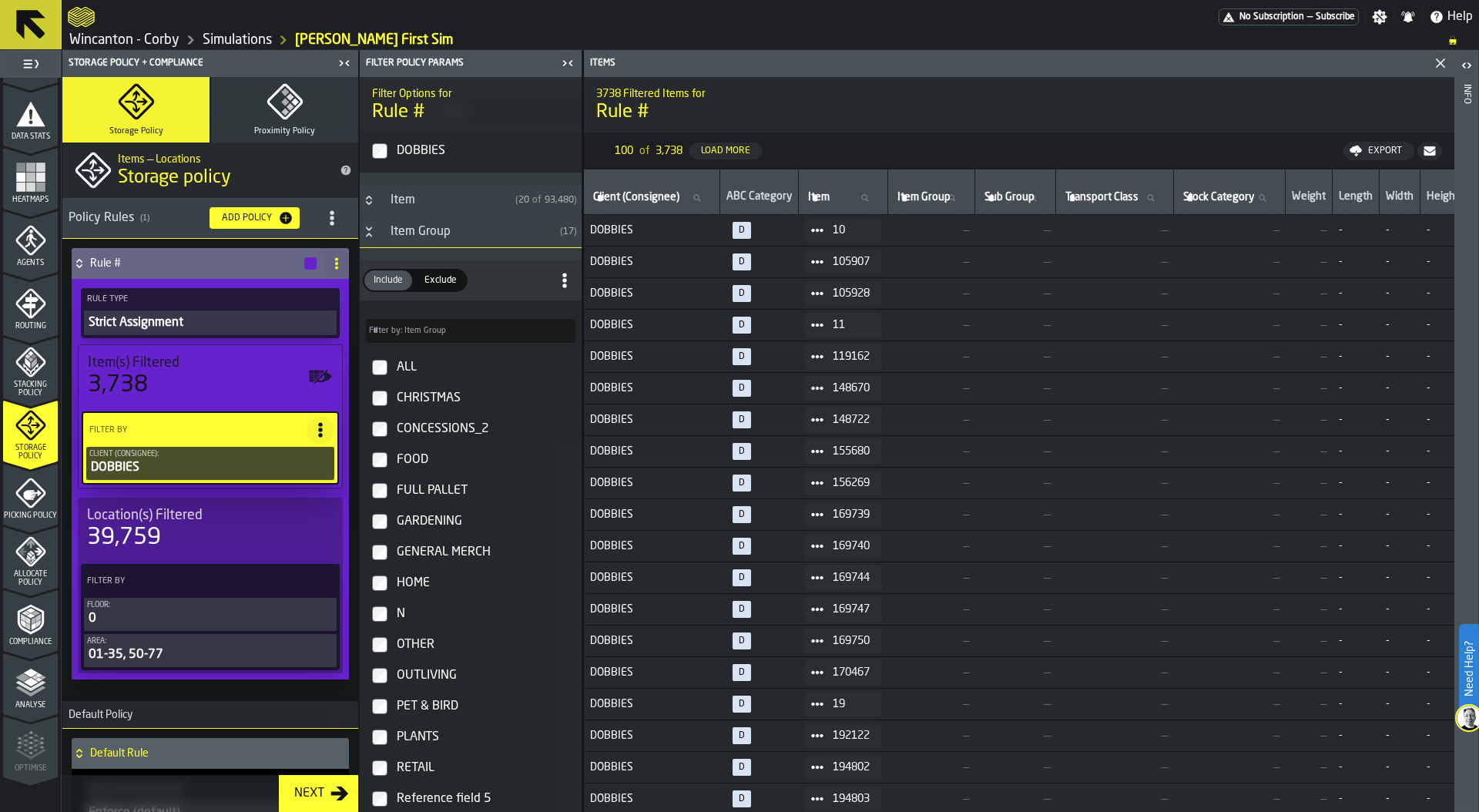
scroll to position [132, 0]
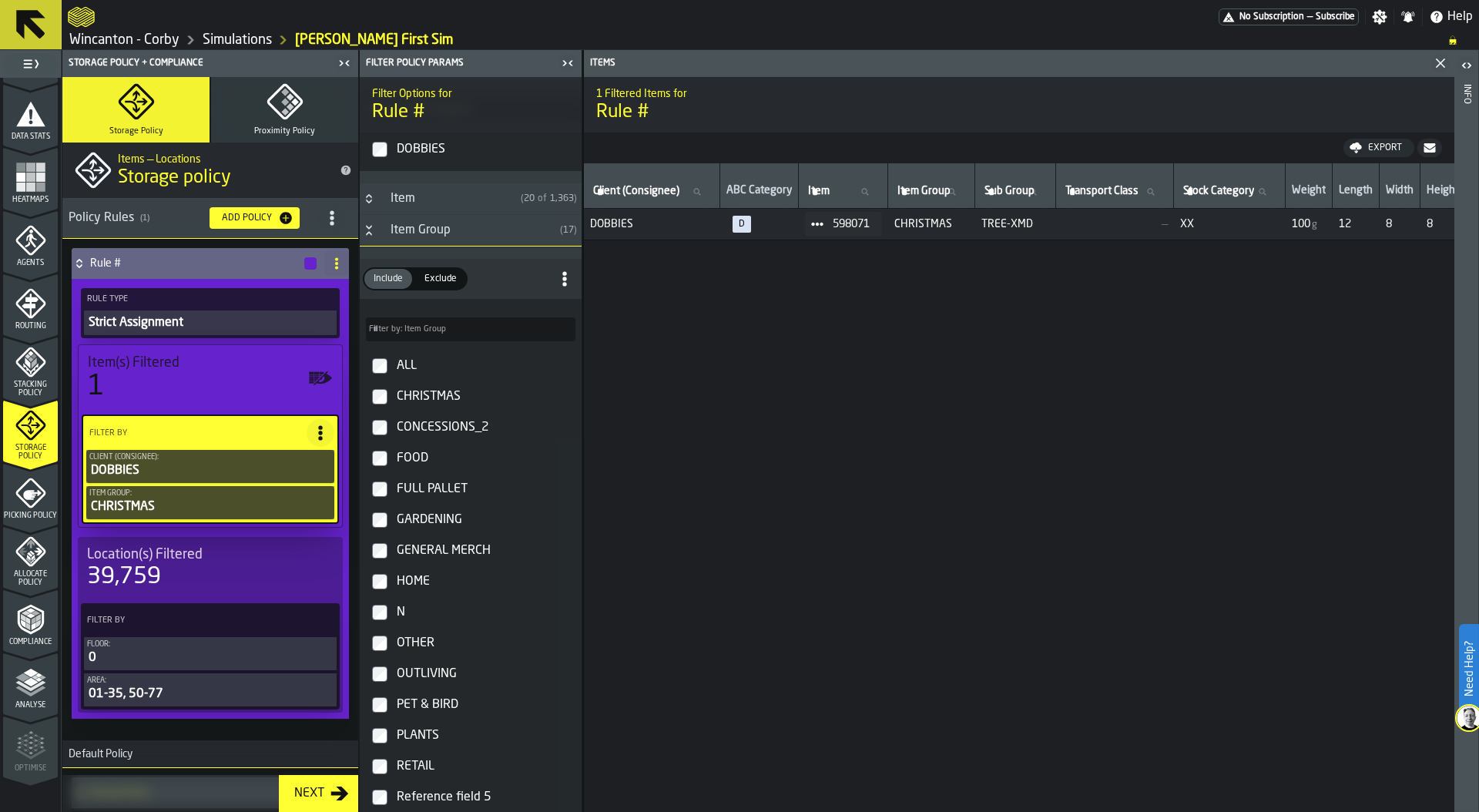
click at [183, 559] on span "Location(s) Filtered" at bounding box center [144, 554] width 116 height 17
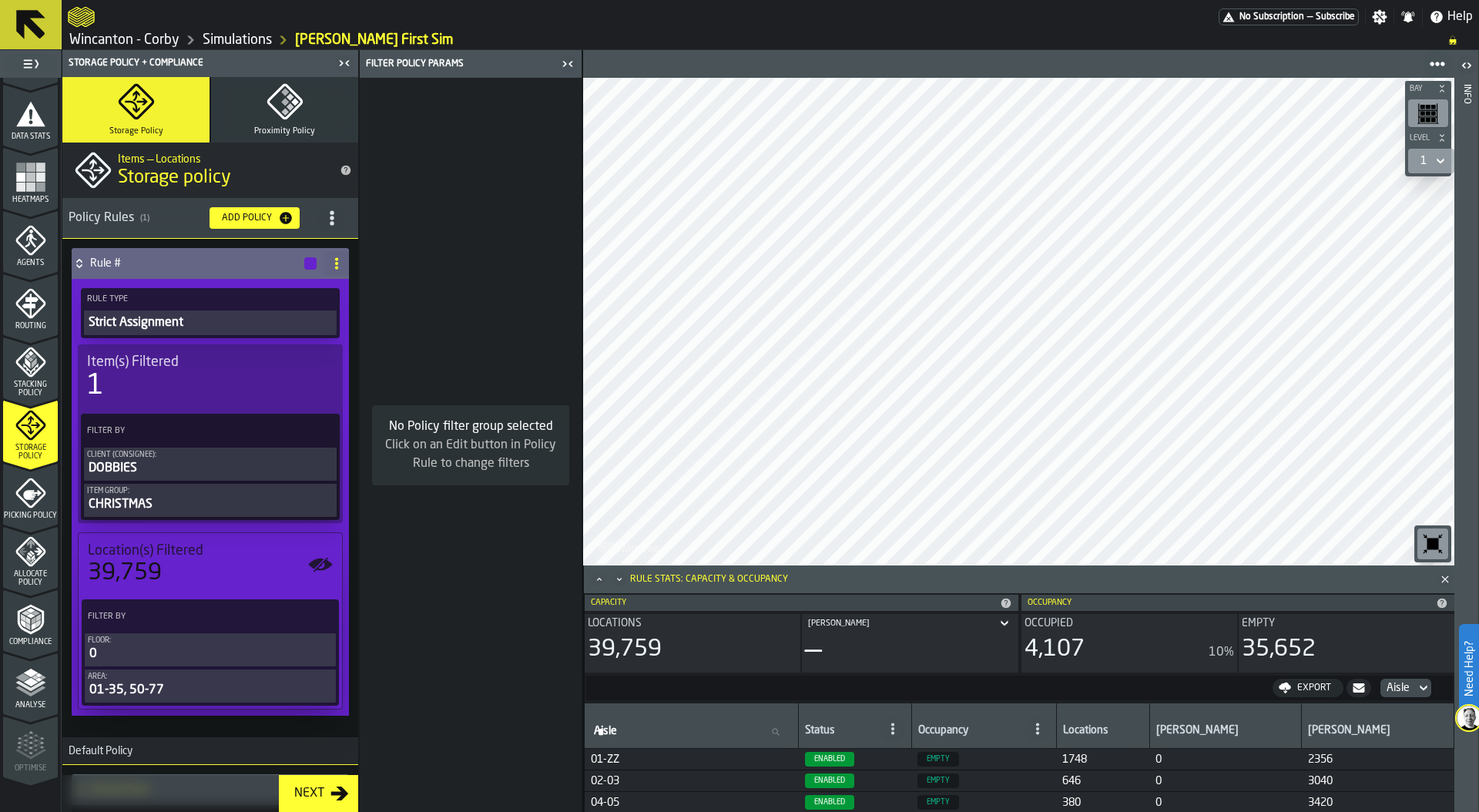
click at [0, 0] on icon "PolicyFilterItem-Area" at bounding box center [0, 0] width 0 height 0
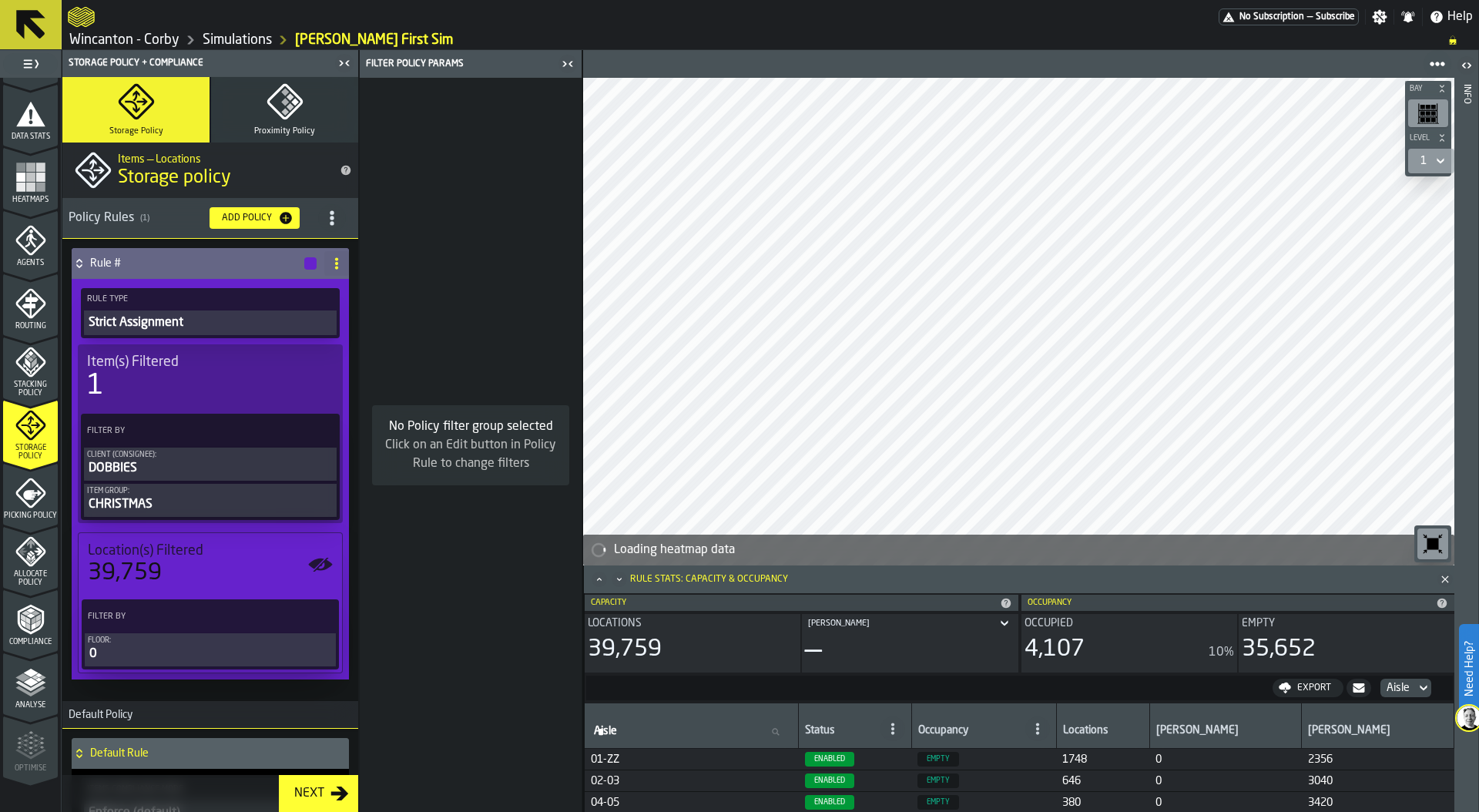
click at [0, 0] on icon "PolicyFilterItem-Floor" at bounding box center [0, 0] width 0 height 0
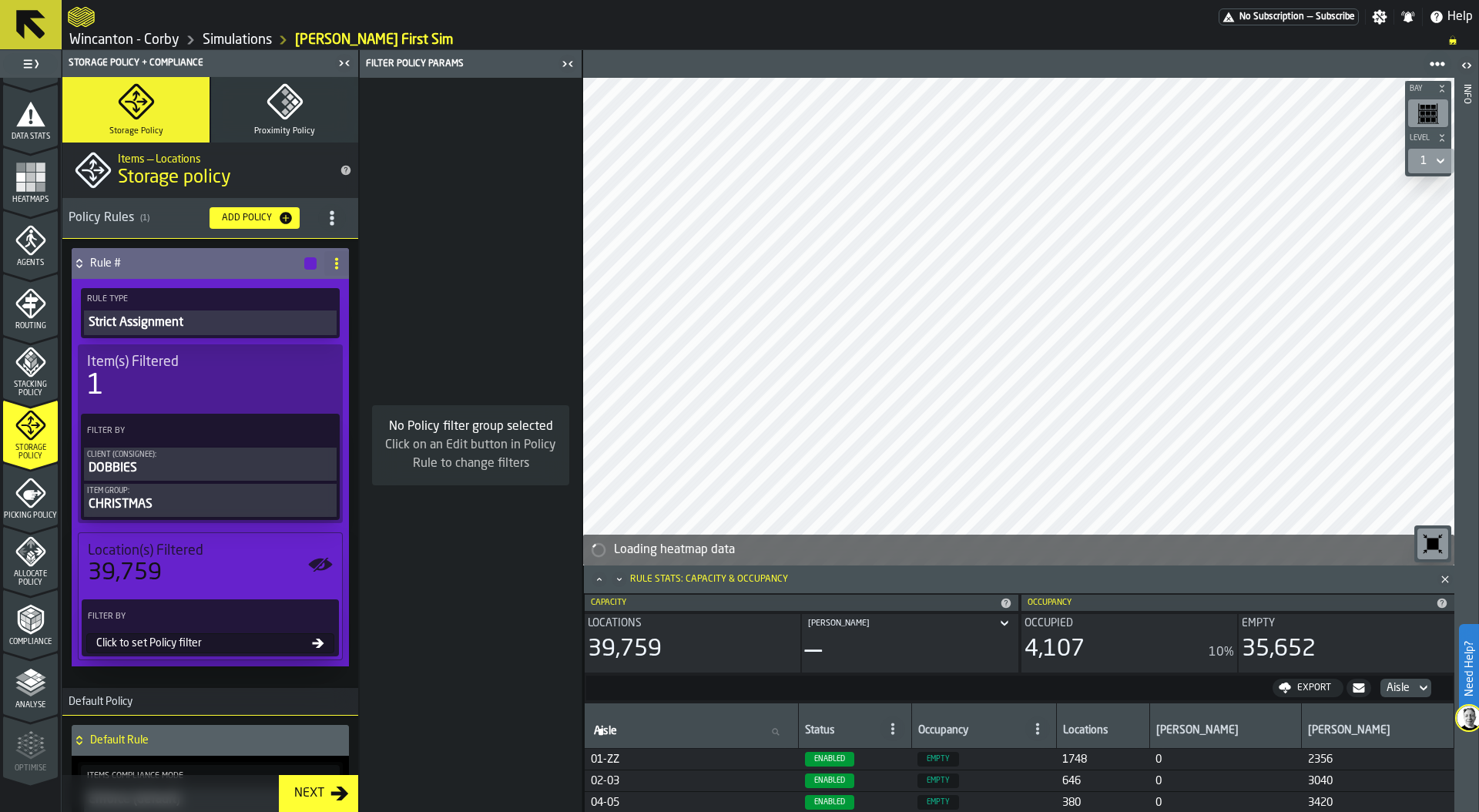
click at [191, 656] on div "Filter By Click to set Policy filter" at bounding box center [210, 627] width 264 height 64
click at [188, 642] on div "Click to set Policy filter" at bounding box center [201, 643] width 221 height 12
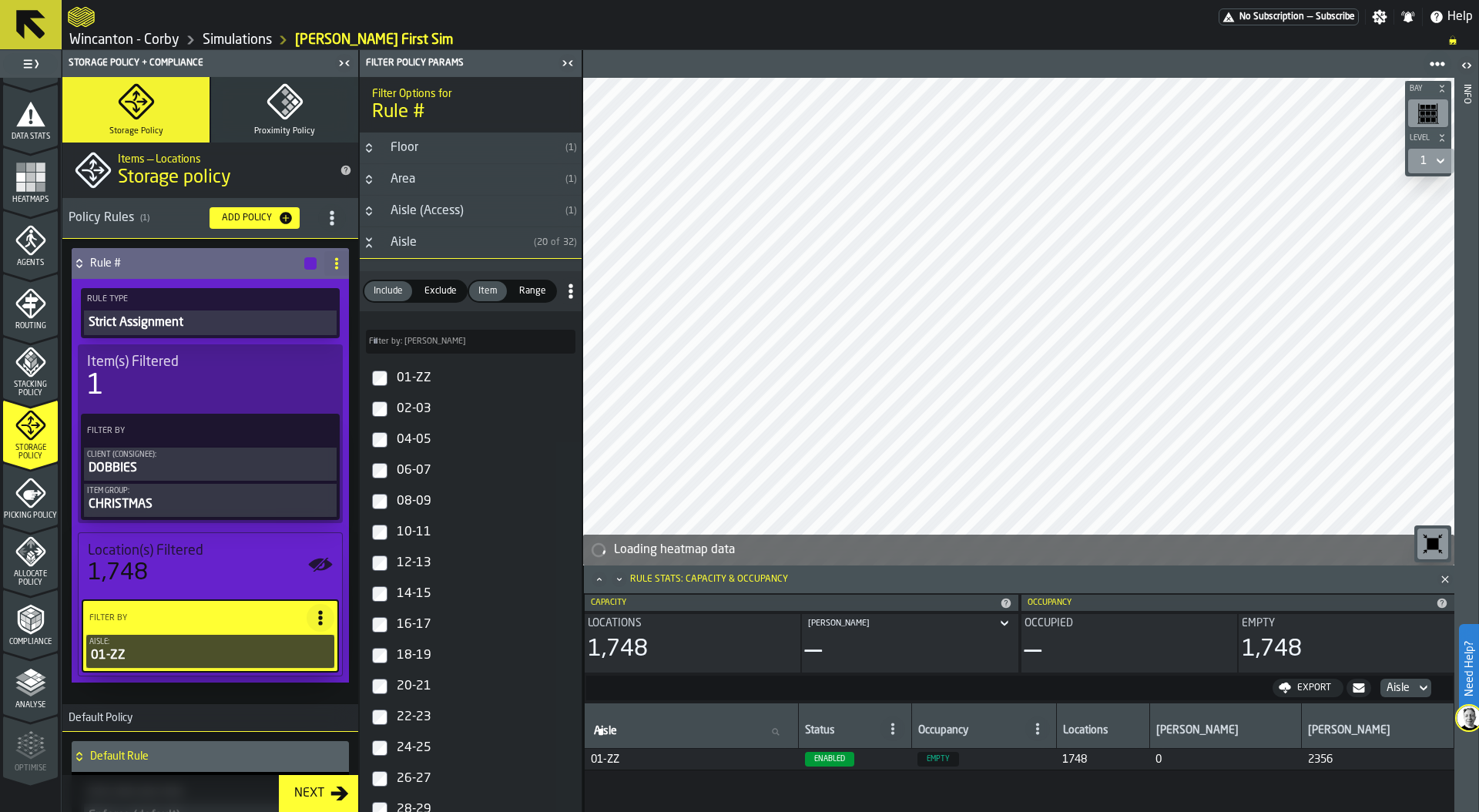
click at [370, 241] on icon "Button-Aisle-open" at bounding box center [369, 242] width 12 height 12
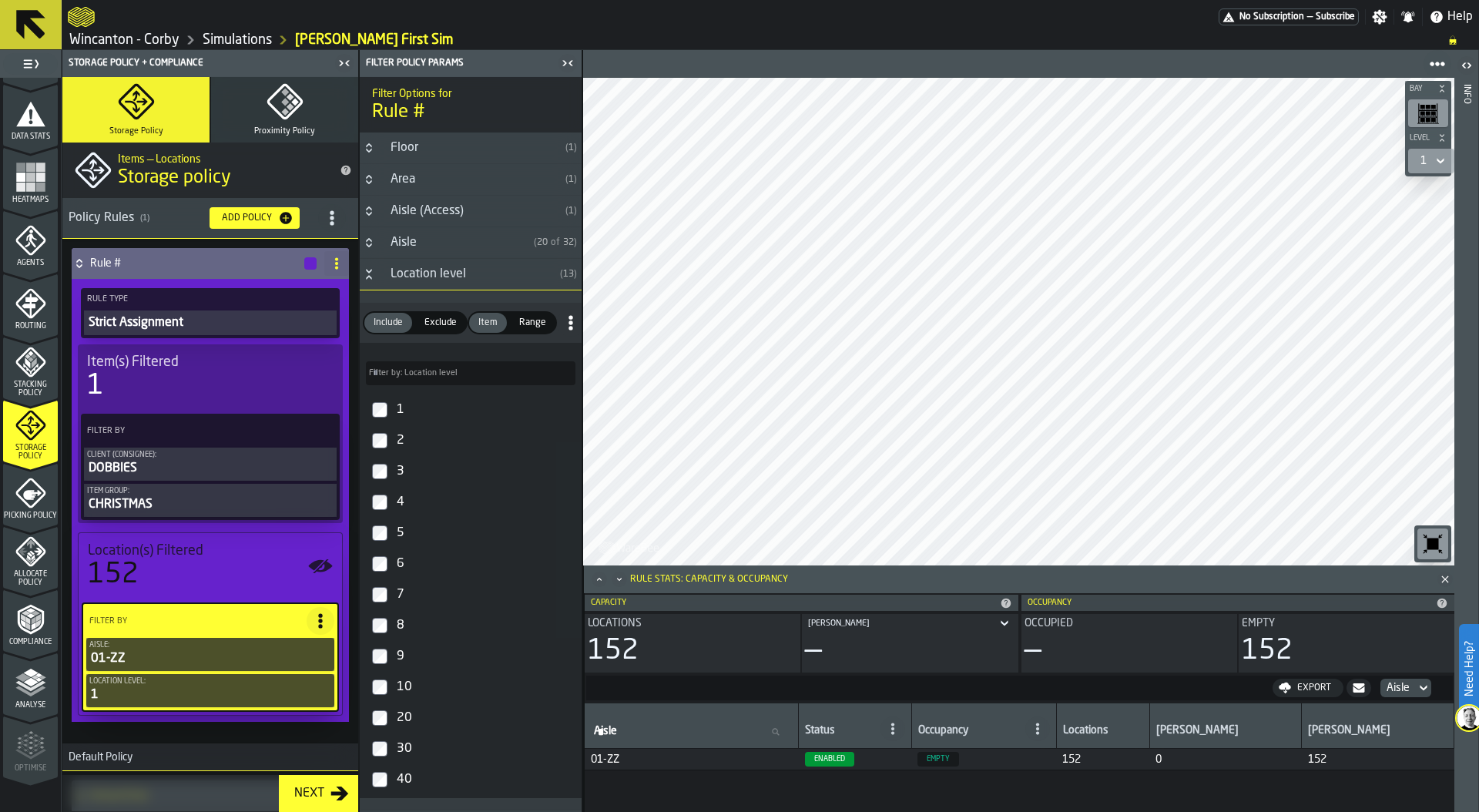
click at [304, 262] on div "button-" at bounding box center [310, 264] width 12 height 12
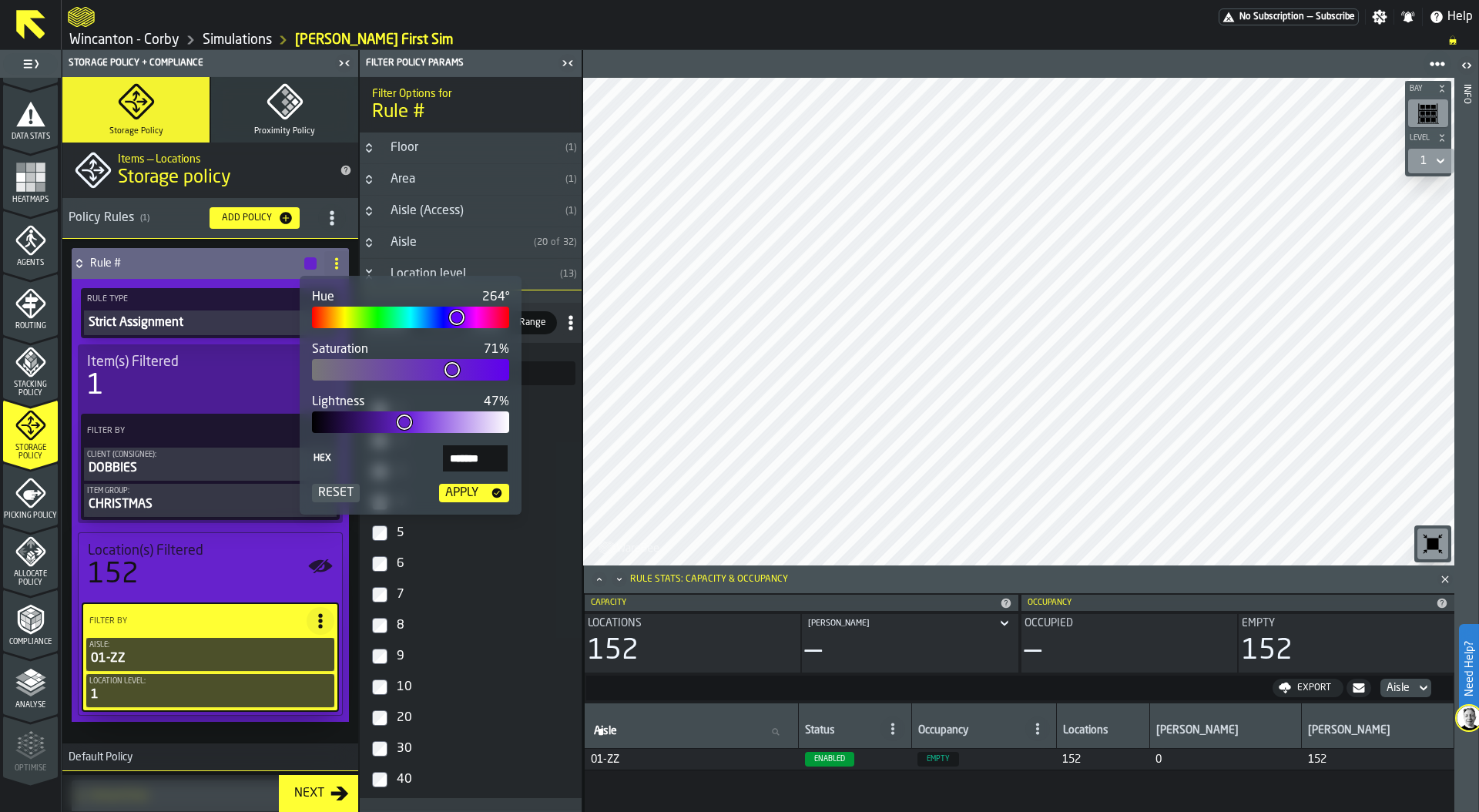
click at [307, 321] on div "Hue 264° Saturation 71% Lightness 47% Hex ******* Reset Apply" at bounding box center [410, 395] width 221 height 239
type input "**"
type input "*******"
click at [318, 320] on div at bounding box center [410, 317] width 197 height 21
click at [471, 492] on div "Apply" at bounding box center [461, 493] width 45 height 19
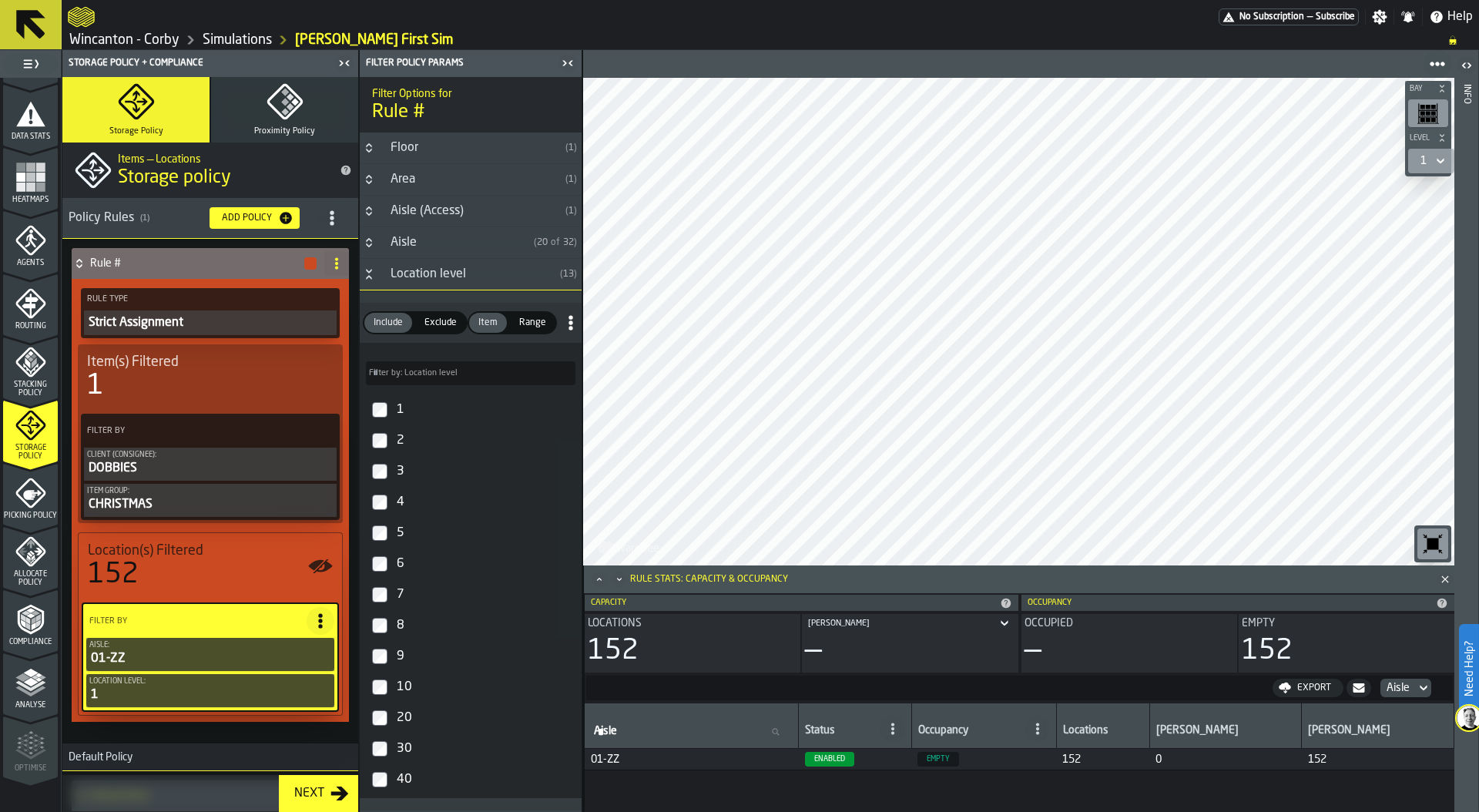
click at [27, 500] on icon "menu Picking Policy" at bounding box center [30, 492] width 30 height 30
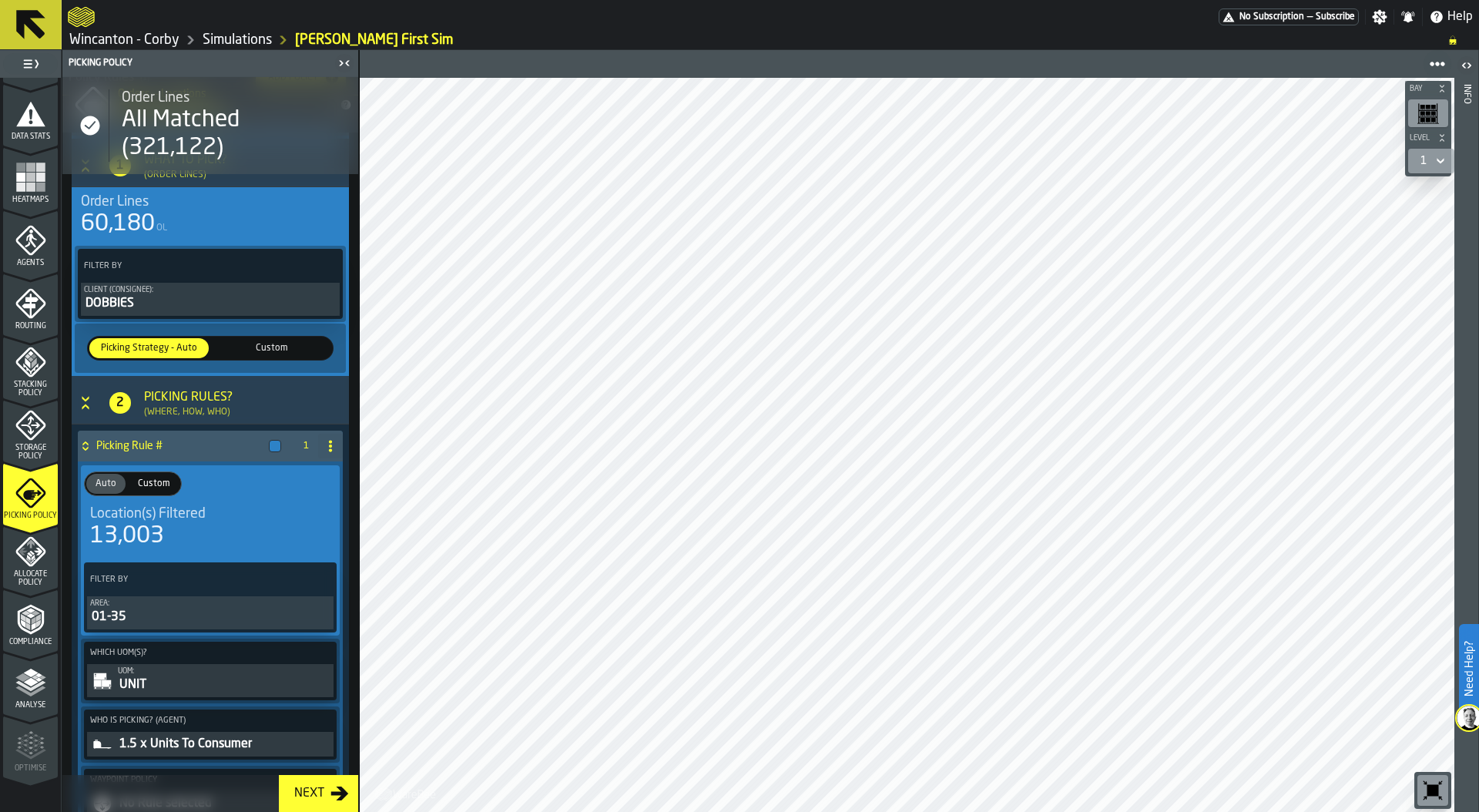
scroll to position [175, 0]
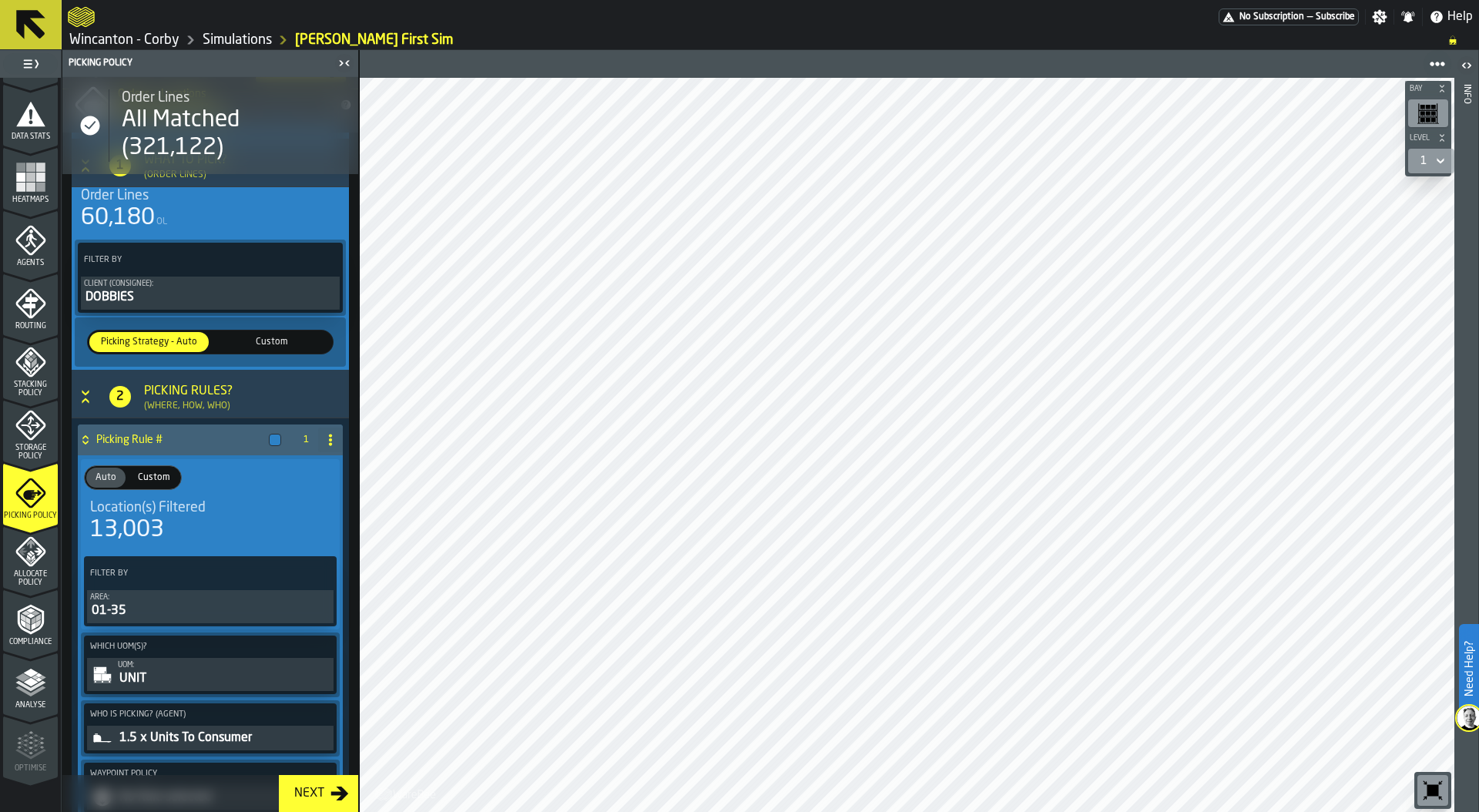
click at [179, 679] on div "UNIT" at bounding box center [224, 679] width 213 height 19
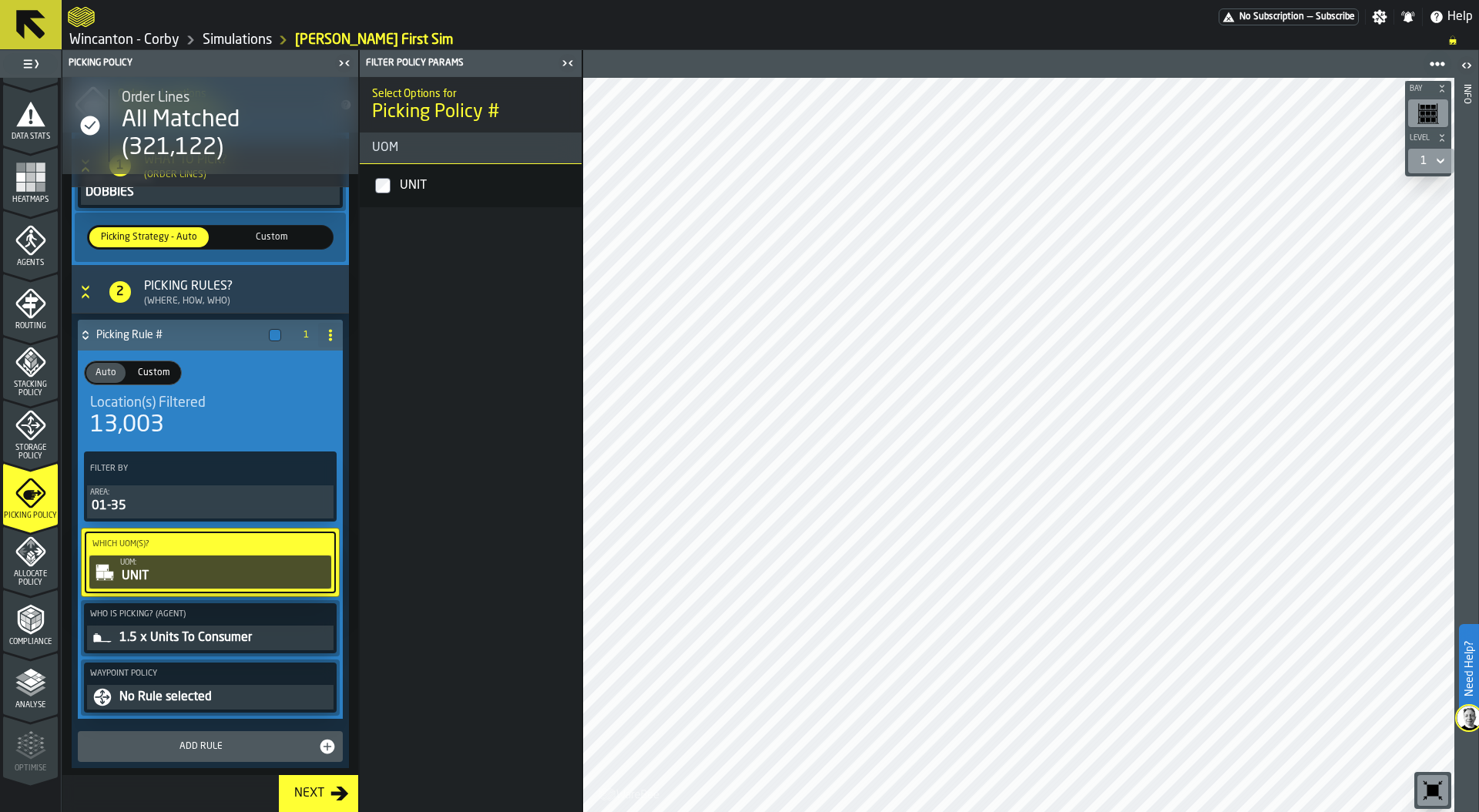
scroll to position [287, 0]
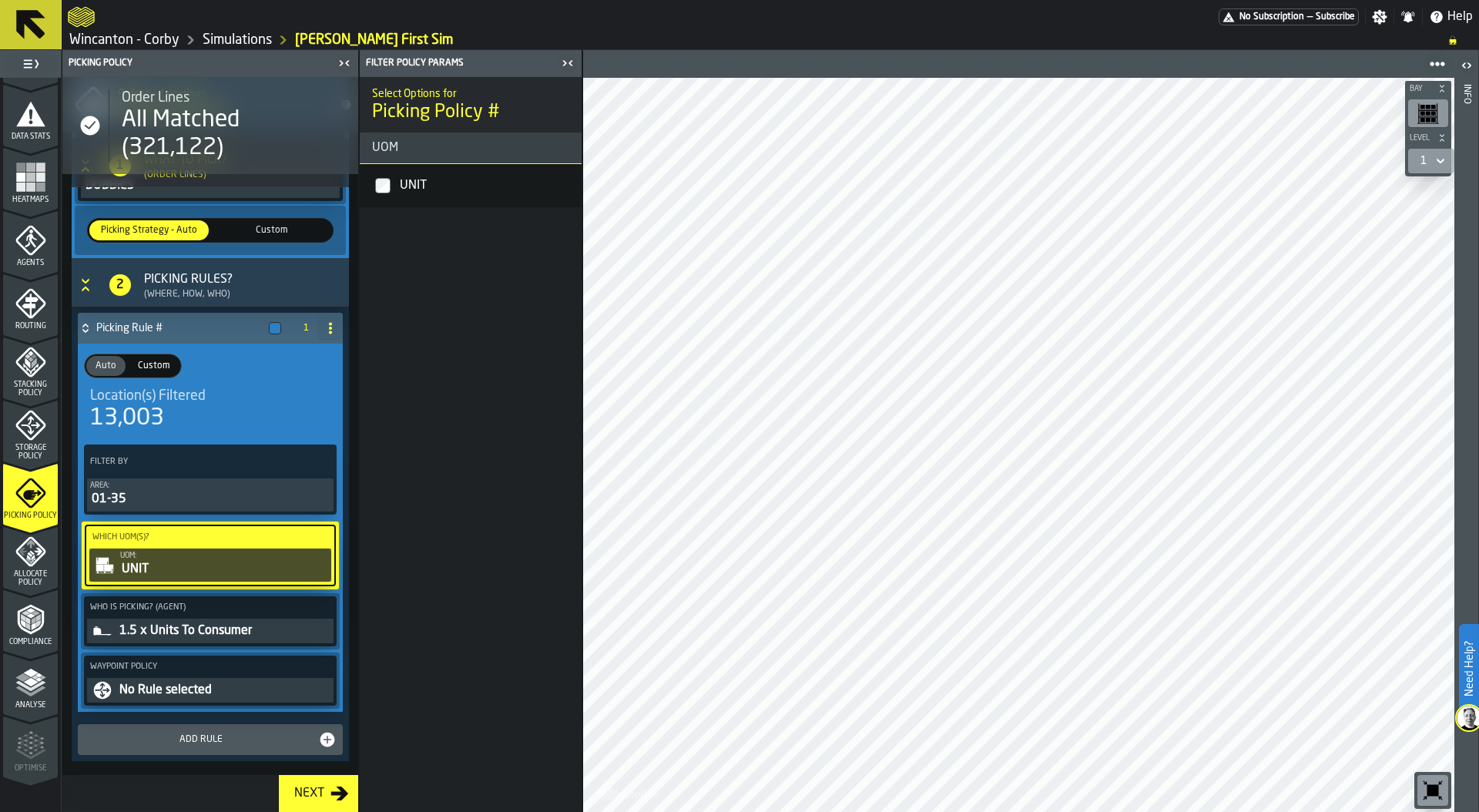
click at [221, 634] on div "1.5 x Units To Consumer" at bounding box center [224, 631] width 213 height 19
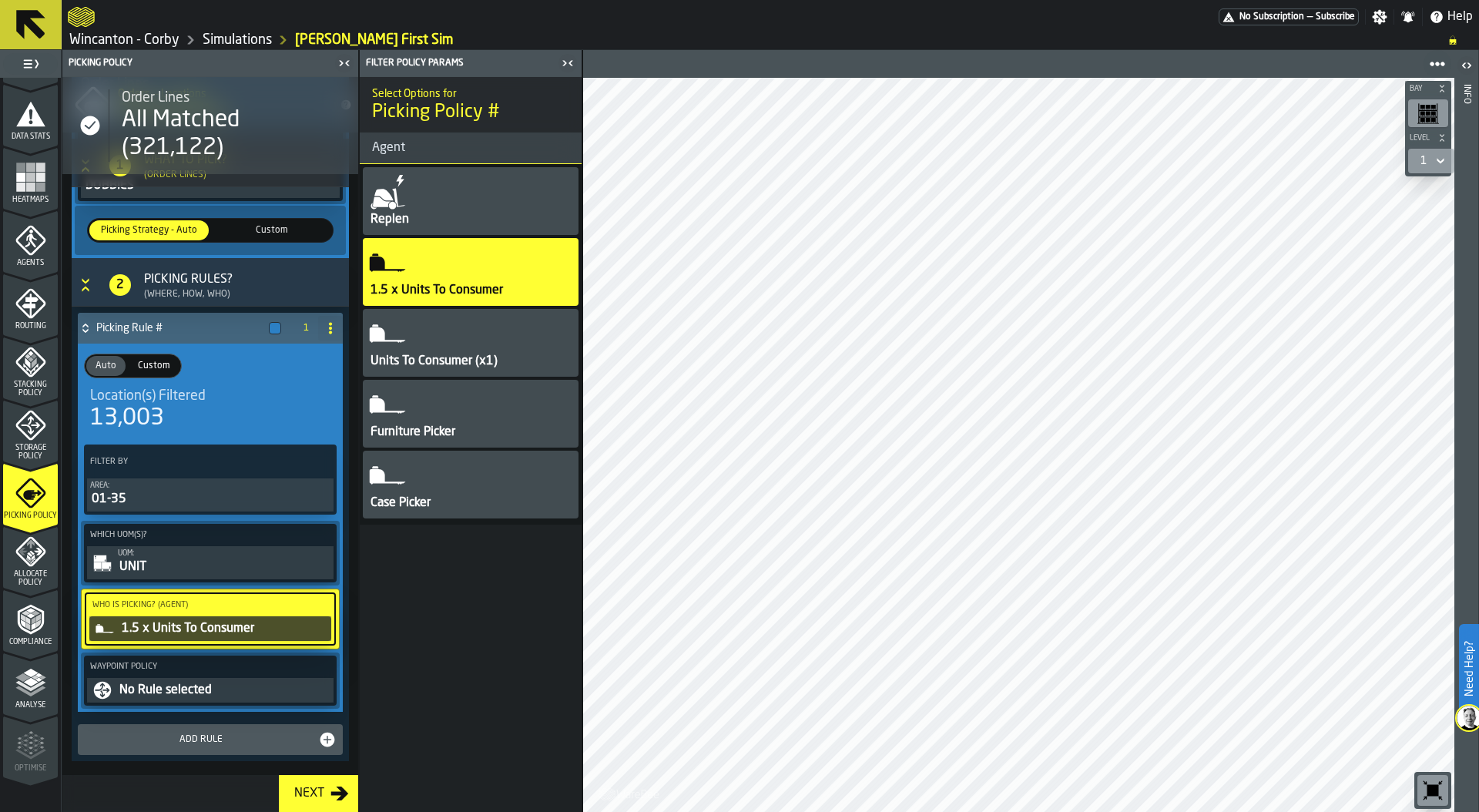
click at [29, 689] on icon "menu Analyse" at bounding box center [31, 682] width 31 height 31
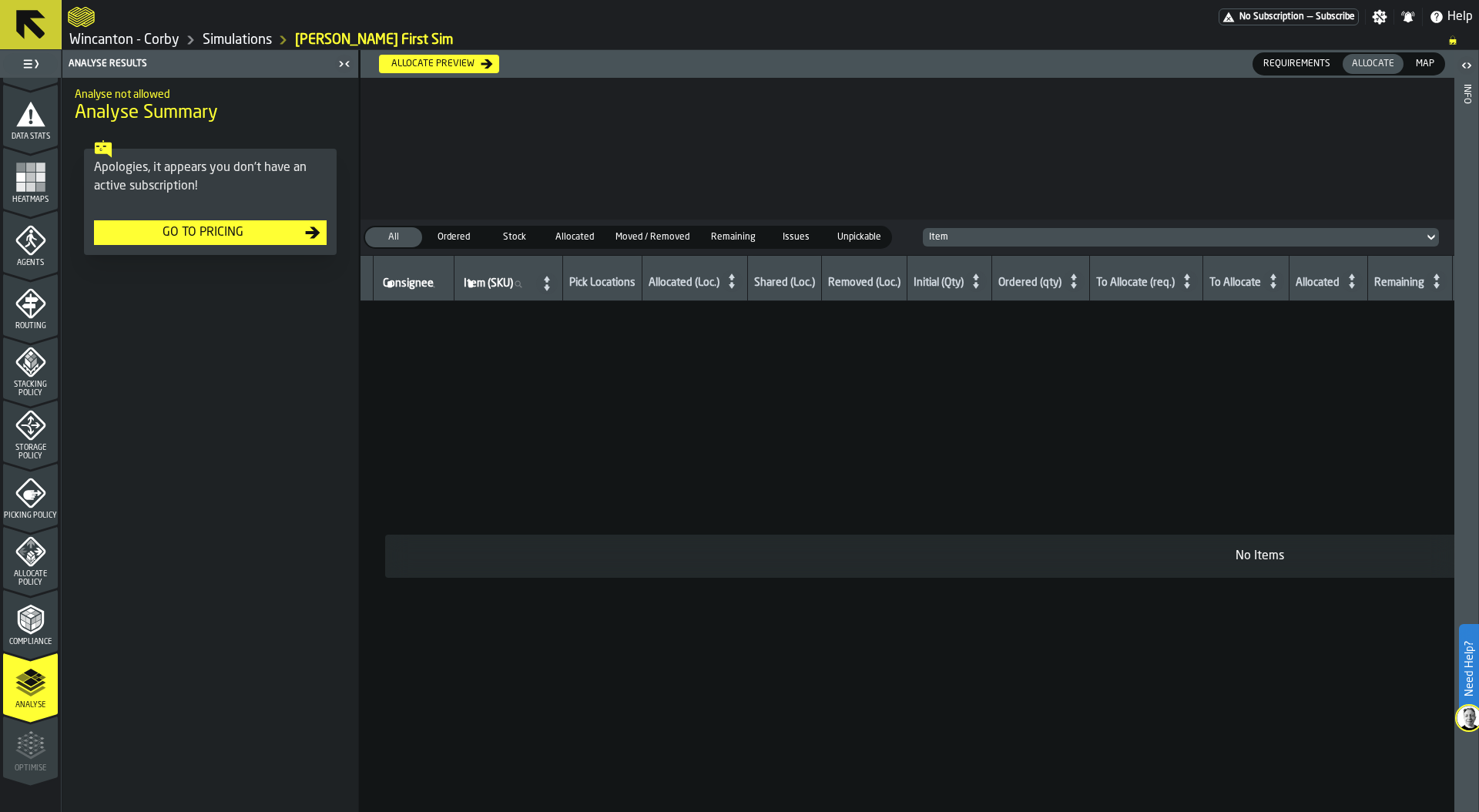
click at [20, 506] on div "Picking Policy" at bounding box center [31, 498] width 55 height 42
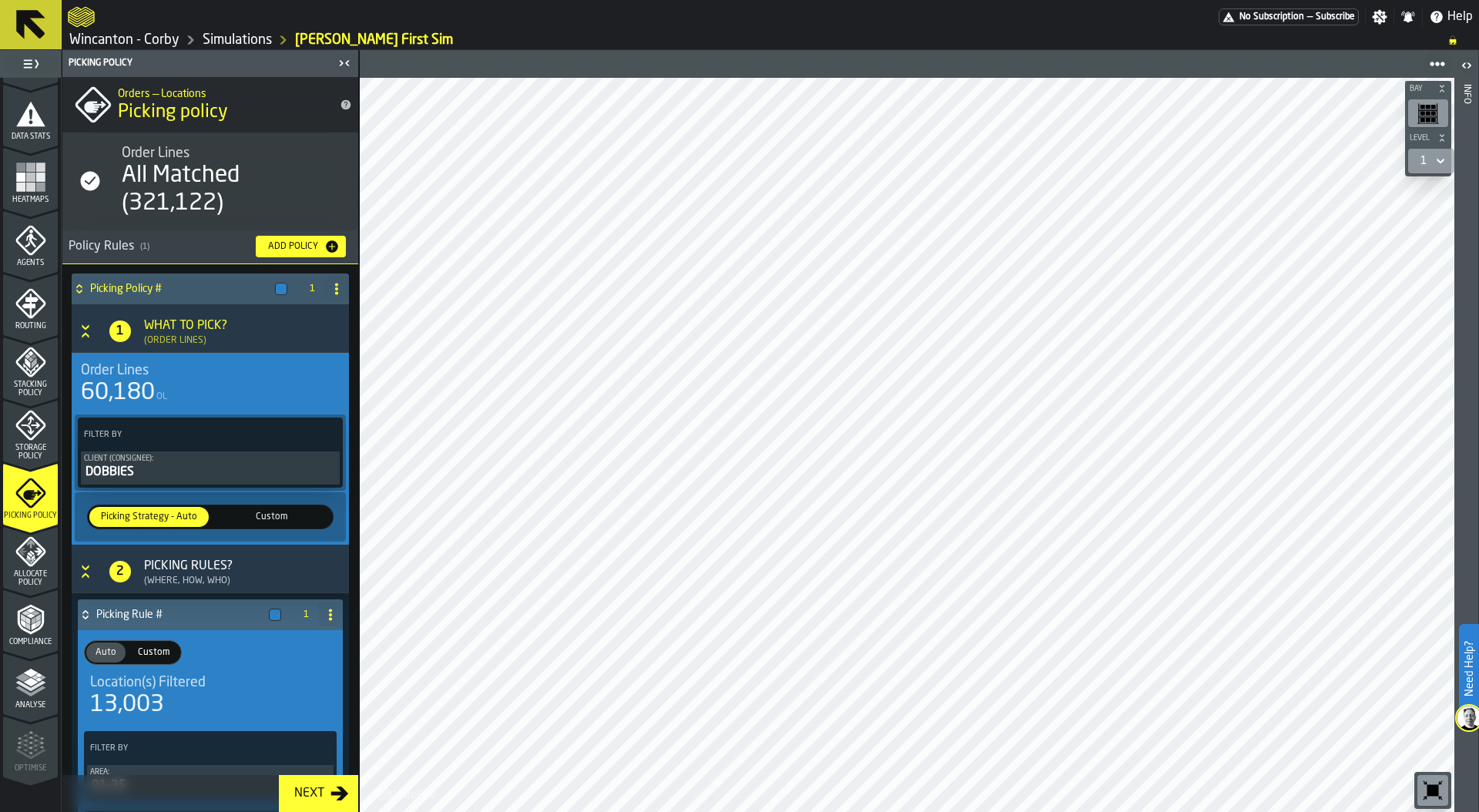
click at [229, 40] on link "Simulations" at bounding box center [237, 40] width 70 height 17
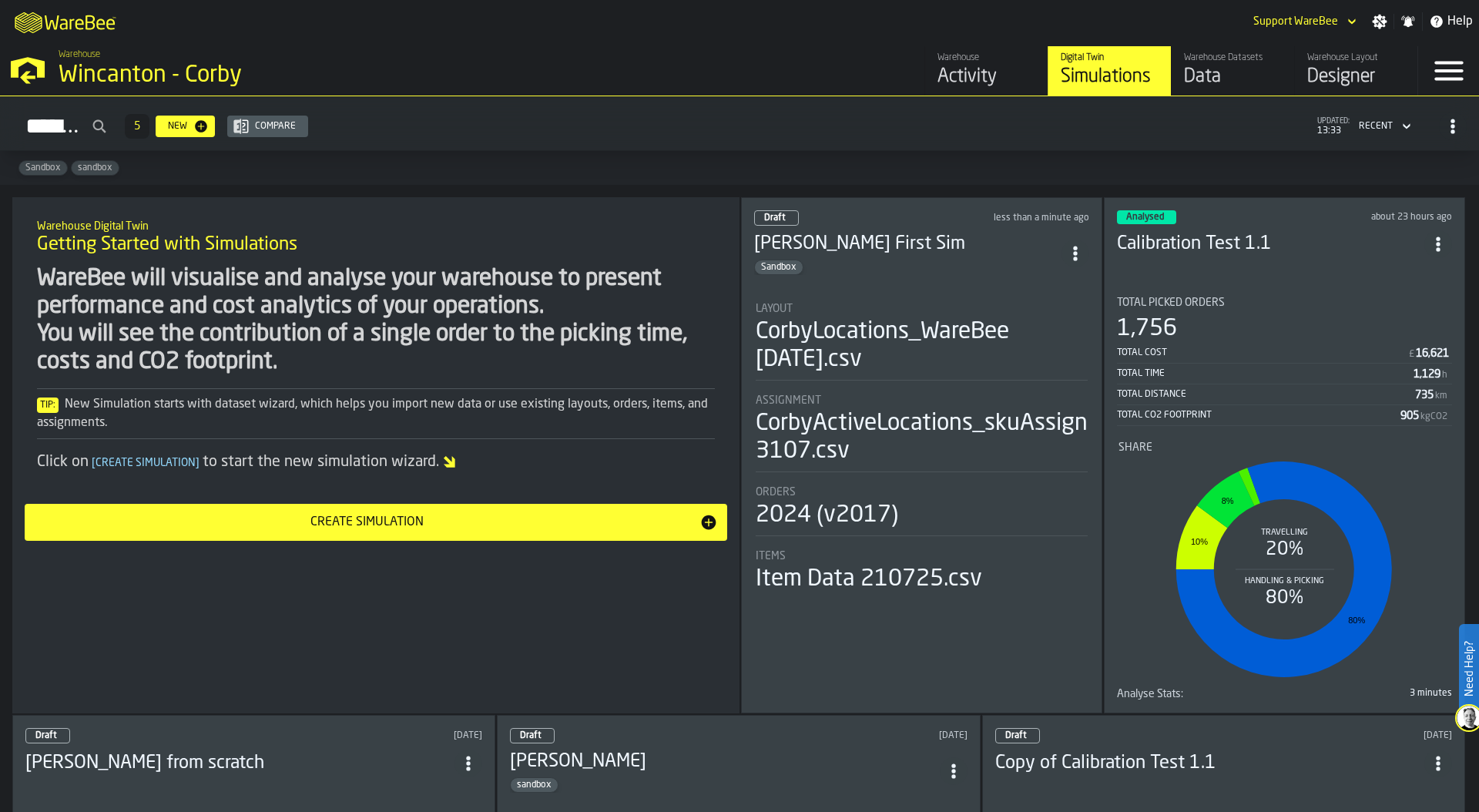
click at [1285, 336] on div "1,756" at bounding box center [1284, 329] width 335 height 27
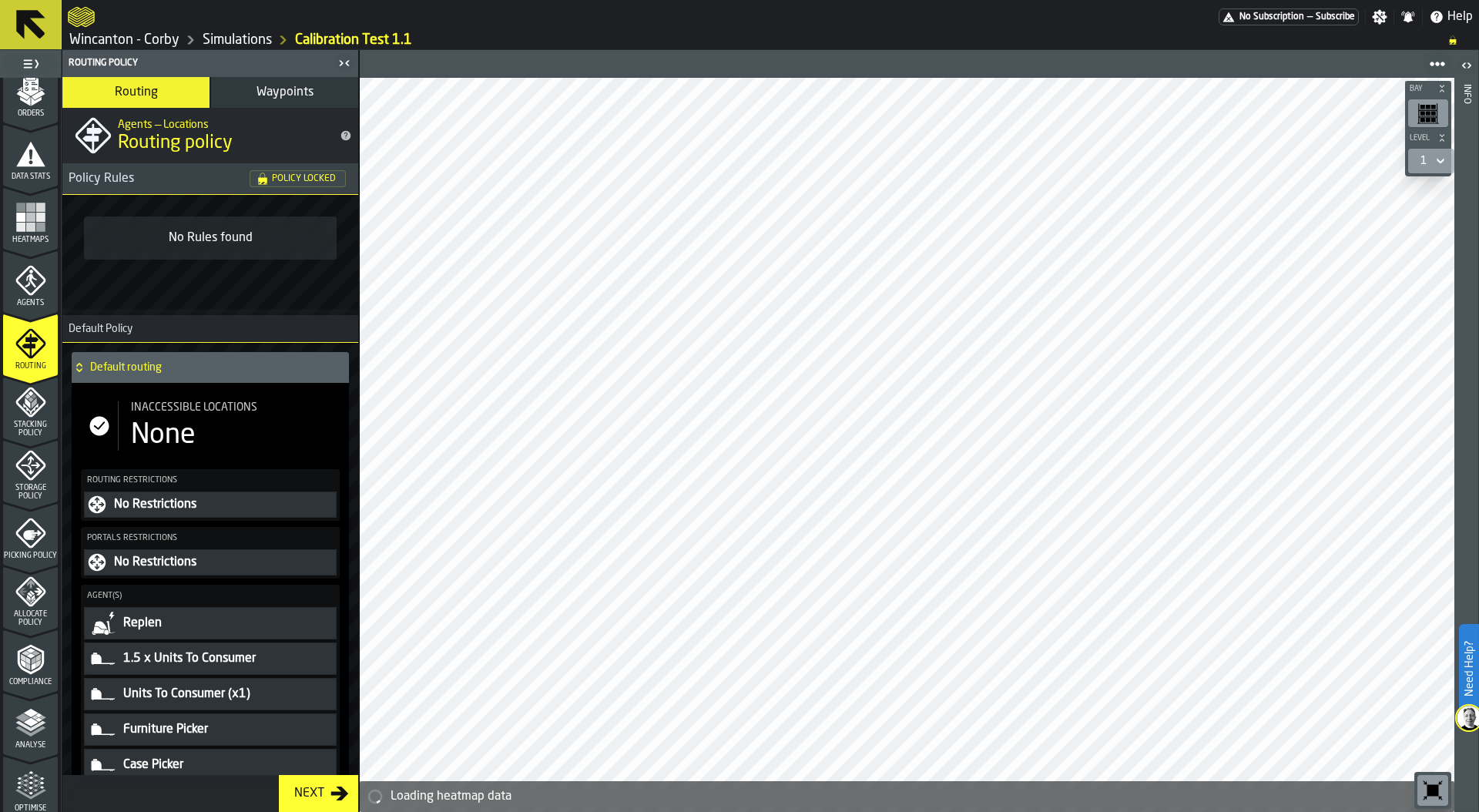
scroll to position [311, 0]
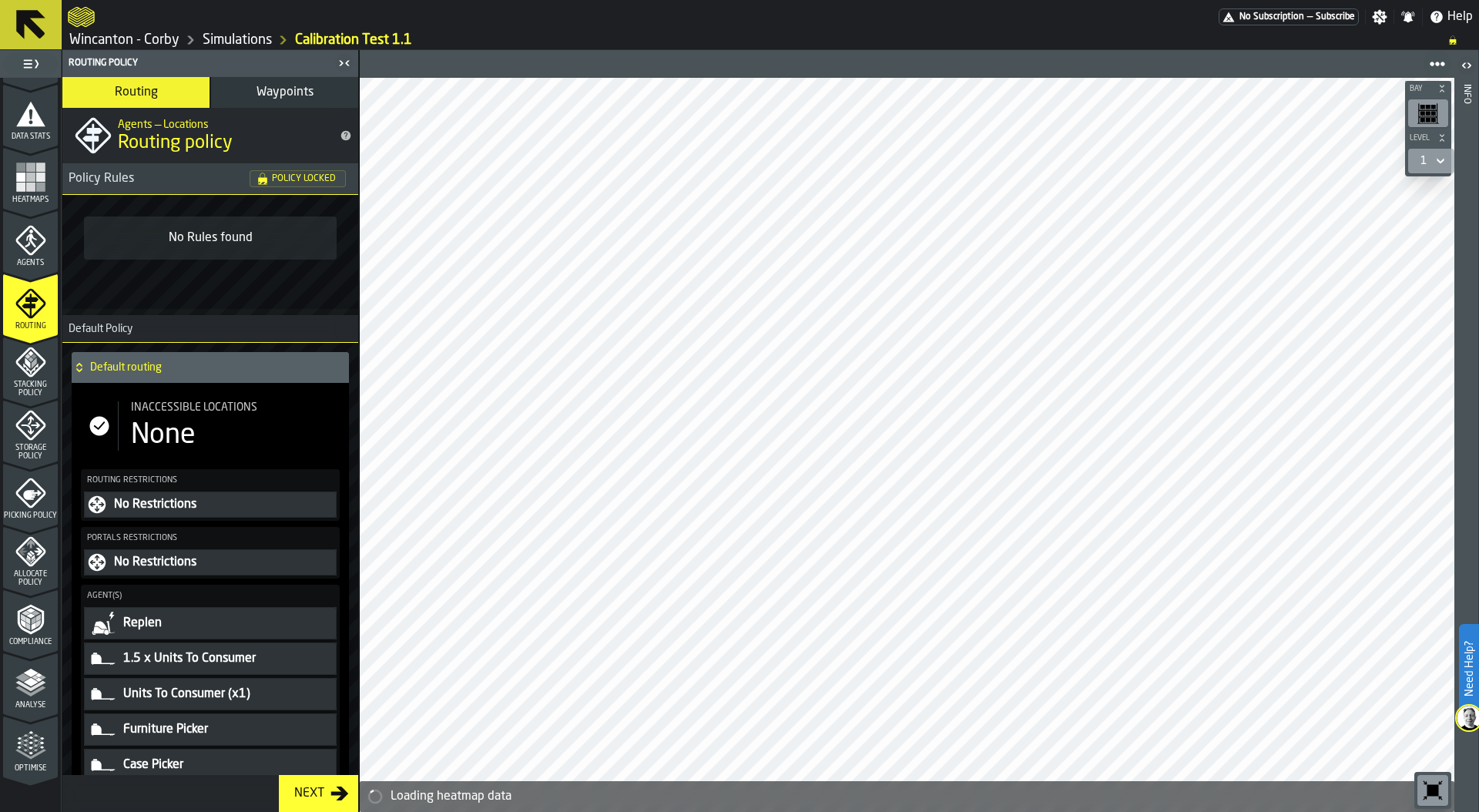
click at [31, 685] on polyline "menu Analyse" at bounding box center [30, 685] width 30 height 11
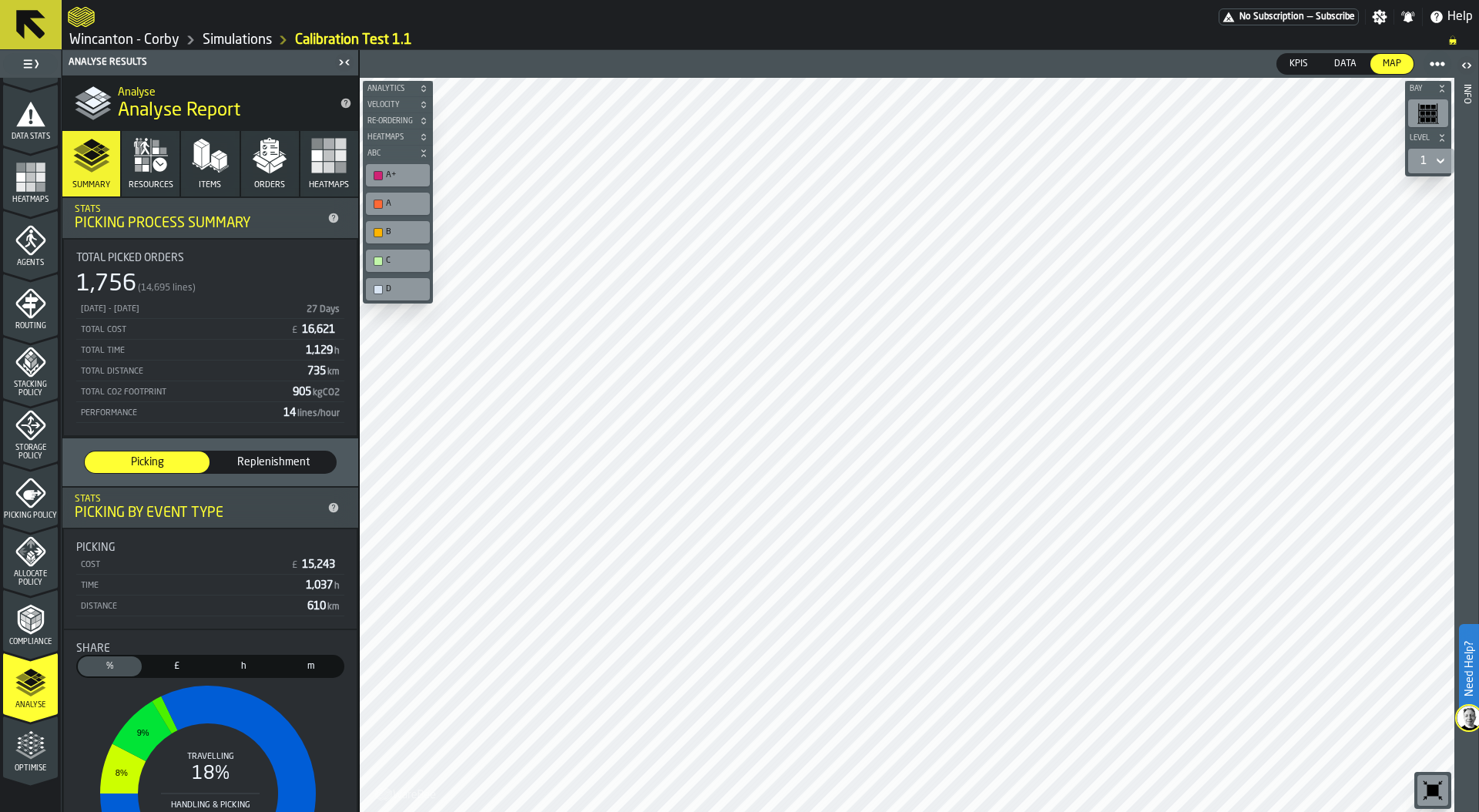
click at [235, 39] on link "Simulations" at bounding box center [237, 40] width 70 height 17
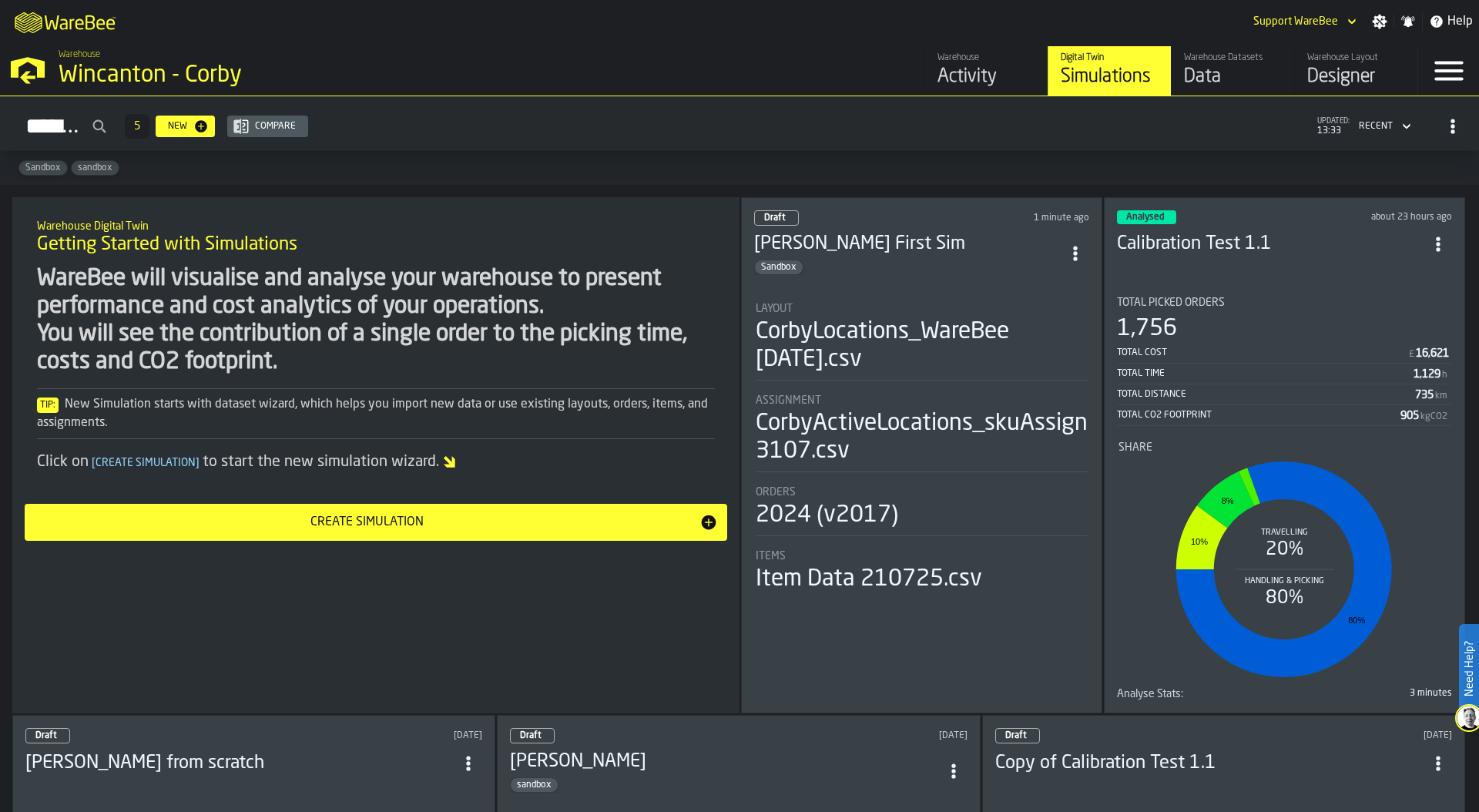
click at [1076, 251] on circle "ItemListCard-DashboardItemContainer" at bounding box center [1075, 252] width 3 height 3
click at [787, 131] on div "Simulations 5 New Compare updated: 13:33 Recent" at bounding box center [739, 126] width 1454 height 35
click at [1350, 70] on div "Designer" at bounding box center [1356, 76] width 98 height 25
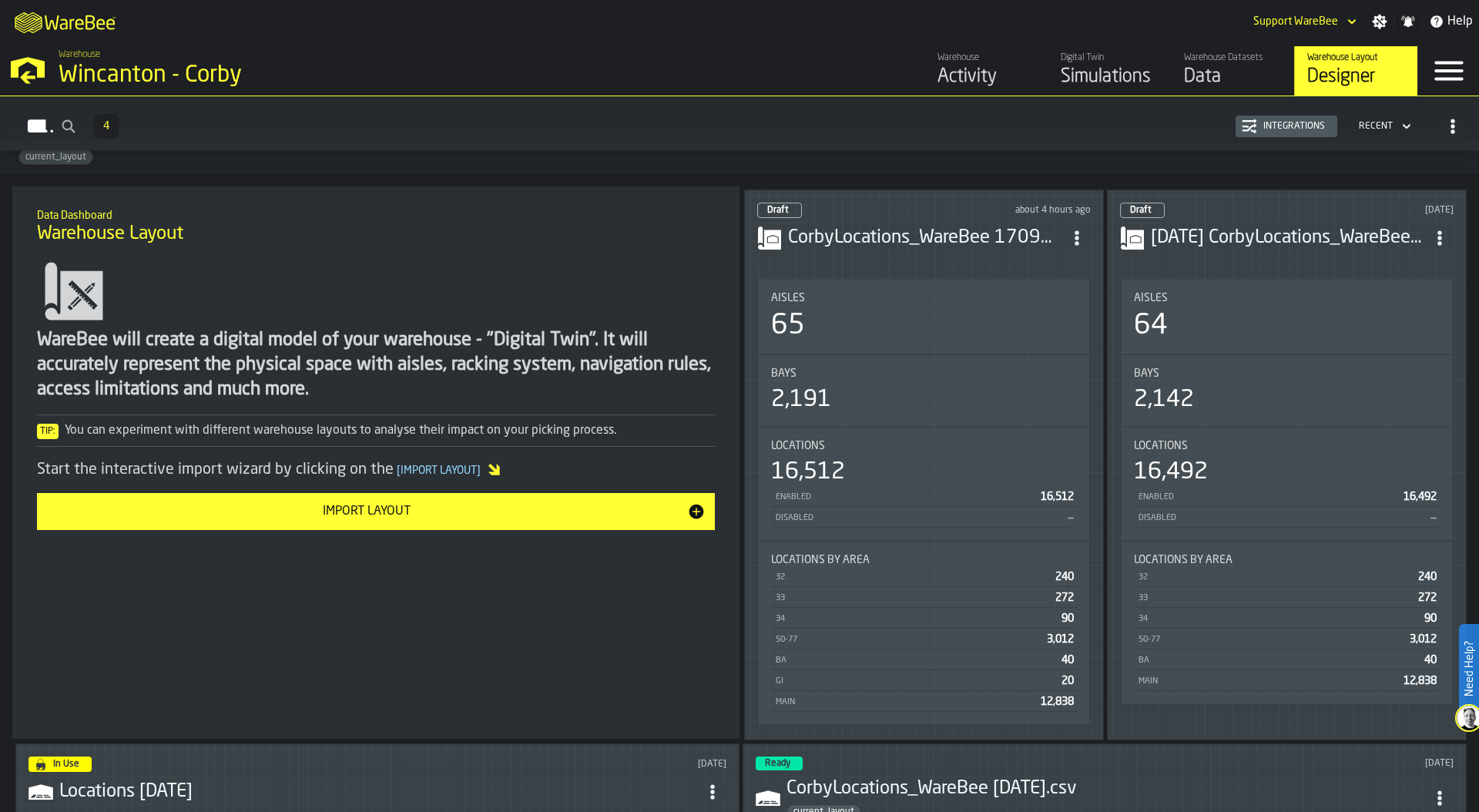
scroll to position [220, 0]
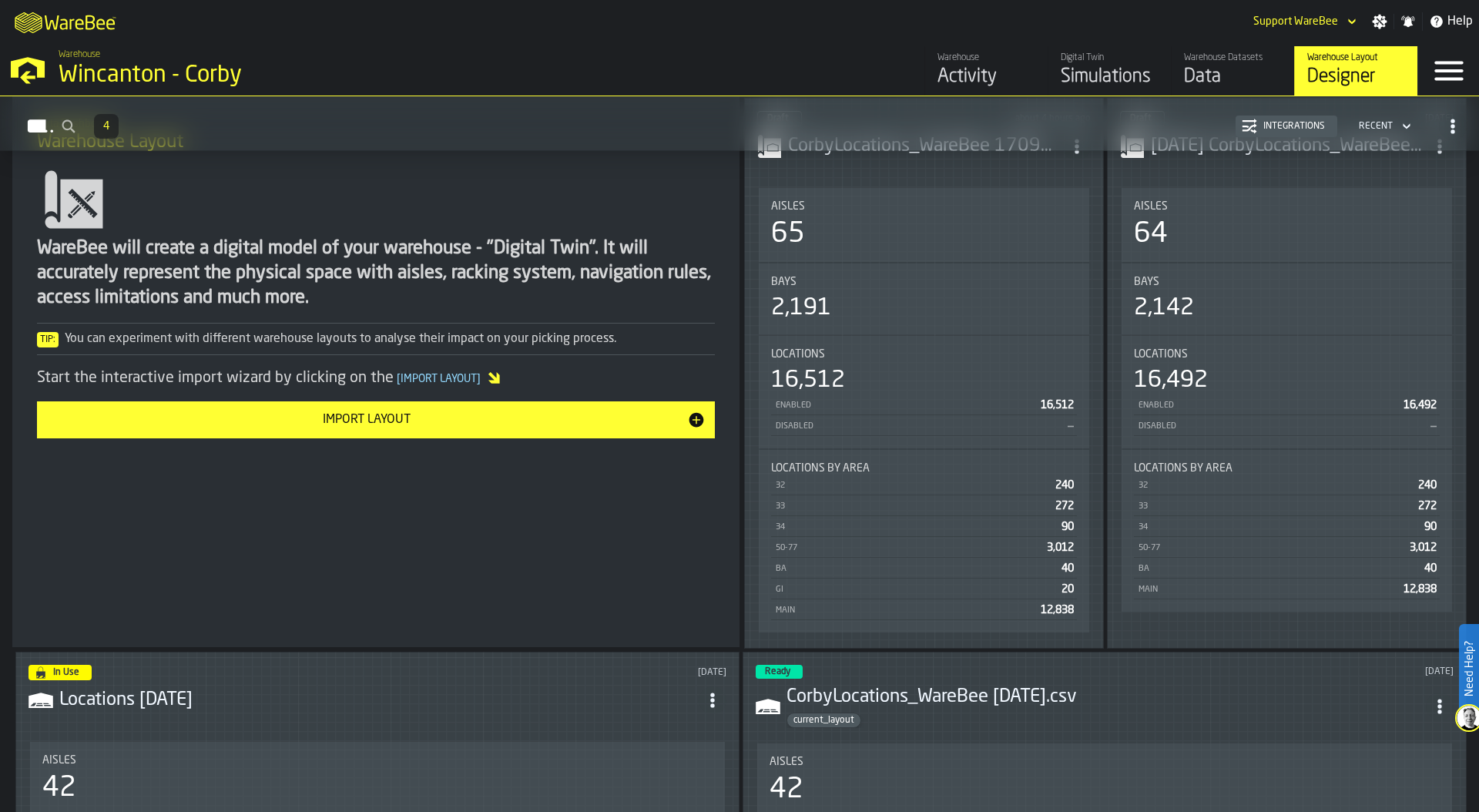
click at [880, 295] on div "2,191" at bounding box center [924, 308] width 306 height 27
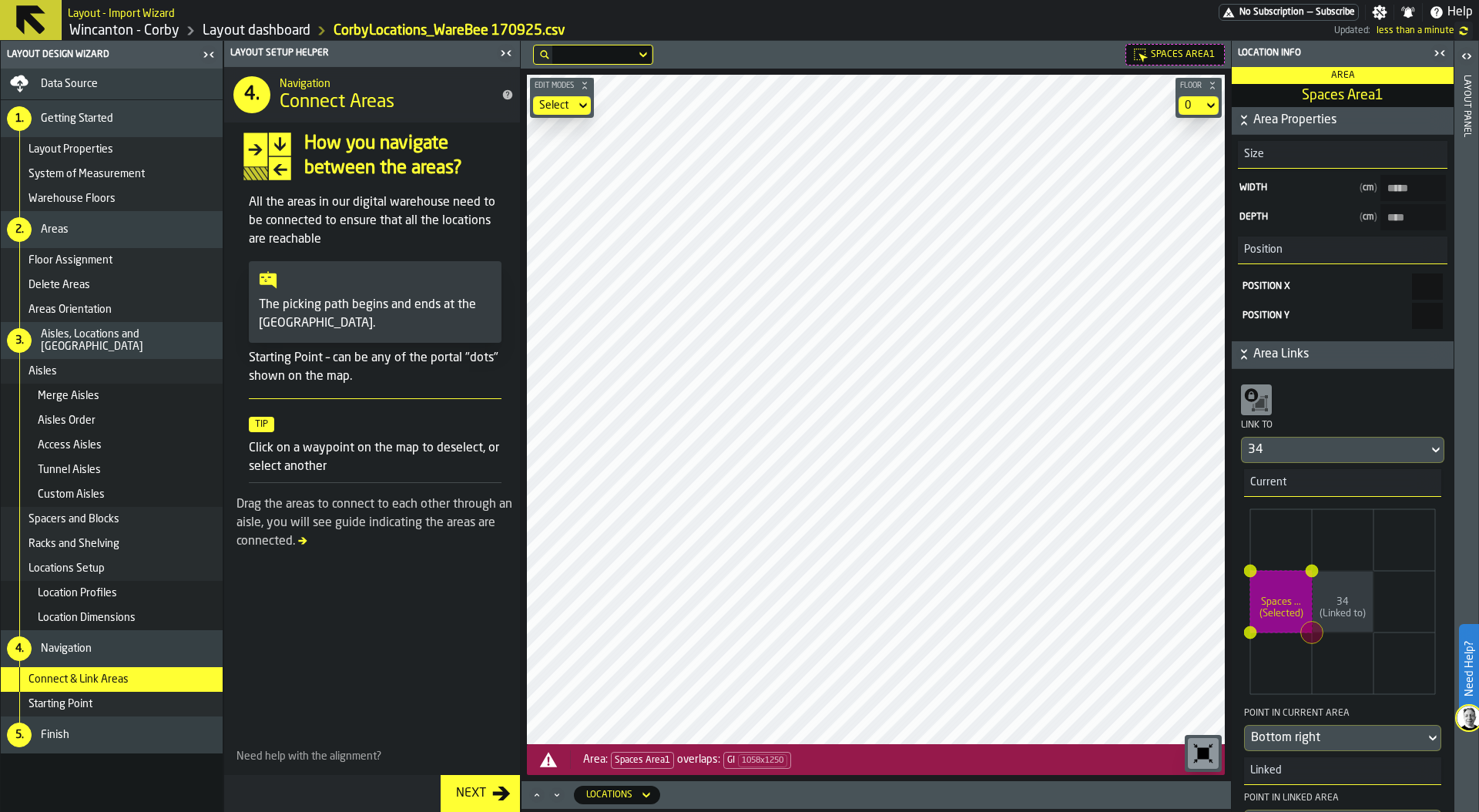
click at [241, 31] on link "Layout dashboard" at bounding box center [257, 31] width 108 height 17
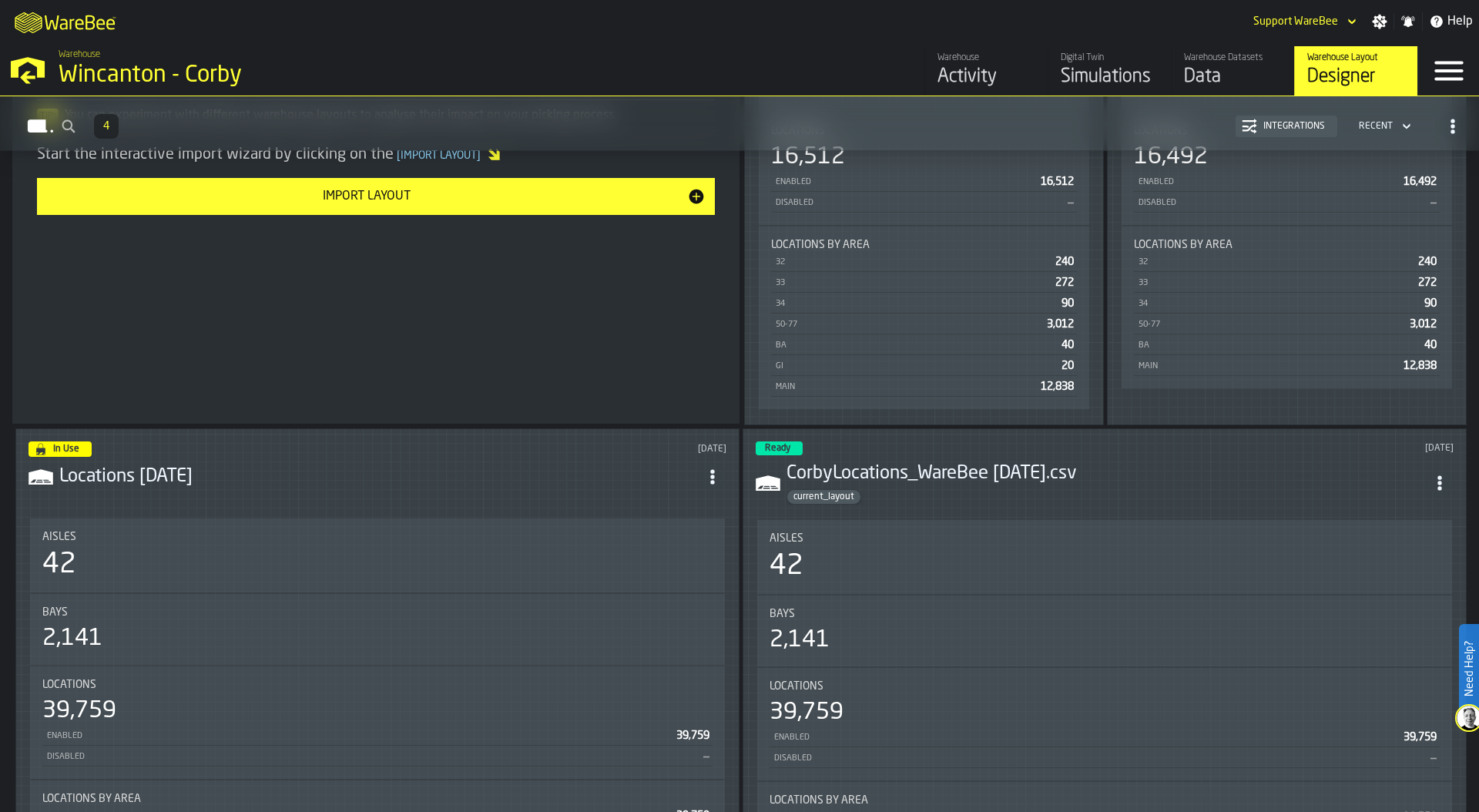
scroll to position [591, 0]
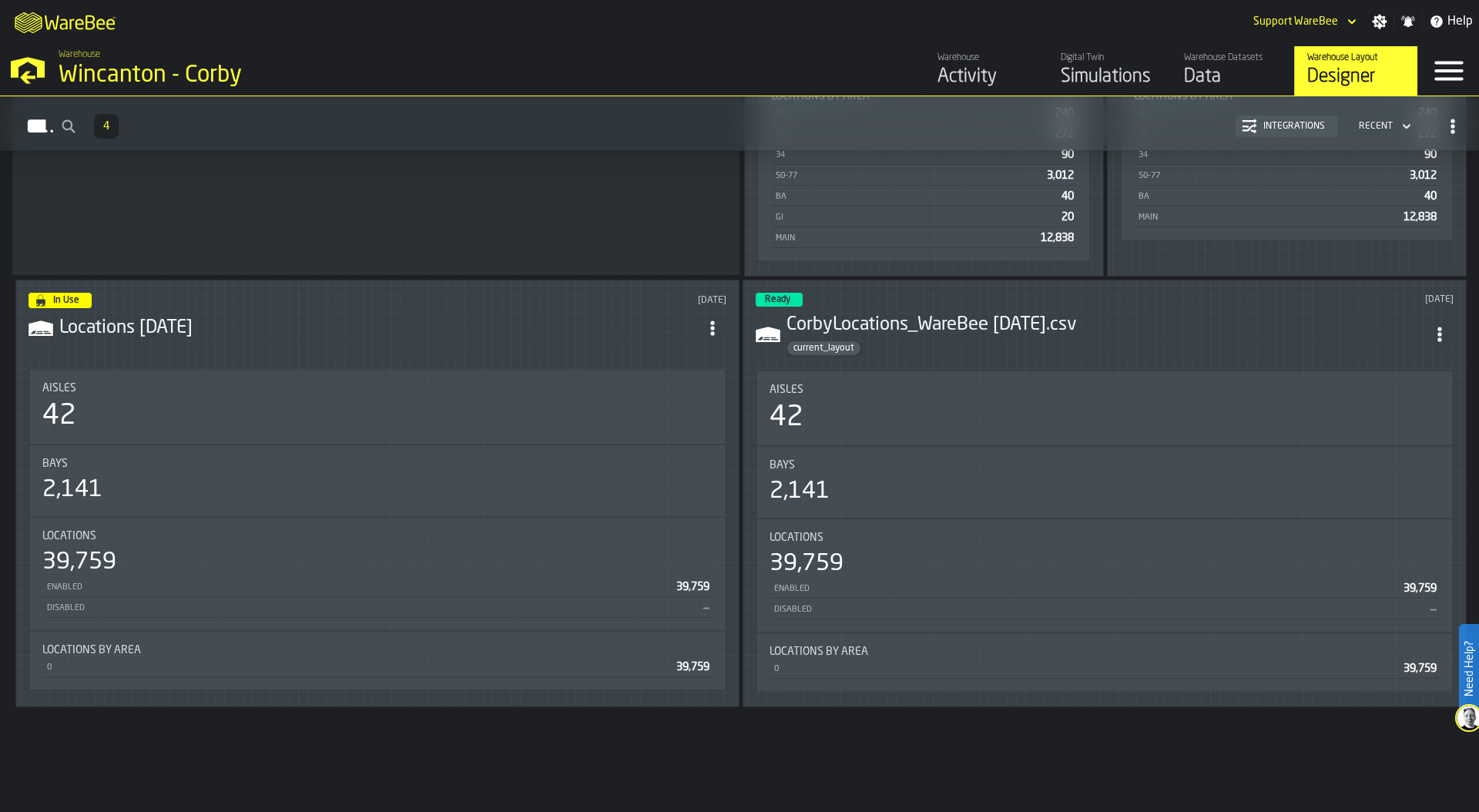
click at [294, 452] on div "Bays 2,141" at bounding box center [377, 481] width 694 height 71
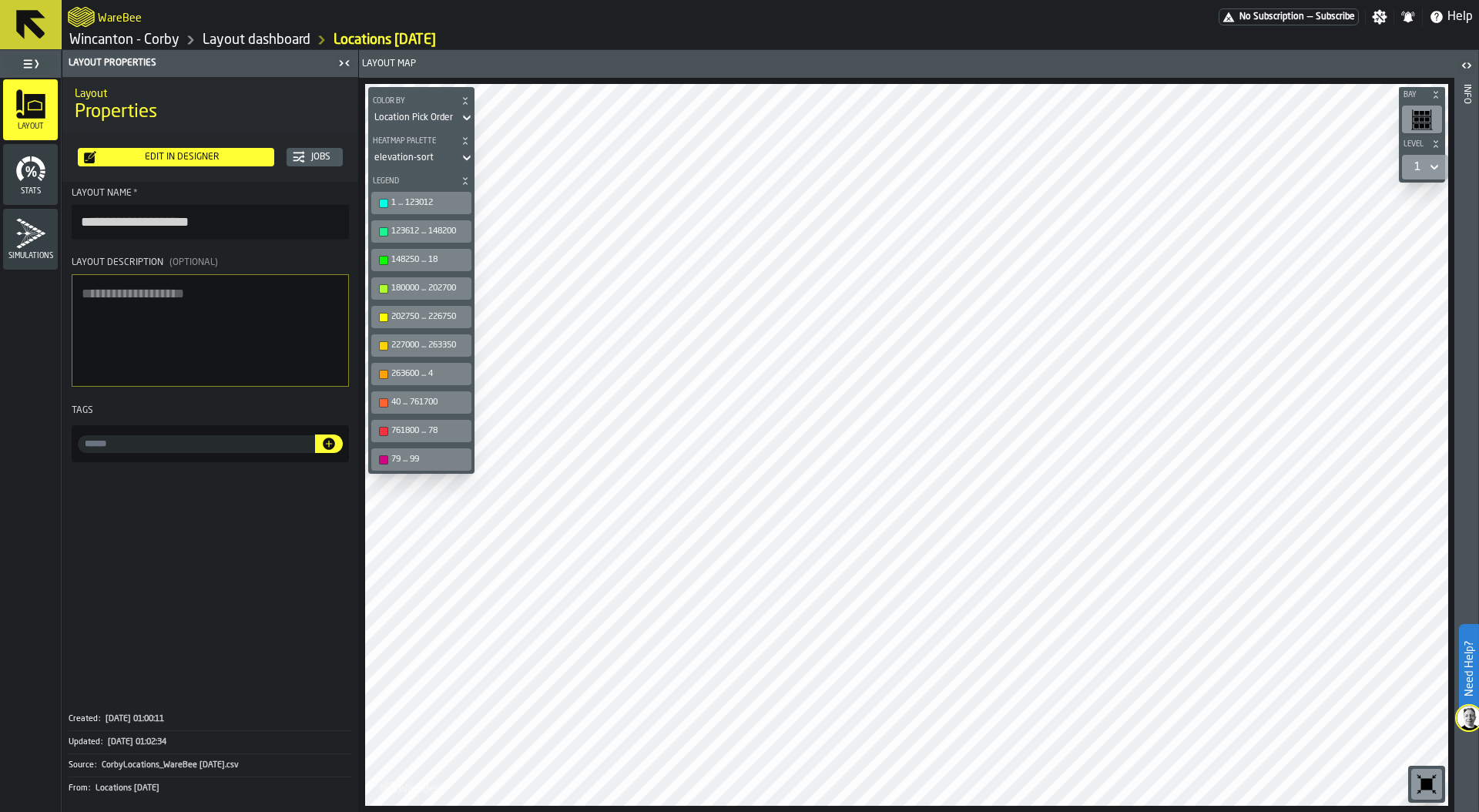
click at [205, 41] on link "Layout dashboard" at bounding box center [257, 40] width 108 height 17
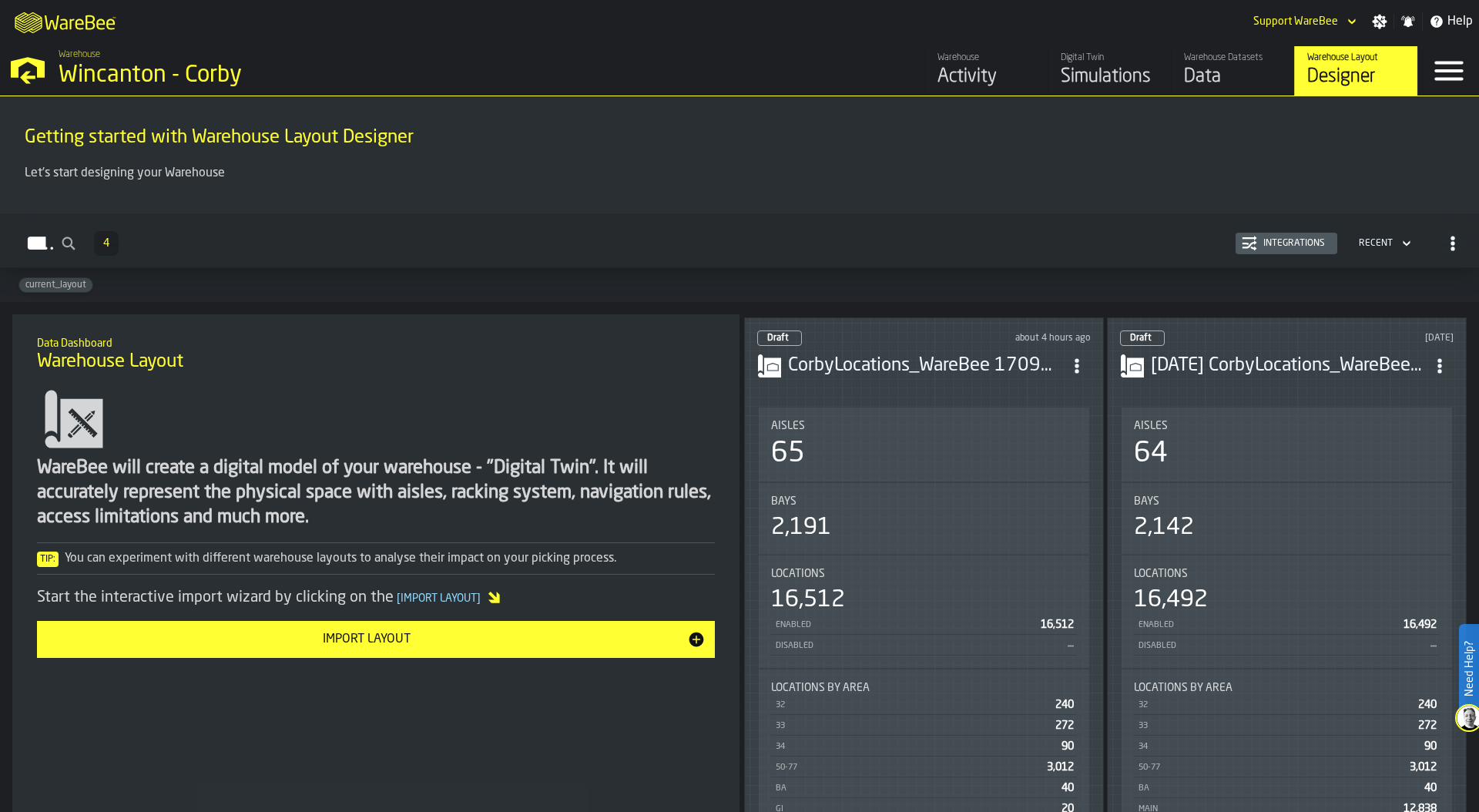
click at [876, 420] on div "Aisles" at bounding box center [924, 426] width 306 height 12
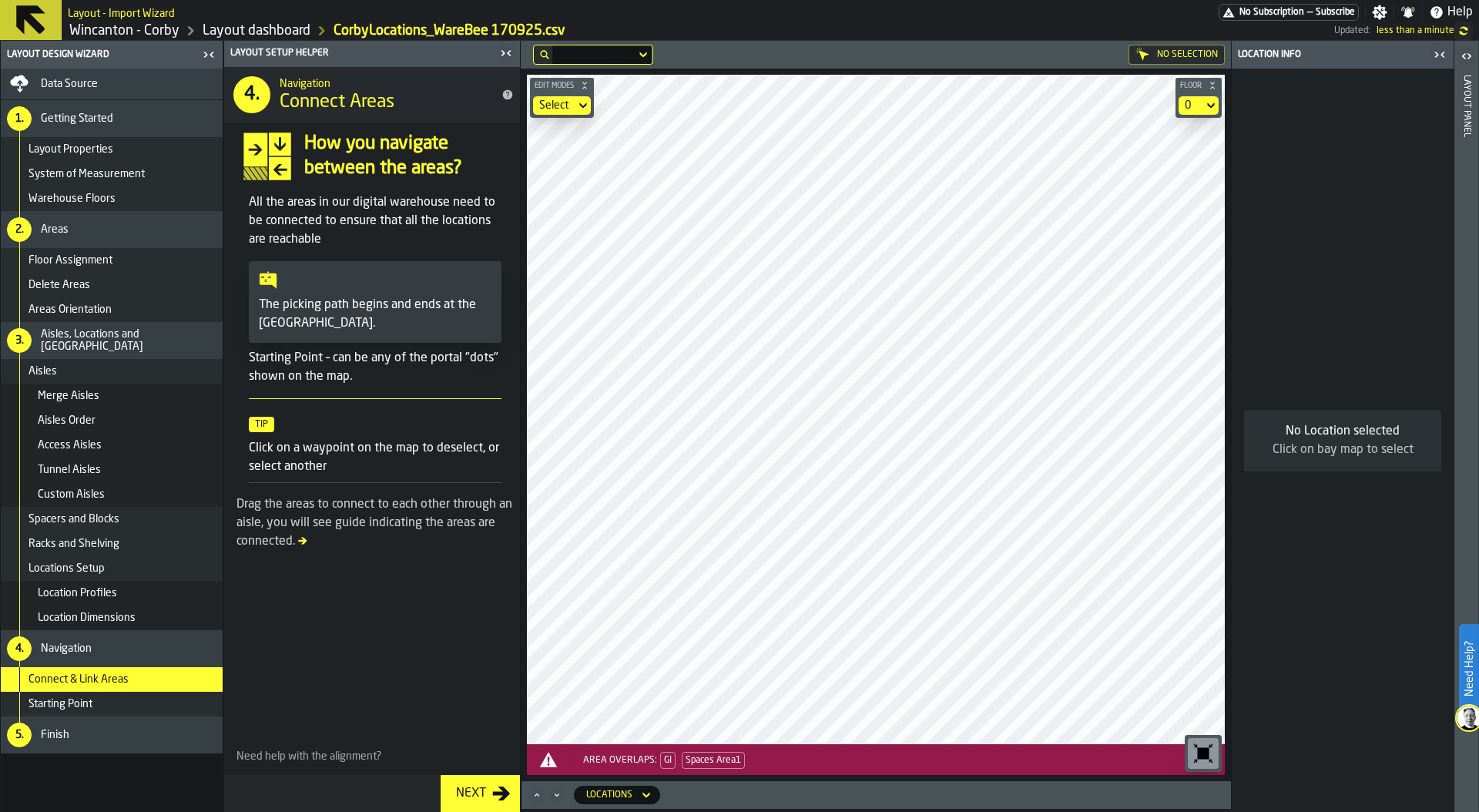
click at [1438, 55] on icon "button-toggle-Close me" at bounding box center [1440, 55] width 19 height 19
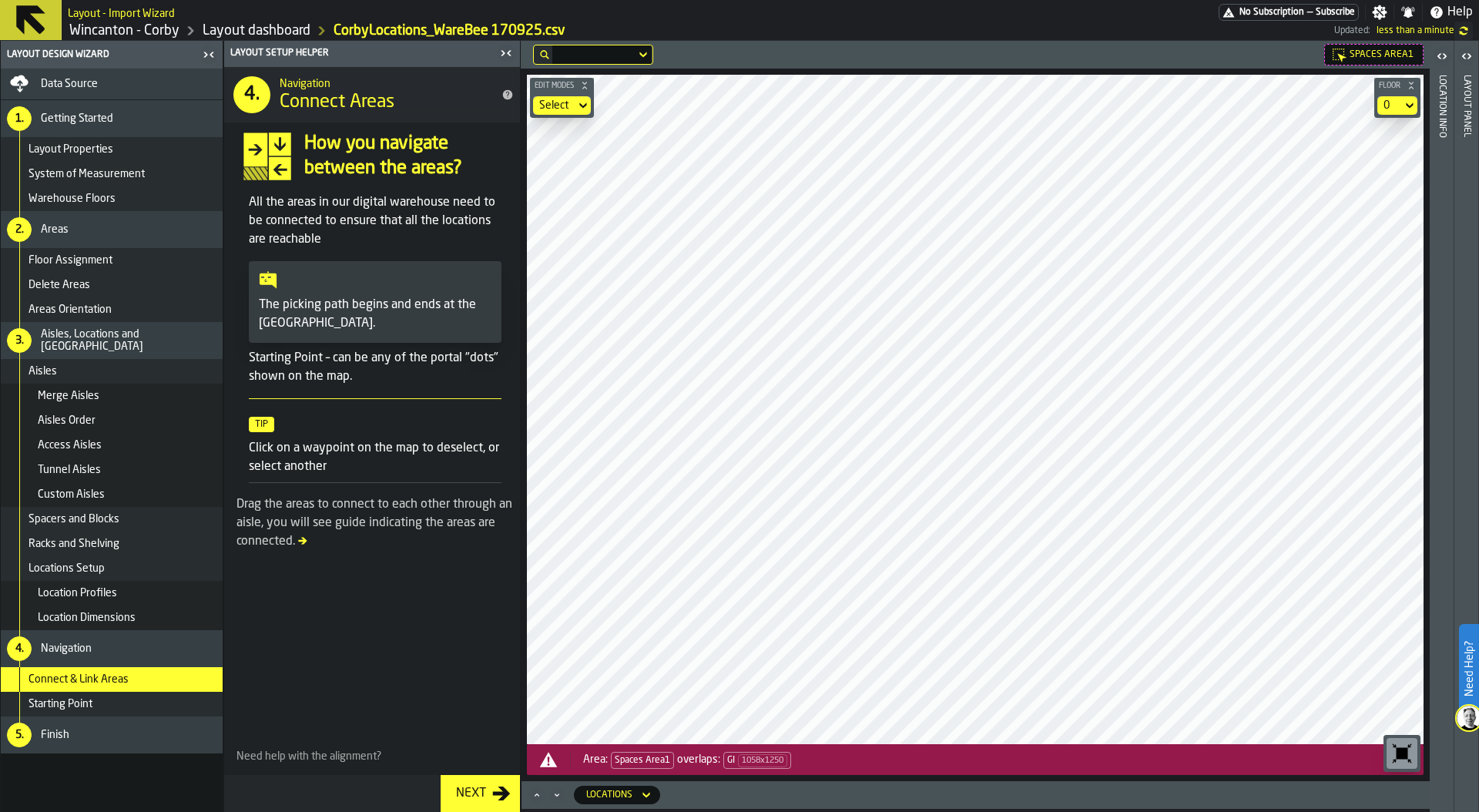
click at [503, 45] on icon "button-toggle-Close me" at bounding box center [506, 53] width 19 height 19
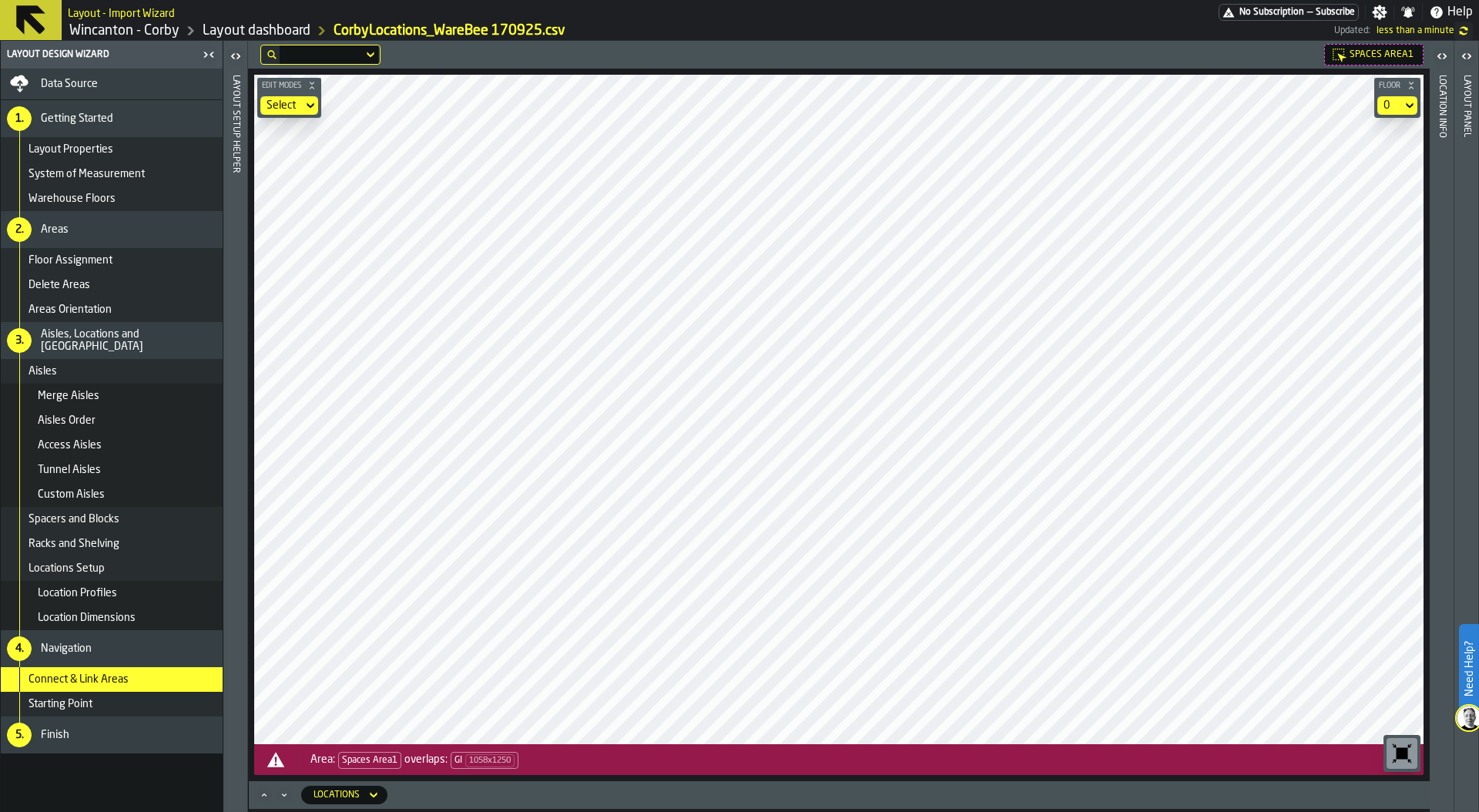
click at [1391, 754] on icon "button-toolbar-undefined" at bounding box center [1402, 753] width 25 height 25
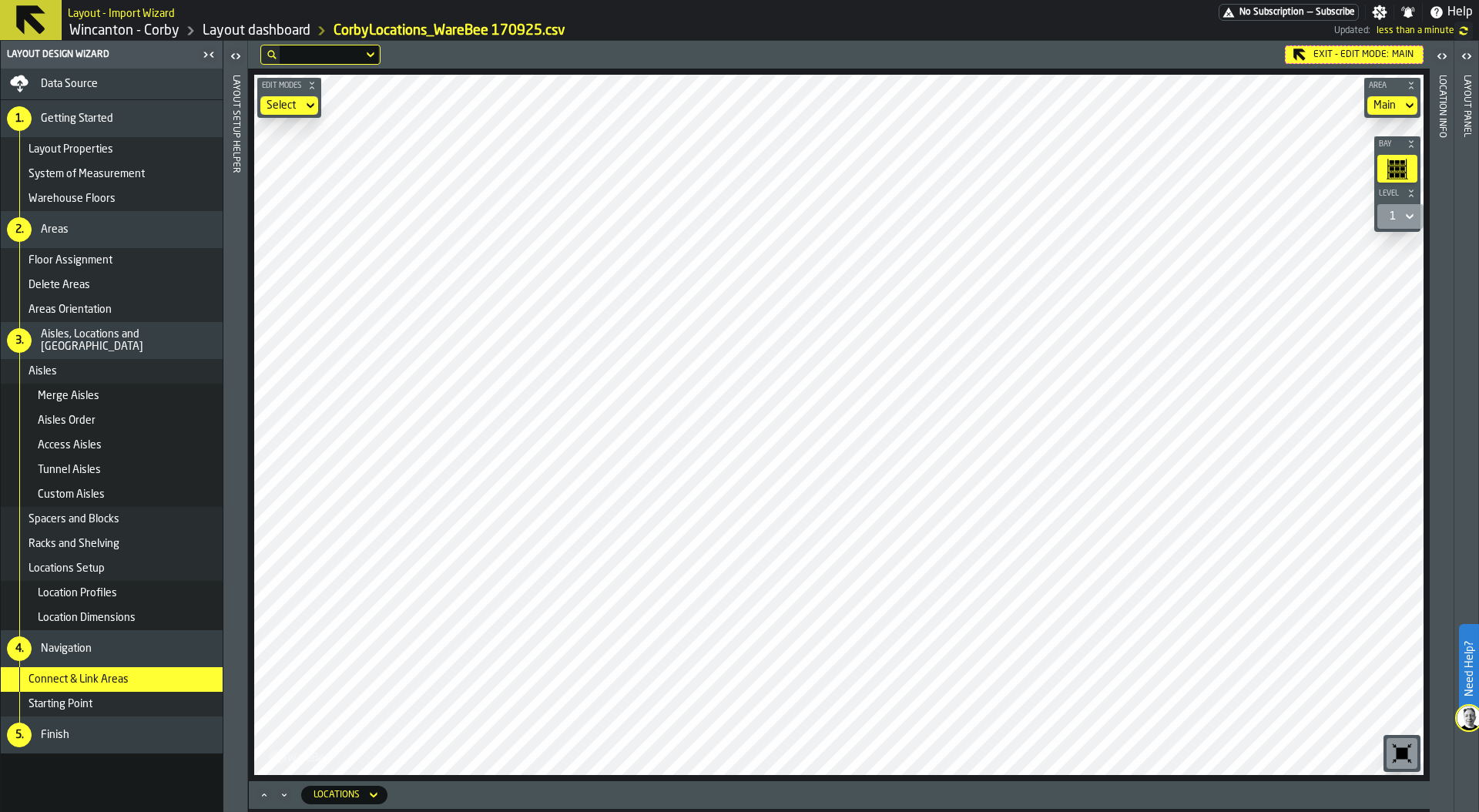
click at [221, 477] on main "Layout Design Wizard Data Source 1. Getting Started Layout Properties System of…" at bounding box center [739, 427] width 1479 height 771
click at [784, 811] on div "Exit - Edit Mode: 50-77 Edit Modes Select Area 50-77 Bay Level 1 M A K I N G W …" at bounding box center [839, 427] width 1181 height 771
click at [770, 811] on div "Exit - Edit Mode: 50-77 Edit Modes Select Area 50-77 Bay Level 1 M A K I N G W …" at bounding box center [839, 427] width 1181 height 771
click at [794, 33] on main "Layout - Import Wizard No Subscription — Subscribe Settings Notifications Help …" at bounding box center [739, 406] width 1479 height 812
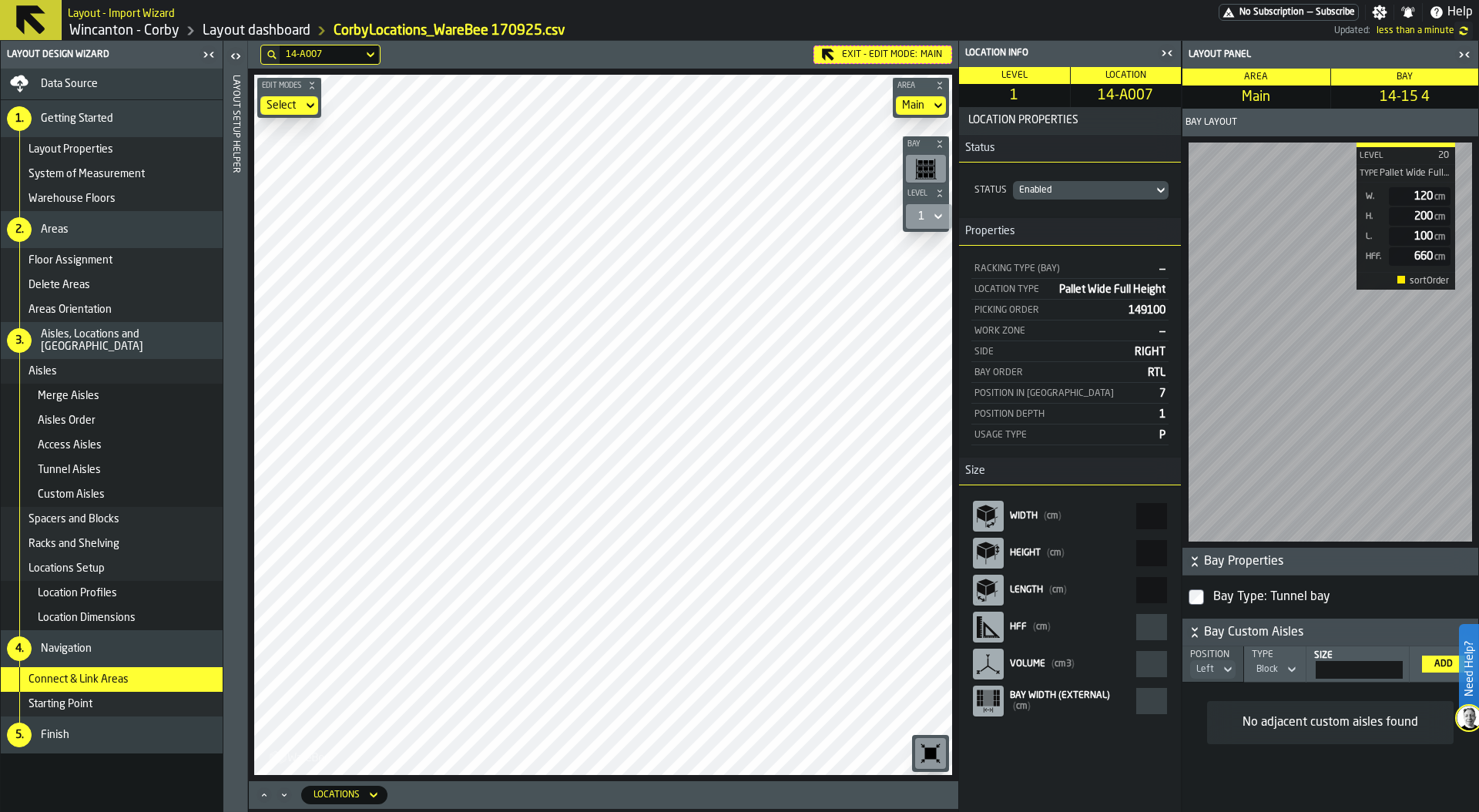
click at [1337, 99] on div "Area Main Bay 14-15 4 Bay Layout 14-D008 Level 20 Type Pallet Wide Full Height …" at bounding box center [1330, 440] width 296 height 743
click at [1171, 54] on icon "button-toggle-Close me" at bounding box center [1167, 53] width 19 height 19
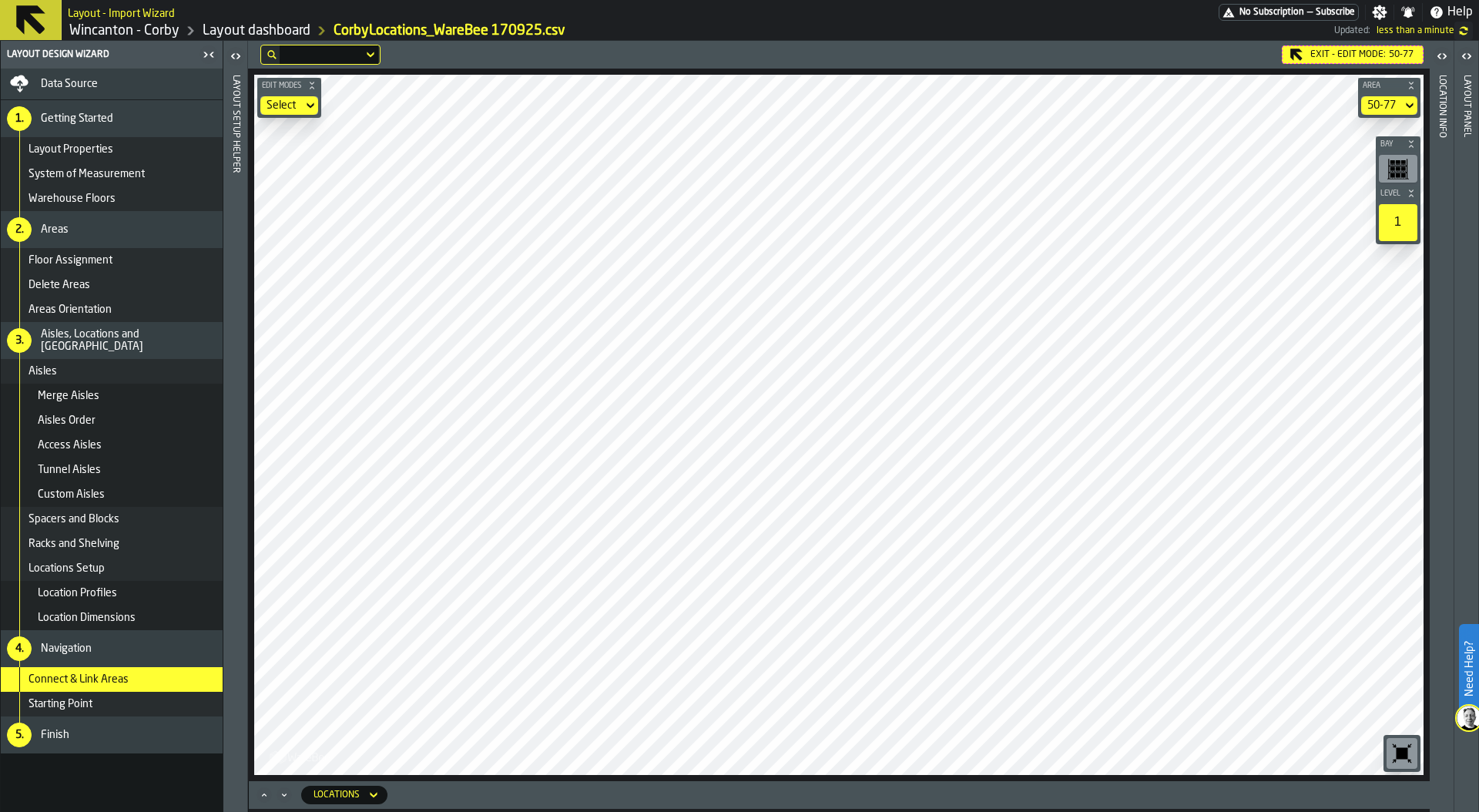
click at [1400, 227] on div "1" at bounding box center [1397, 222] width 39 height 37
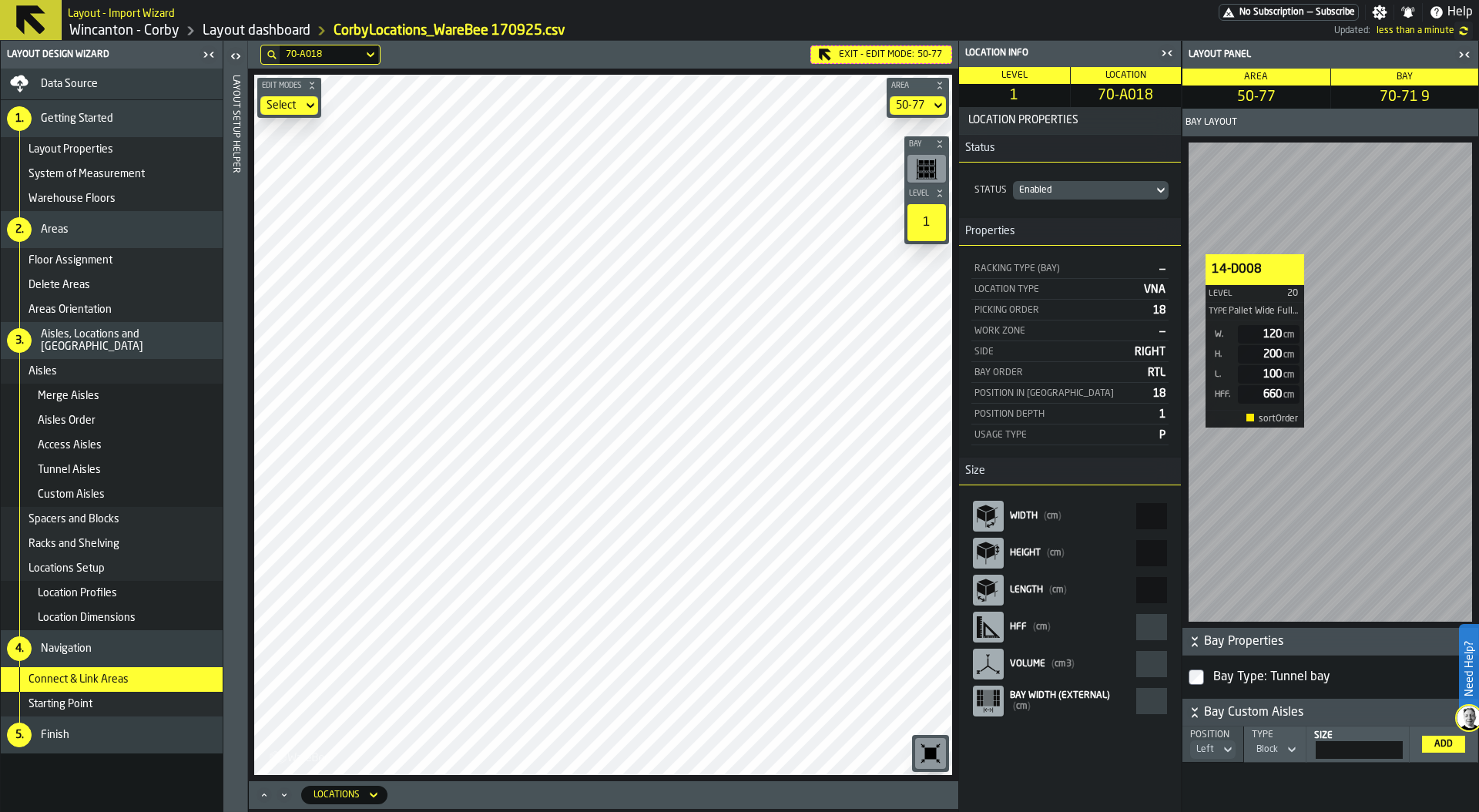
click at [930, 159] on icon "button-toolbar-undefined" at bounding box center [926, 168] width 21 height 21
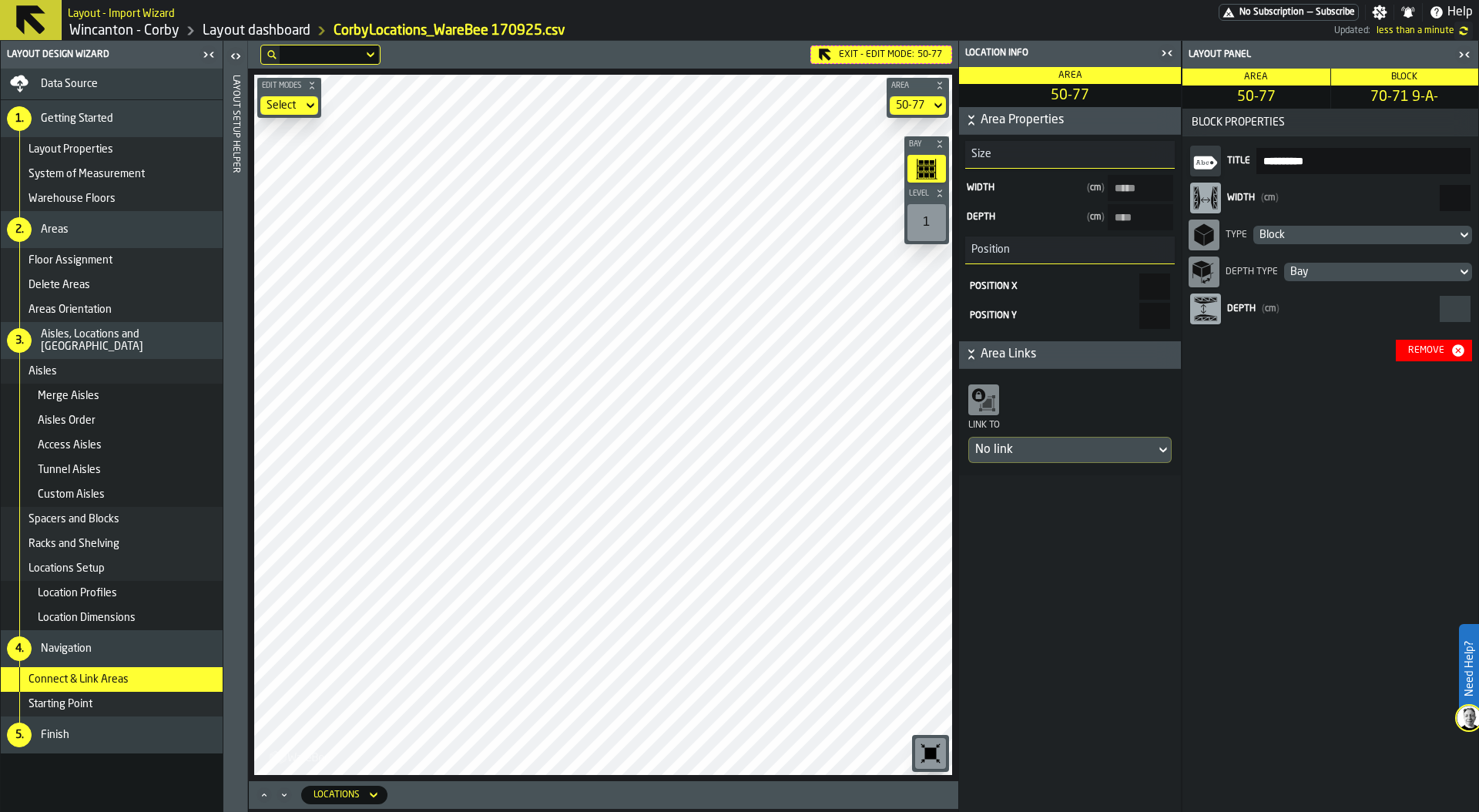
click at [1343, 233] on div "Block" at bounding box center [1355, 234] width 191 height 12
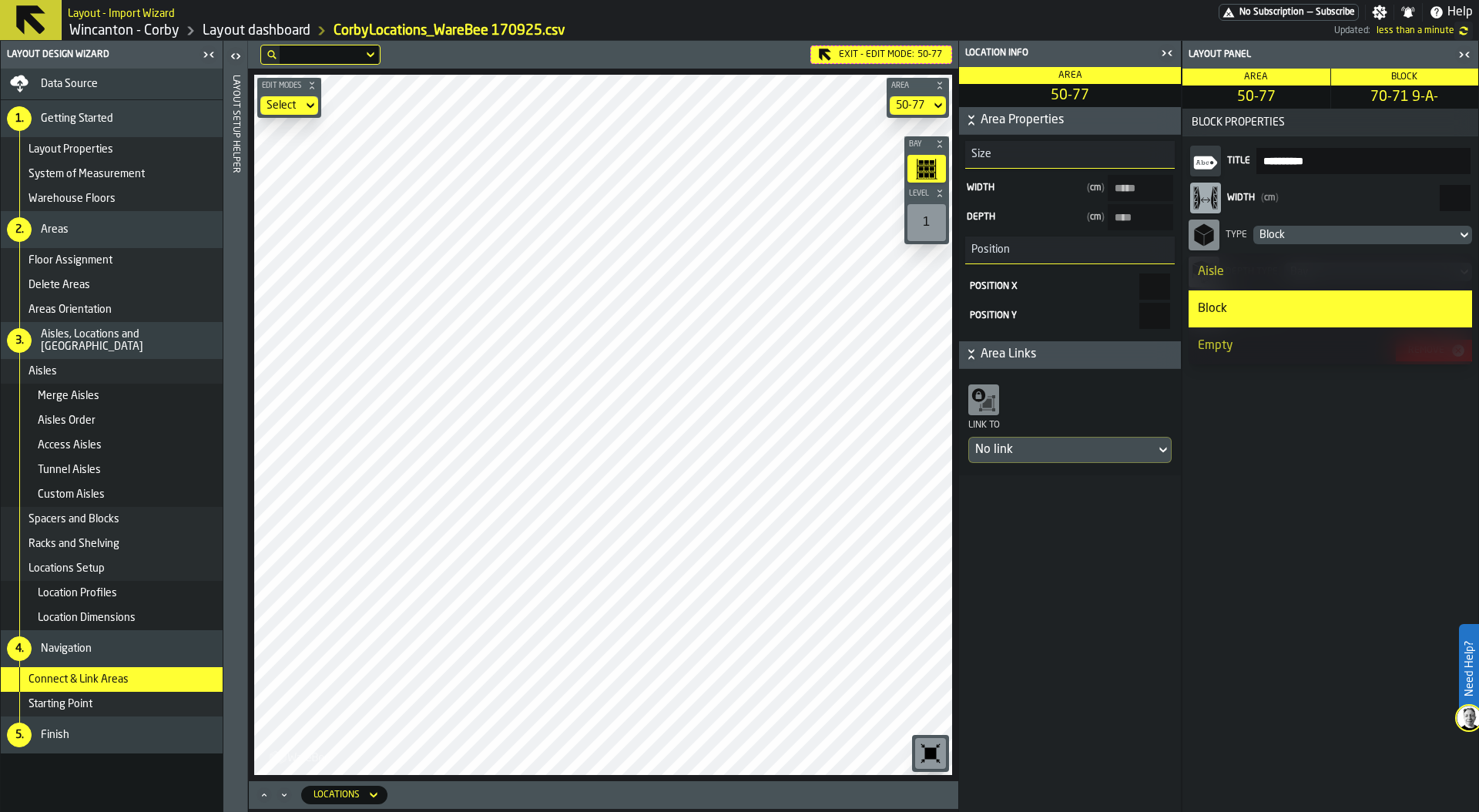
click at [1326, 202] on div "Width ( cm )" at bounding box center [1331, 197] width 209 height 11
click at [1440, 202] on input "***" at bounding box center [1455, 197] width 31 height 27
drag, startPoint x: 1443, startPoint y: 191, endPoint x: 1478, endPoint y: 192, distance: 35.0
click at [1478, 191] on div "**********" at bounding box center [1330, 427] width 297 height 771
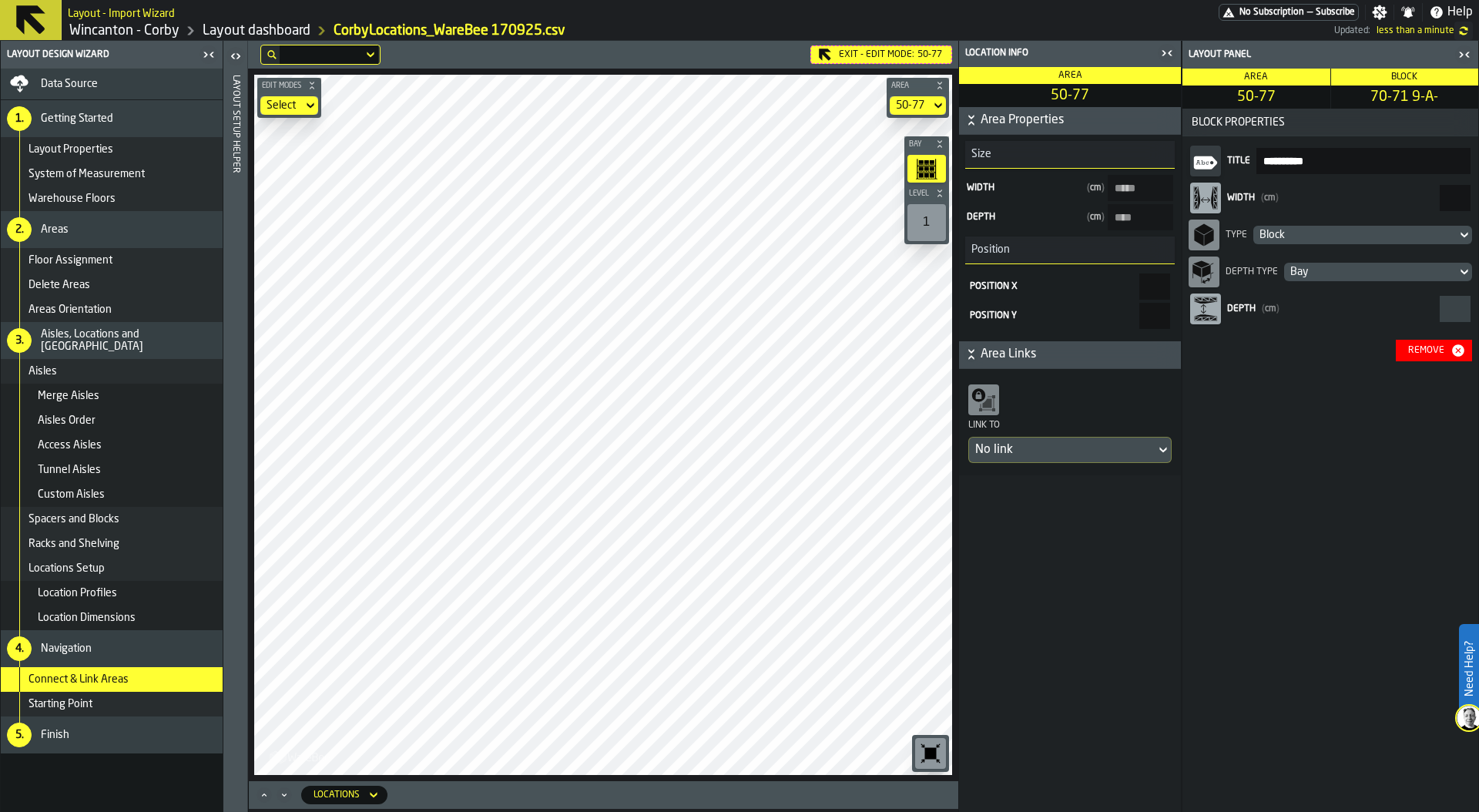
click at [1447, 195] on input "***" at bounding box center [1455, 197] width 31 height 27
click at [1457, 191] on input "***" at bounding box center [1455, 197] width 31 height 27
type input "***"
click at [1120, 370] on main "**********" at bounding box center [739, 427] width 1479 height 771
click at [1161, 58] on icon "button-toggle-Close me" at bounding box center [1167, 53] width 19 height 19
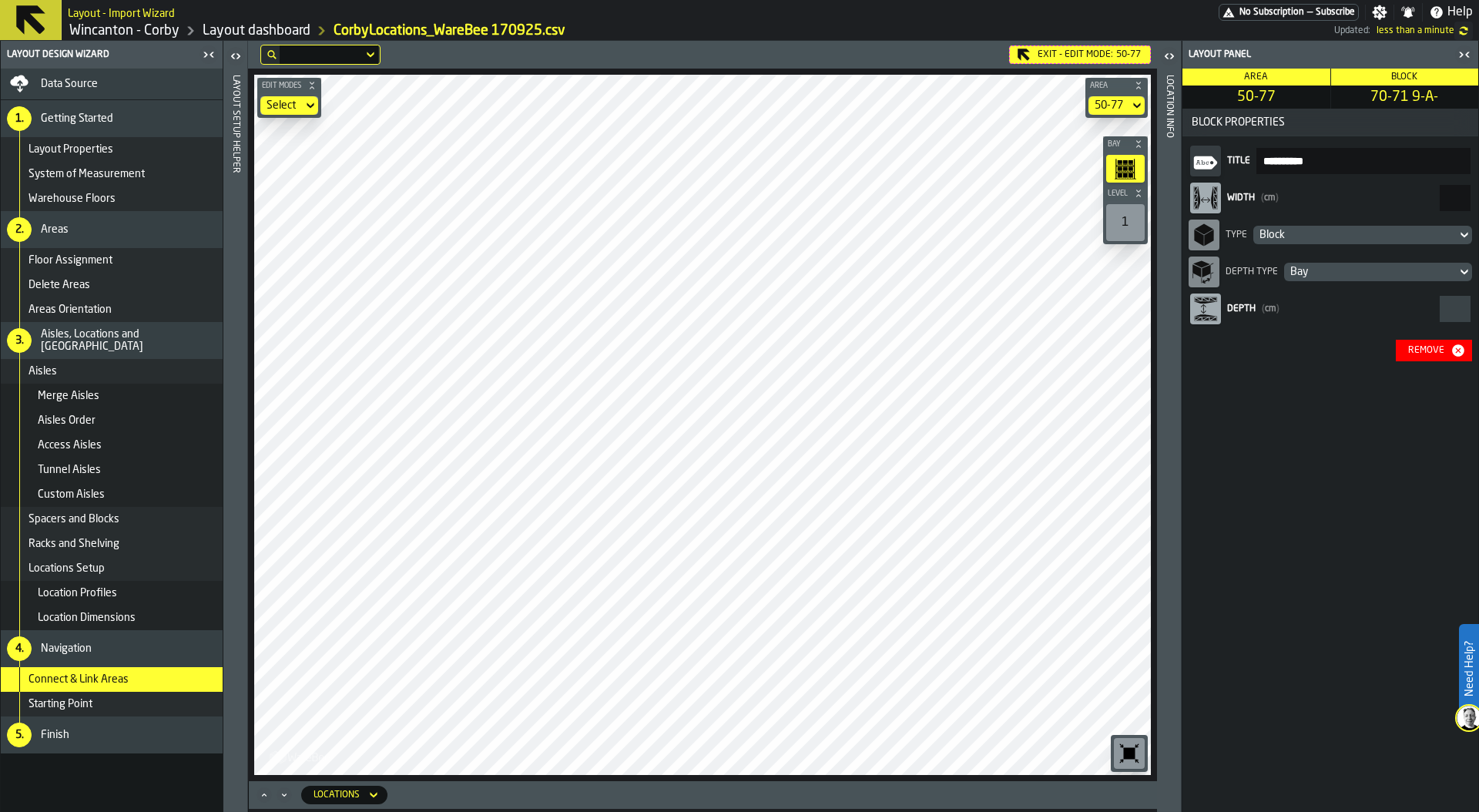
click at [1464, 58] on icon "button-toggle-Close me" at bounding box center [1464, 55] width 19 height 19
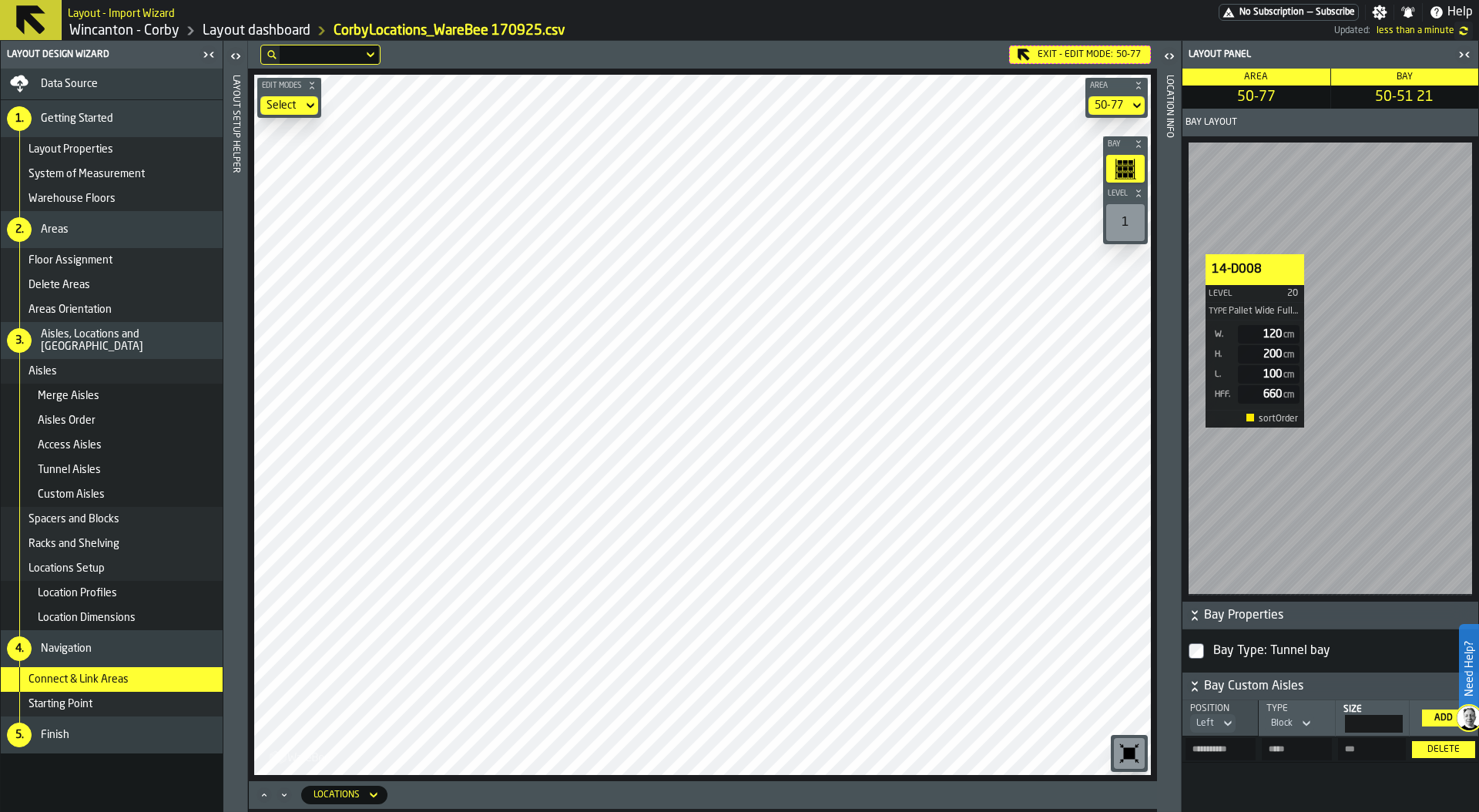
click at [99, 355] on main "**********" at bounding box center [739, 427] width 1479 height 771
click at [1478, 385] on main "**********" at bounding box center [739, 427] width 1479 height 771
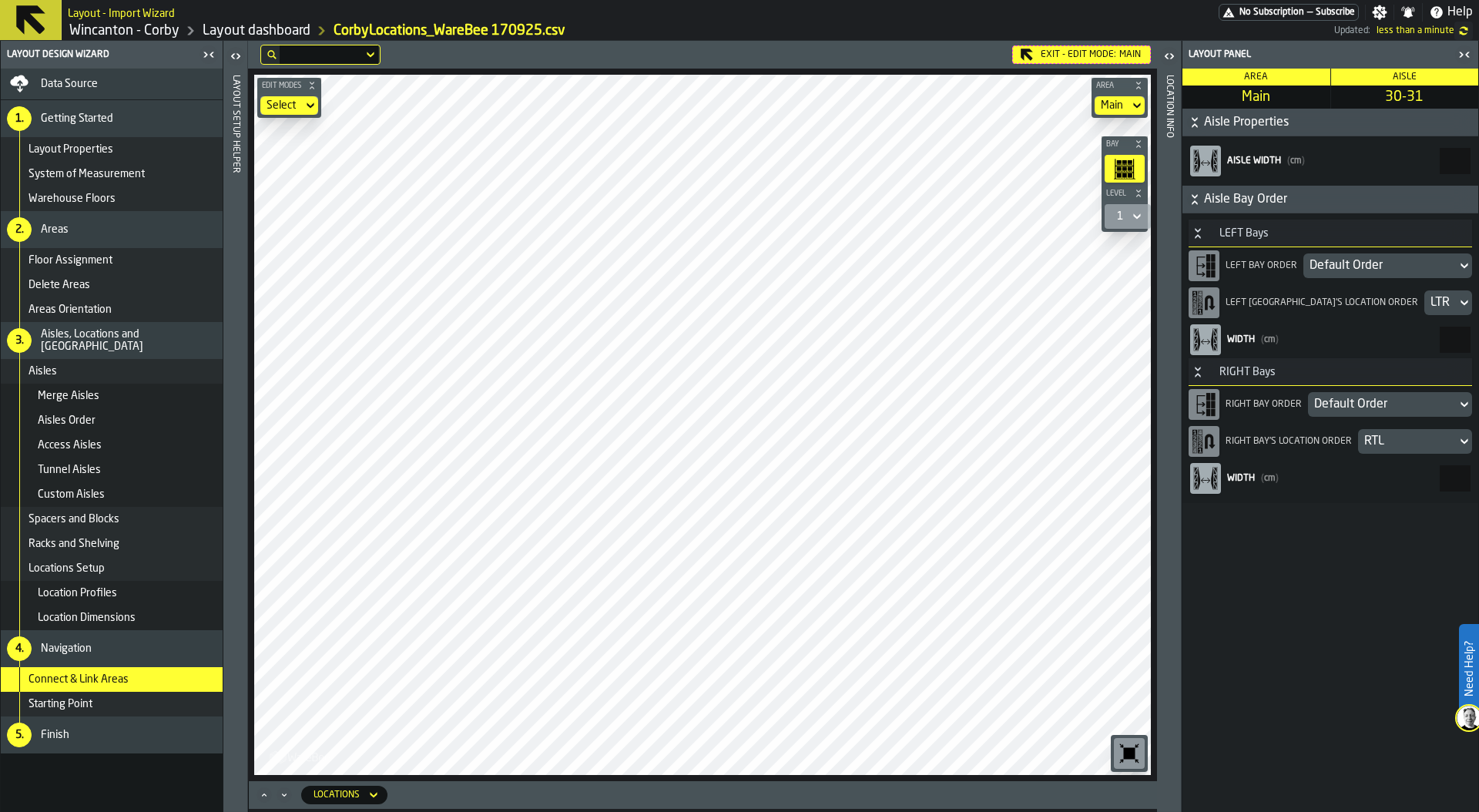
click at [1220, 499] on main "Layout Design Wizard Data Source 1. Getting Started Layout Properties System of…" at bounding box center [739, 427] width 1479 height 771
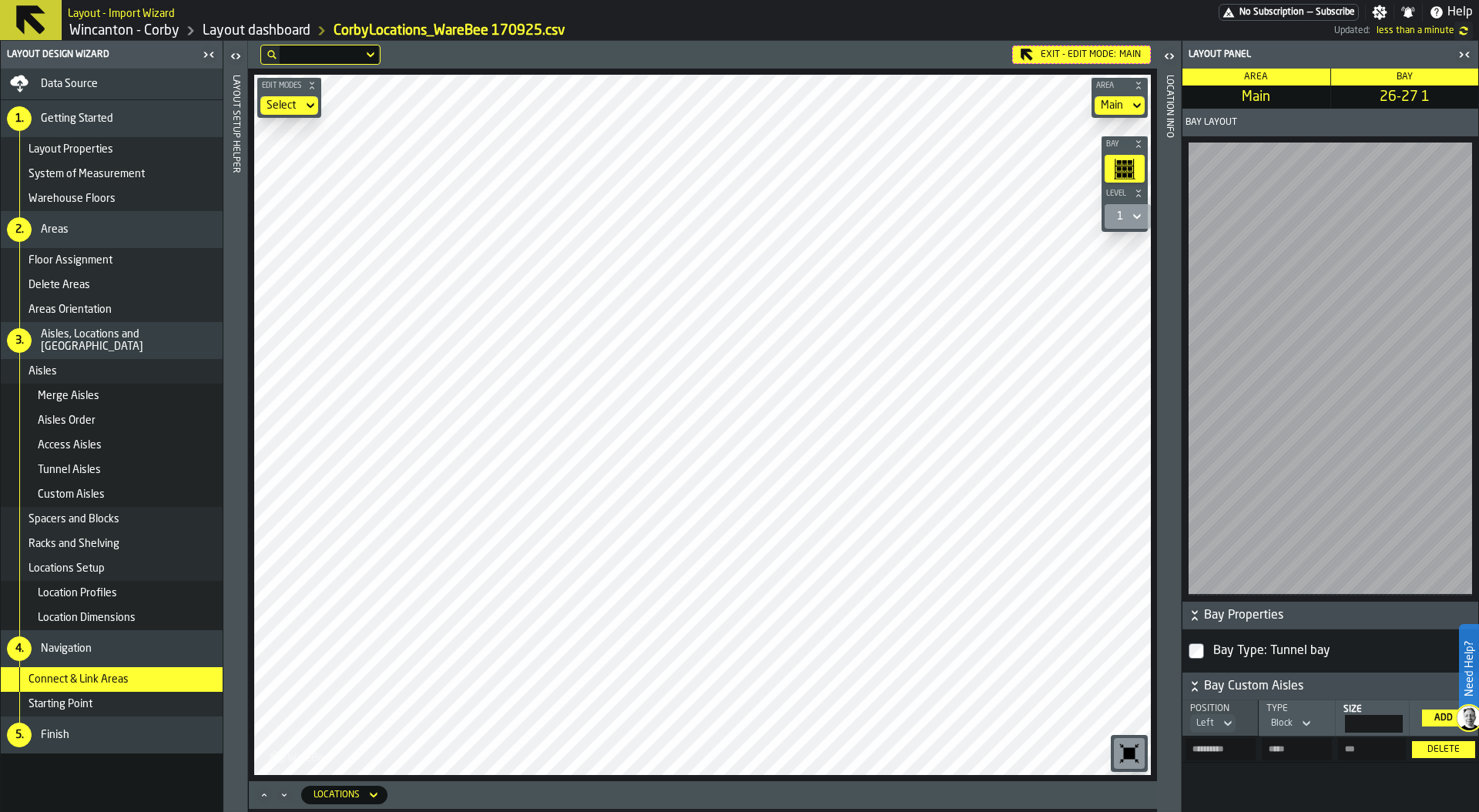
click at [1469, 58] on icon "button-toggle-Close me" at bounding box center [1464, 55] width 19 height 19
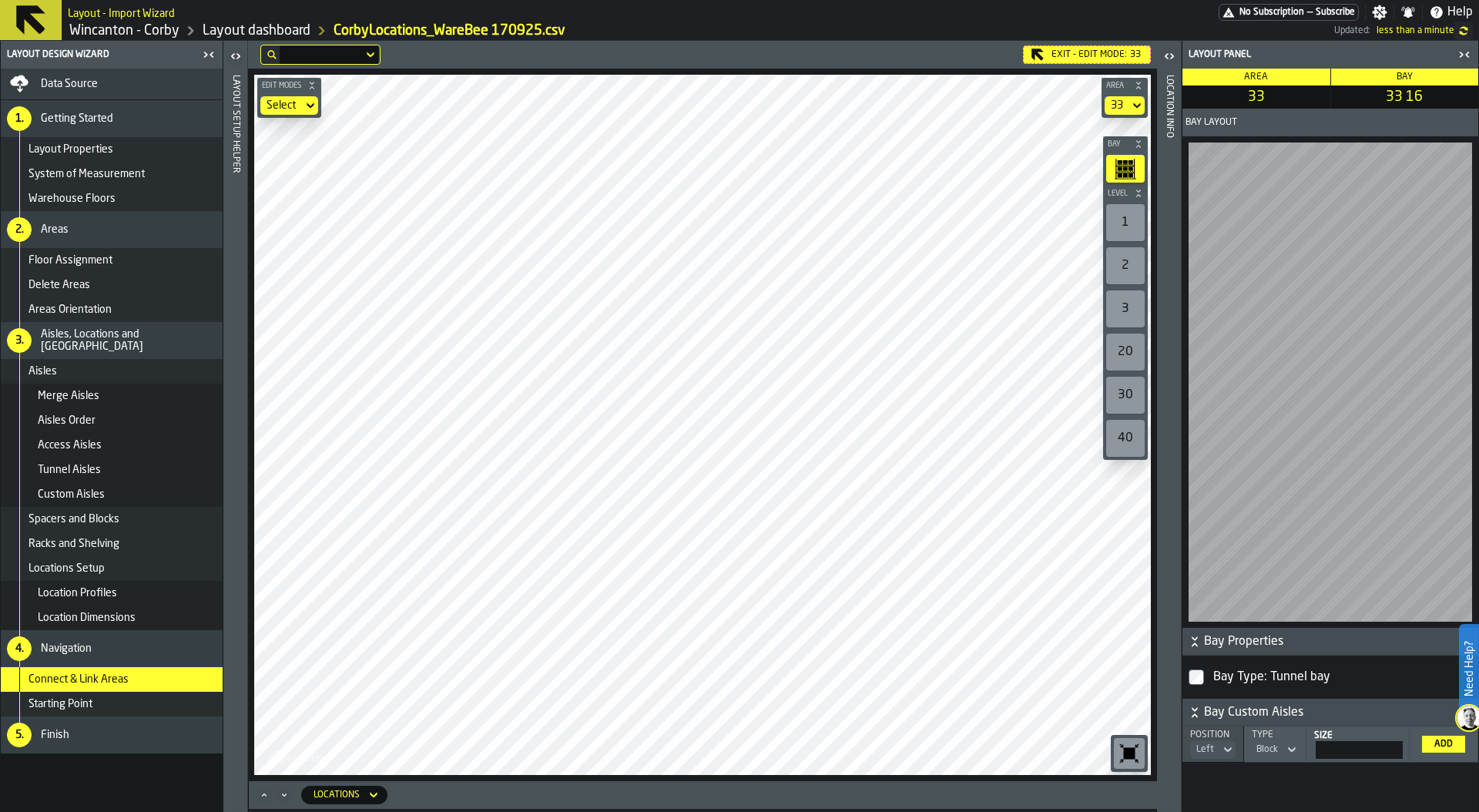
click at [672, 776] on div "Edit Modes Select Area 33 Bay Level 1 2 3 20 30 40 M A K I N G W A R E H O U S …" at bounding box center [702, 425] width 909 height 712
